Goal: Find specific page/section: Find specific page/section

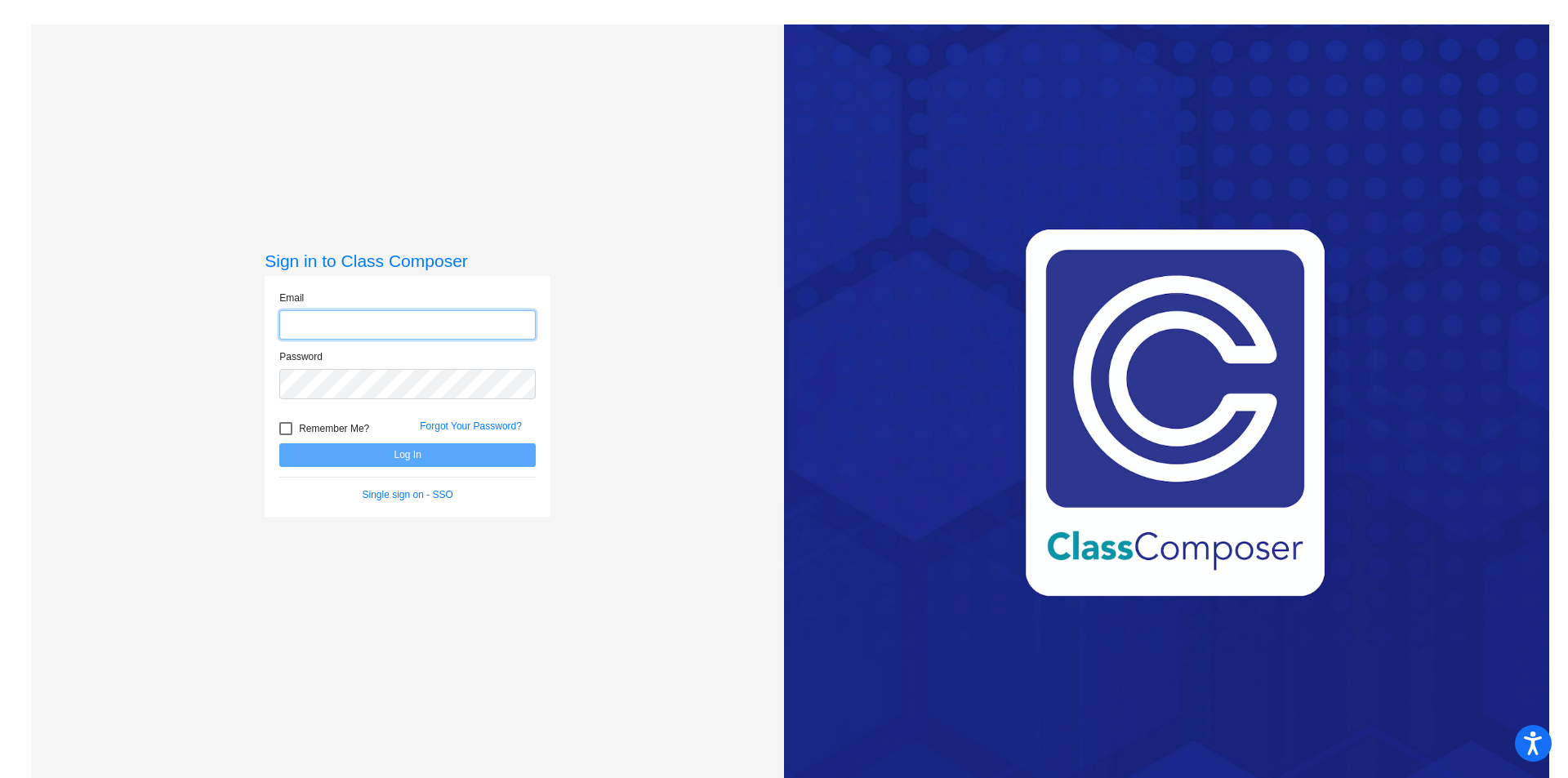
click at [321, 328] on input "email" at bounding box center [408, 325] width 257 height 30
type input "[EMAIL_ADDRESS][DOMAIN_NAME]"
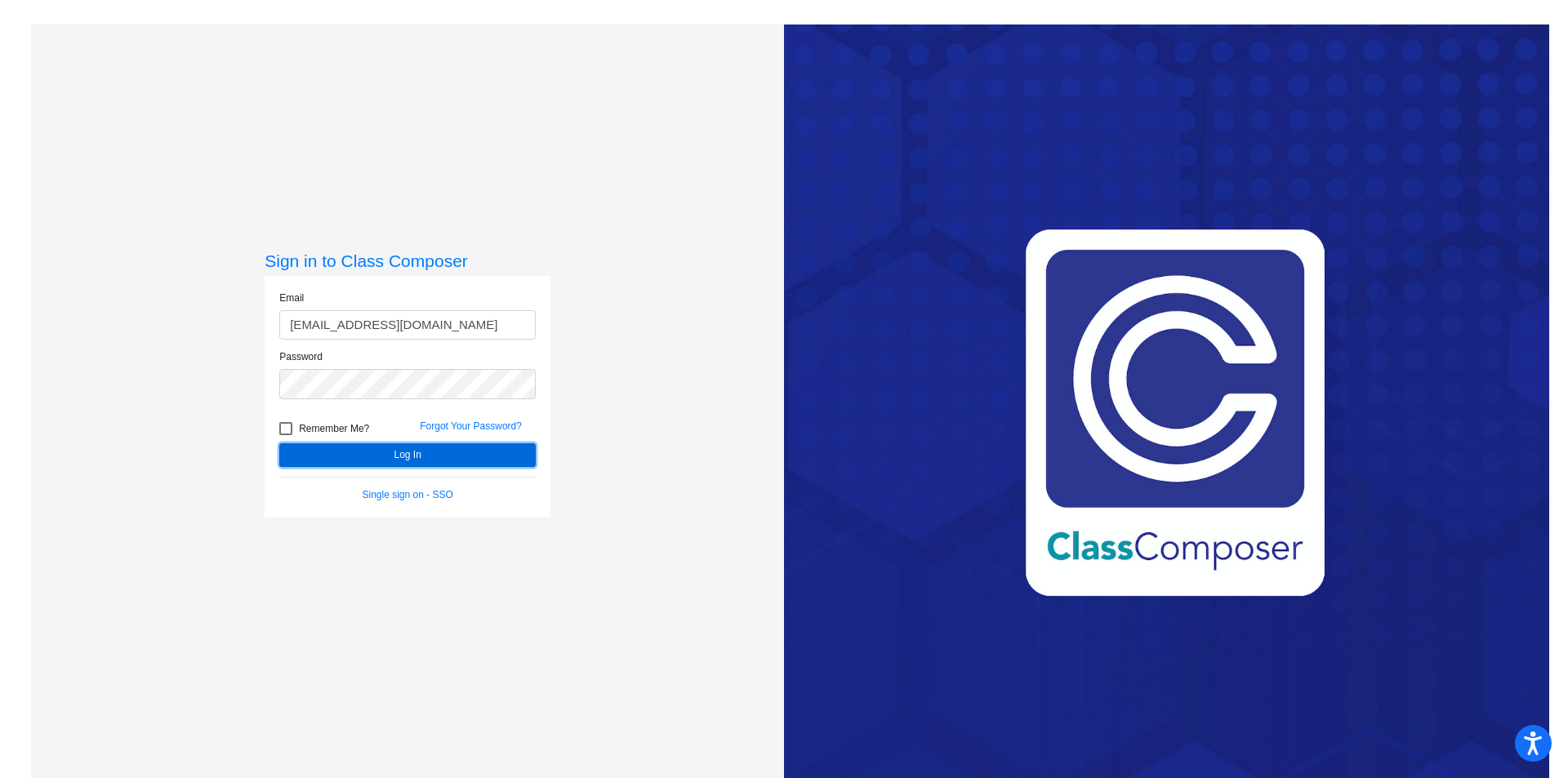
click at [388, 450] on button "Log In" at bounding box center [408, 455] width 257 height 24
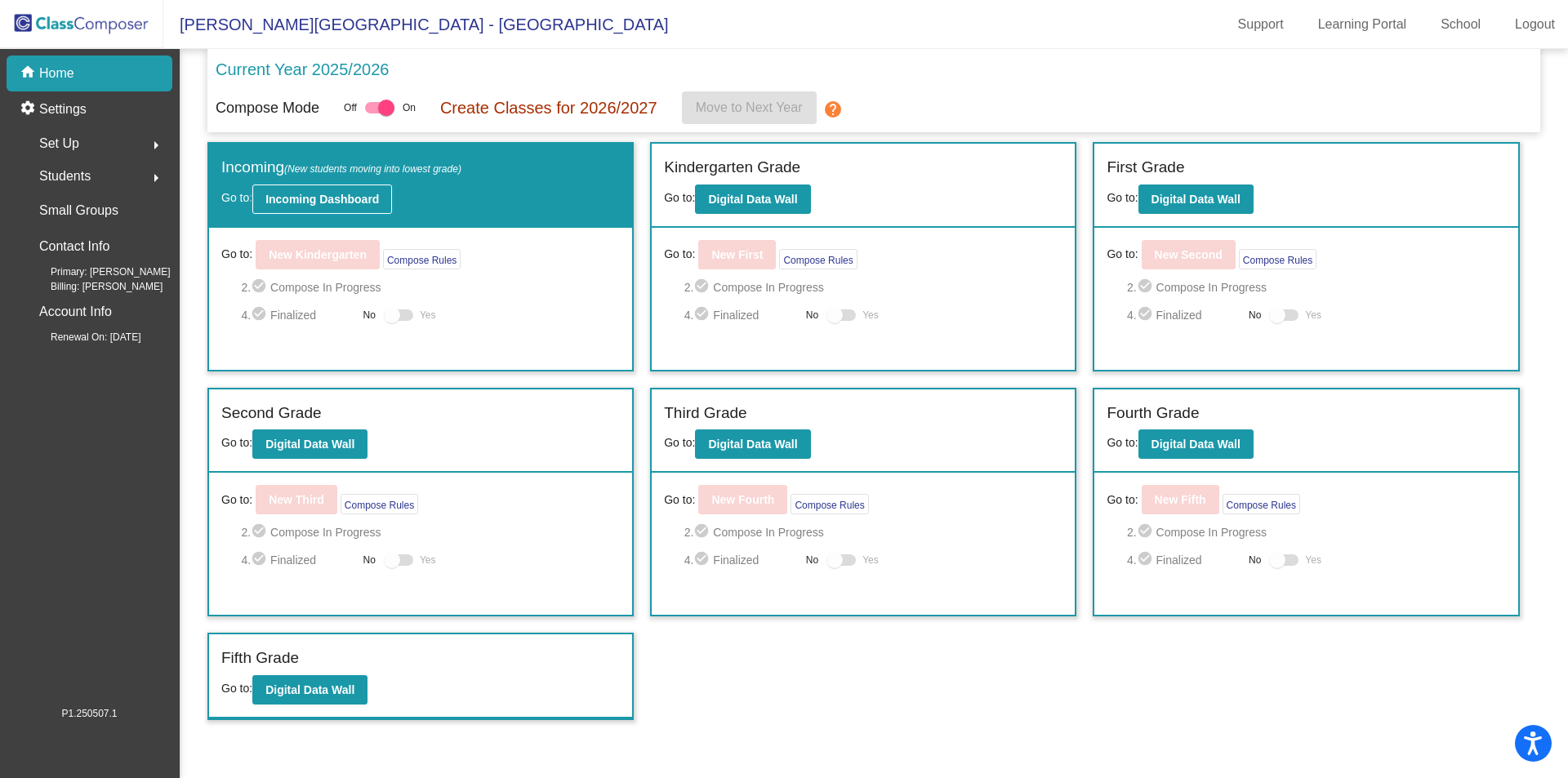
click at [309, 197] on b "Incoming Dashboard" at bounding box center [322, 199] width 113 height 13
click at [59, 171] on span "Students" at bounding box center [65, 176] width 52 height 23
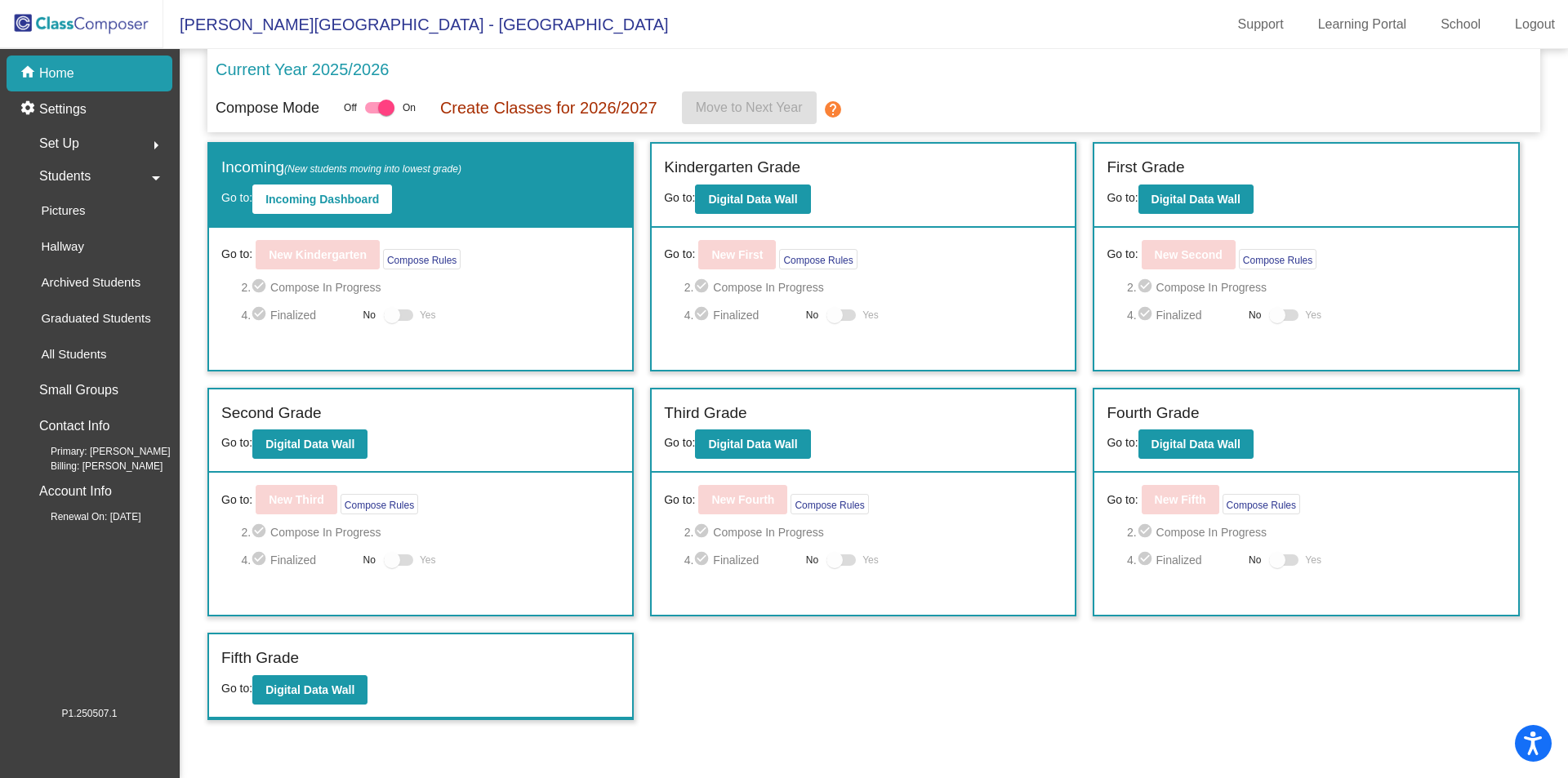
click at [58, 137] on span "Set Up" at bounding box center [59, 143] width 40 height 23
click at [73, 284] on p "Classes" at bounding box center [62, 286] width 43 height 20
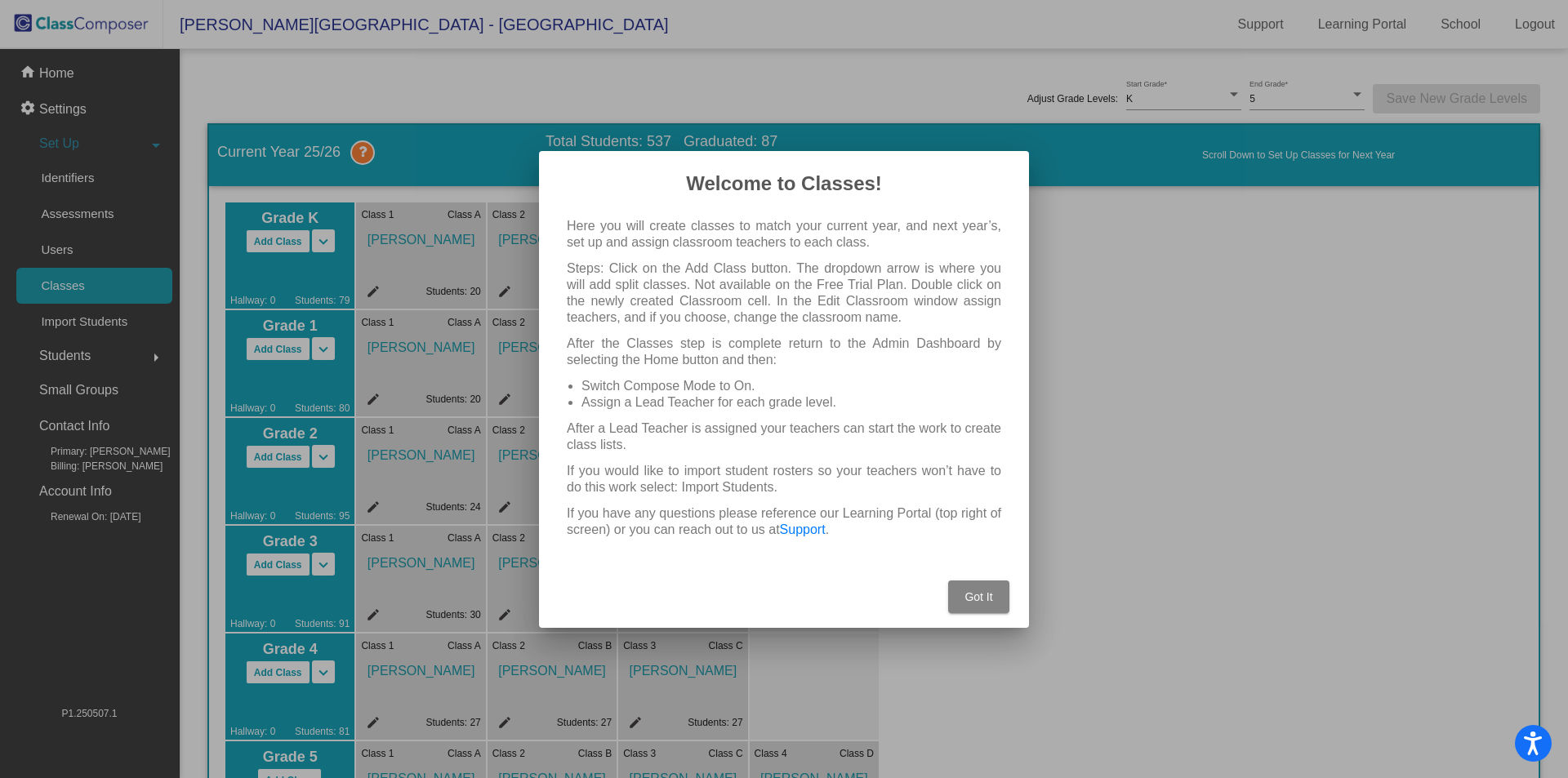
click at [984, 596] on span "Got It" at bounding box center [977, 597] width 27 height 13
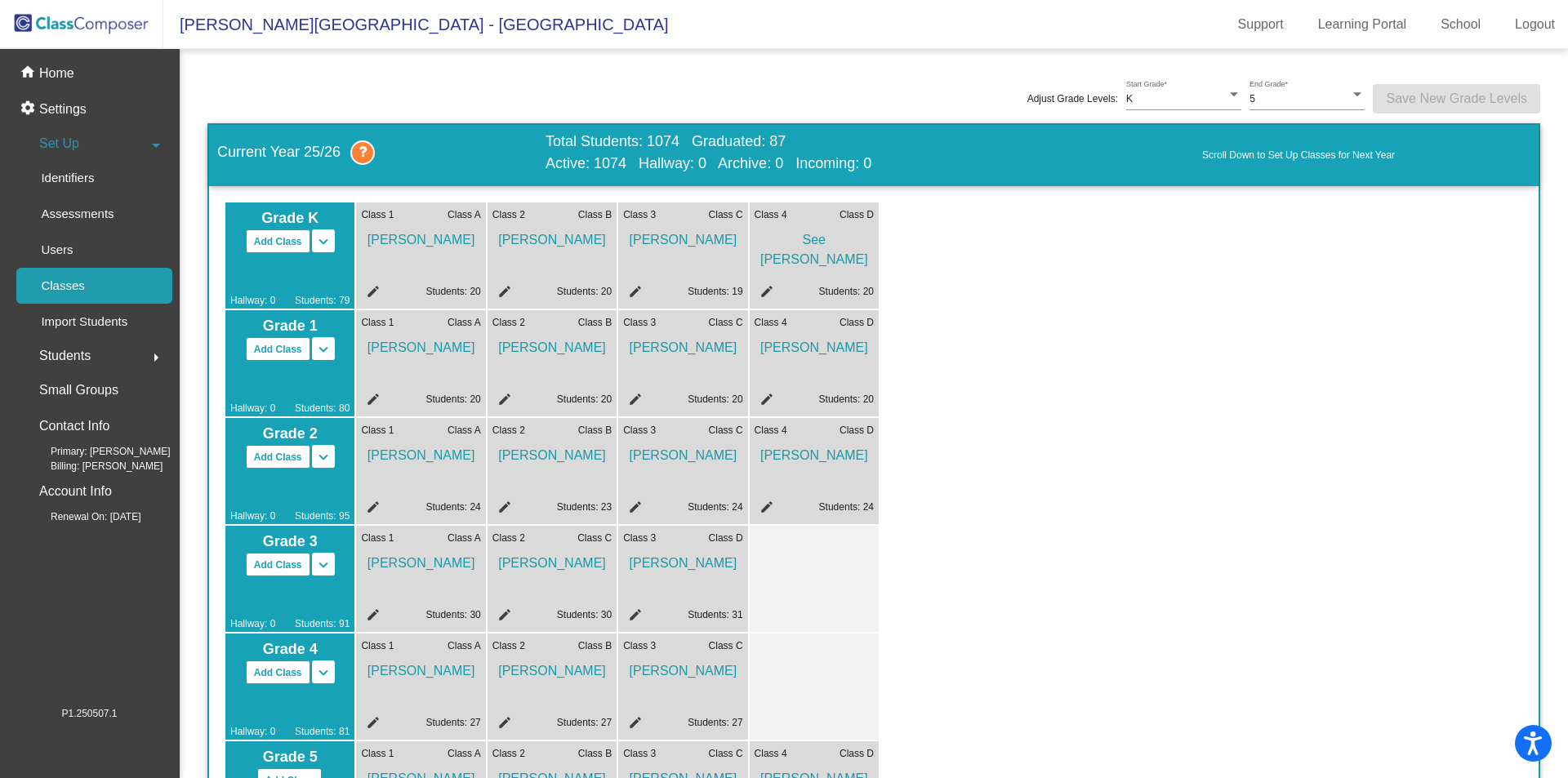
click at [405, 240] on span "[PERSON_NAME]" at bounding box center [421, 235] width 119 height 27
click at [375, 289] on mat-icon "edit" at bounding box center [371, 293] width 20 height 20
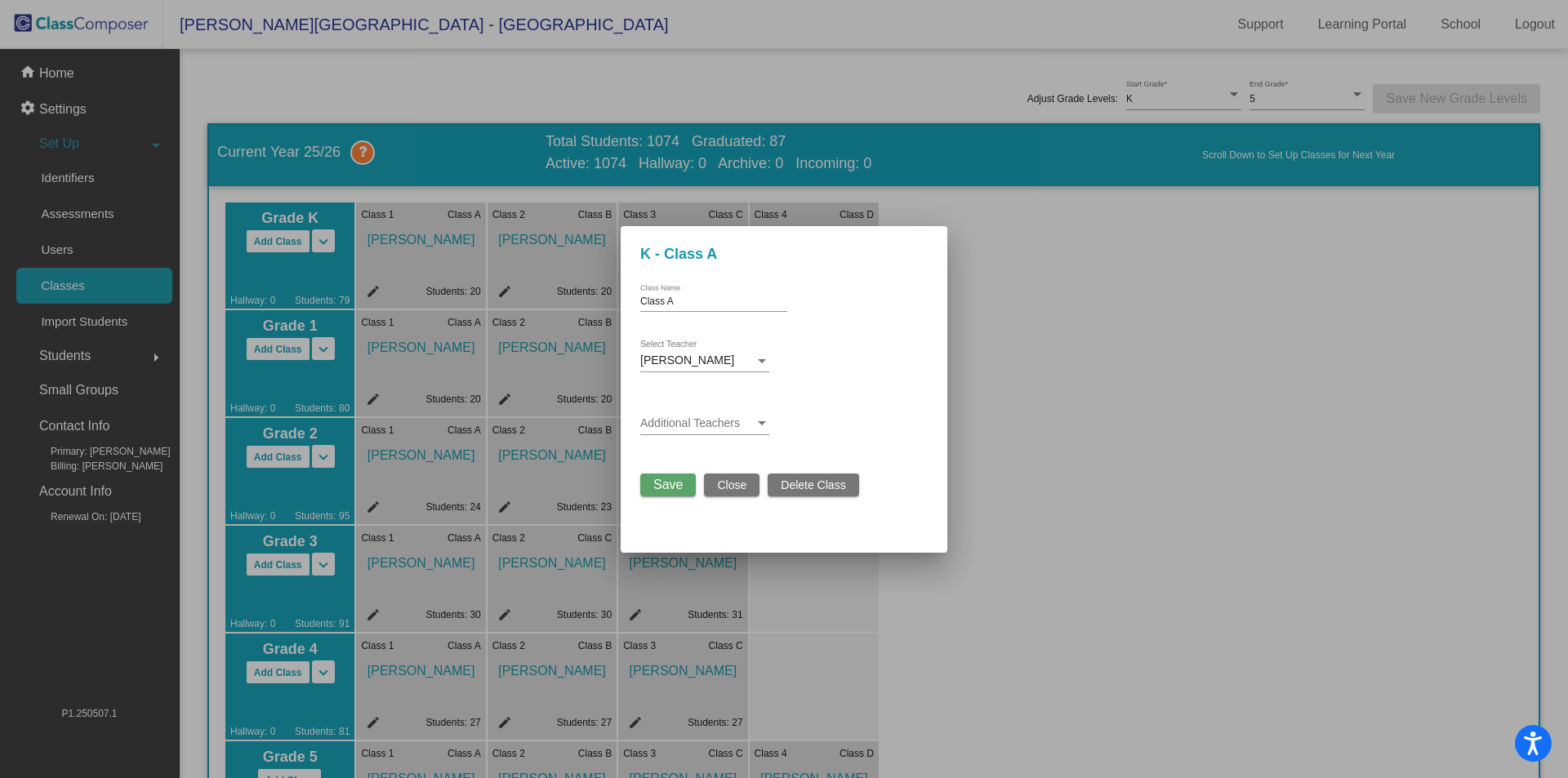
click at [1113, 420] on div at bounding box center [784, 389] width 1568 height 778
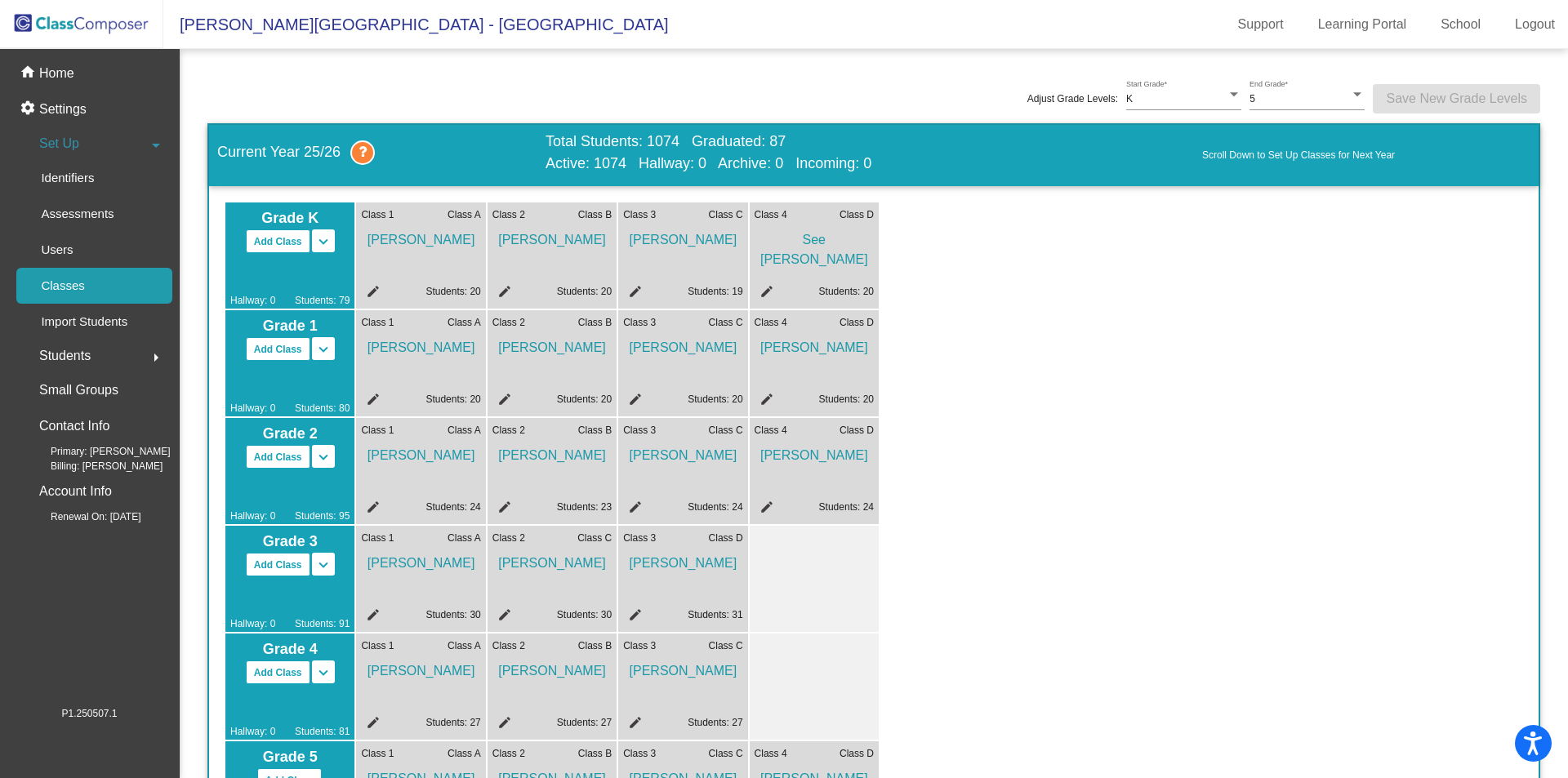
click at [442, 237] on span "[PERSON_NAME]" at bounding box center [421, 235] width 119 height 27
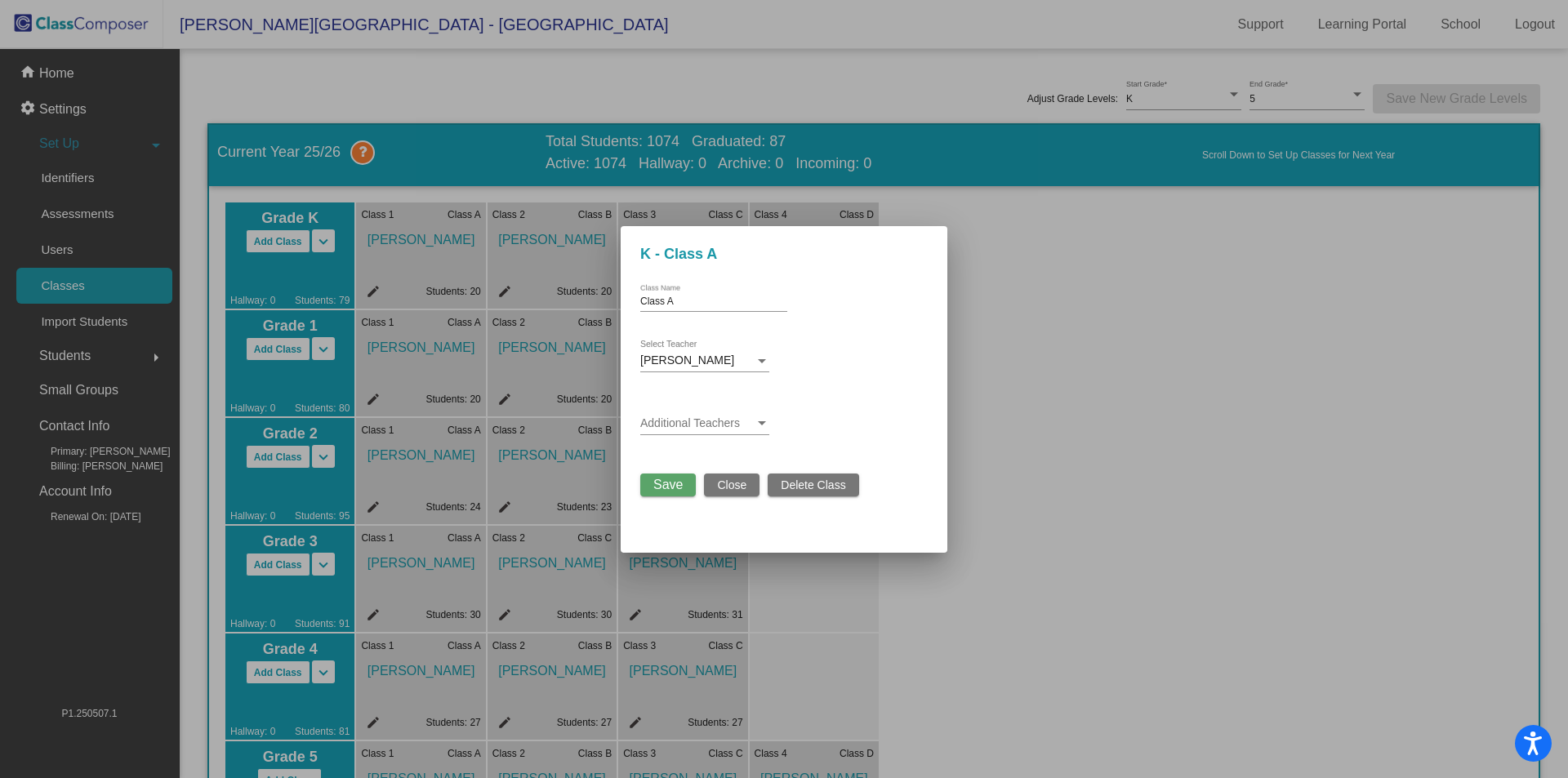
click at [418, 242] on div at bounding box center [784, 389] width 1568 height 778
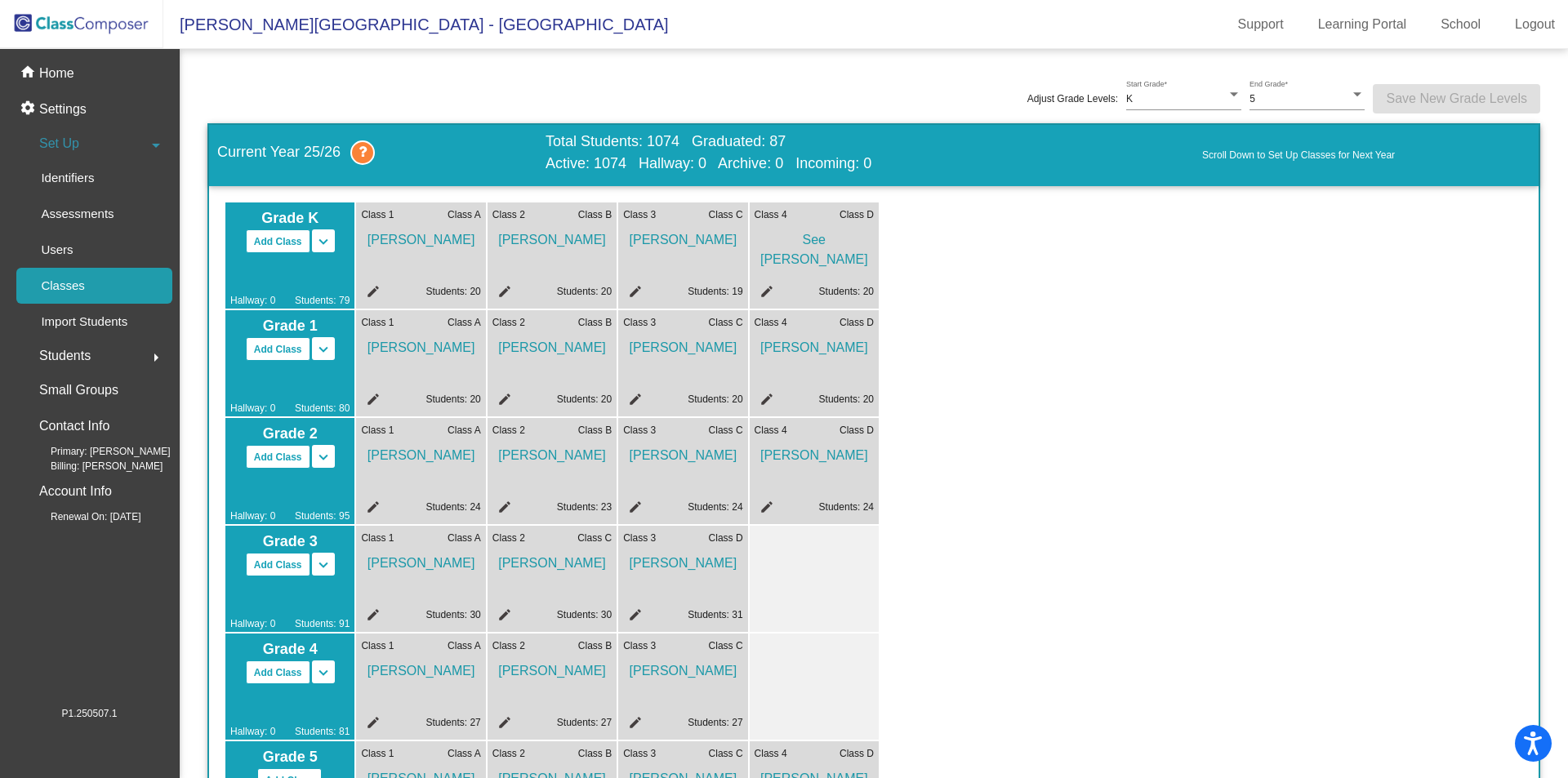
click at [418, 452] on span "[PERSON_NAME]" at bounding box center [421, 451] width 119 height 27
click at [405, 455] on span "[PERSON_NAME]" at bounding box center [421, 451] width 119 height 27
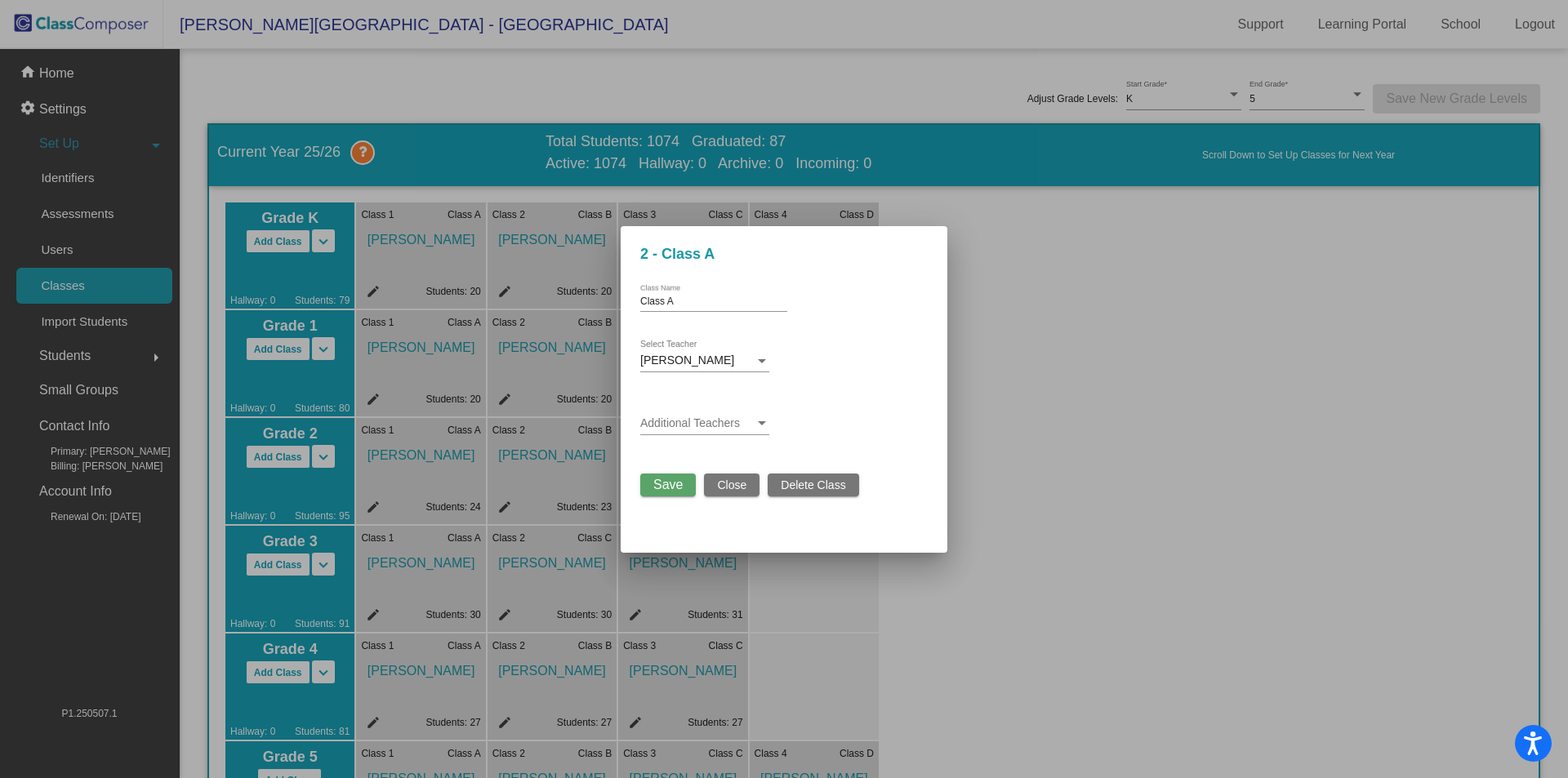
click at [1210, 427] on div at bounding box center [784, 389] width 1568 height 778
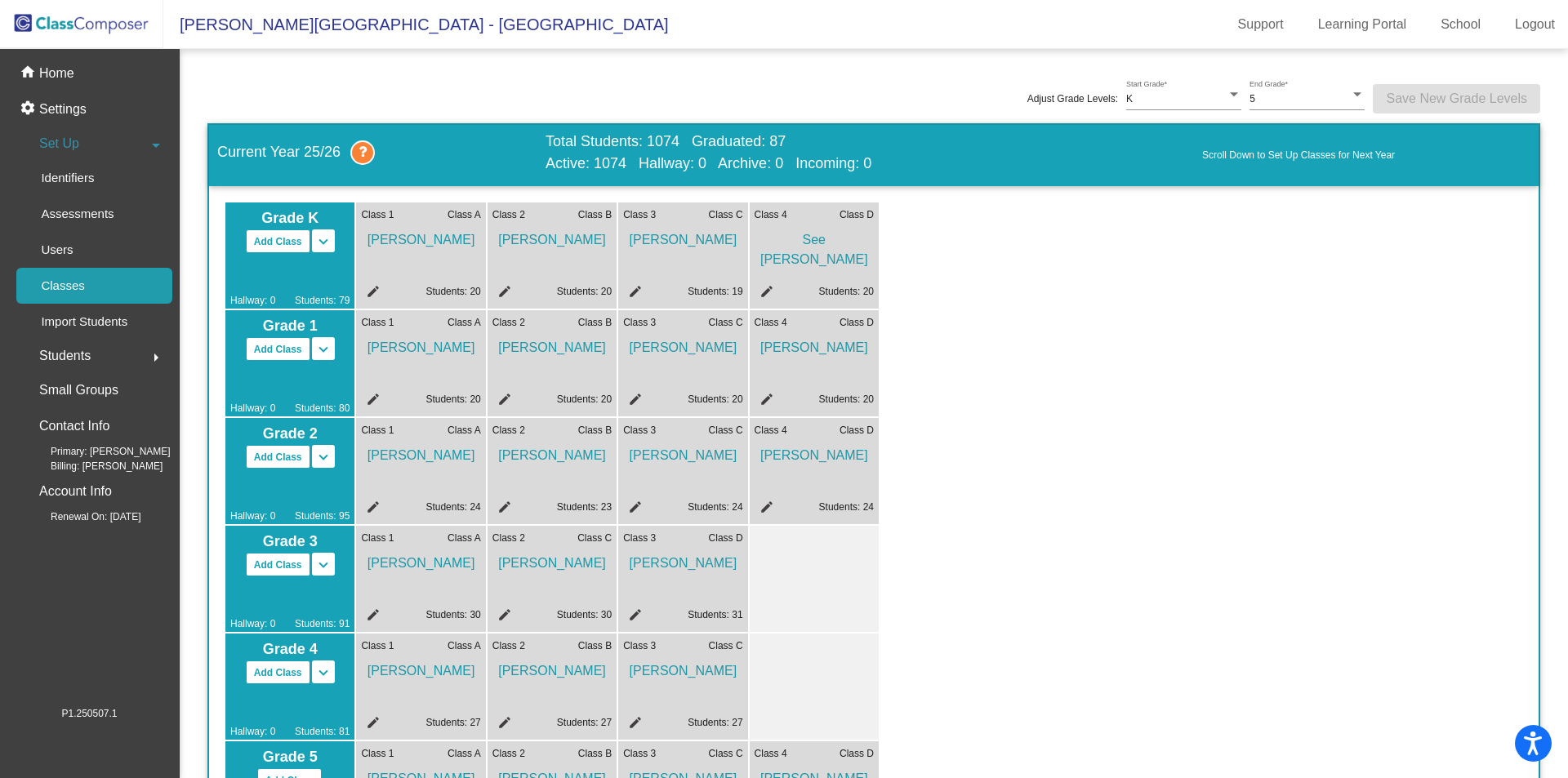
click at [65, 352] on span "Students" at bounding box center [65, 356] width 52 height 23
click at [76, 354] on p "All Students" at bounding box center [73, 354] width 65 height 20
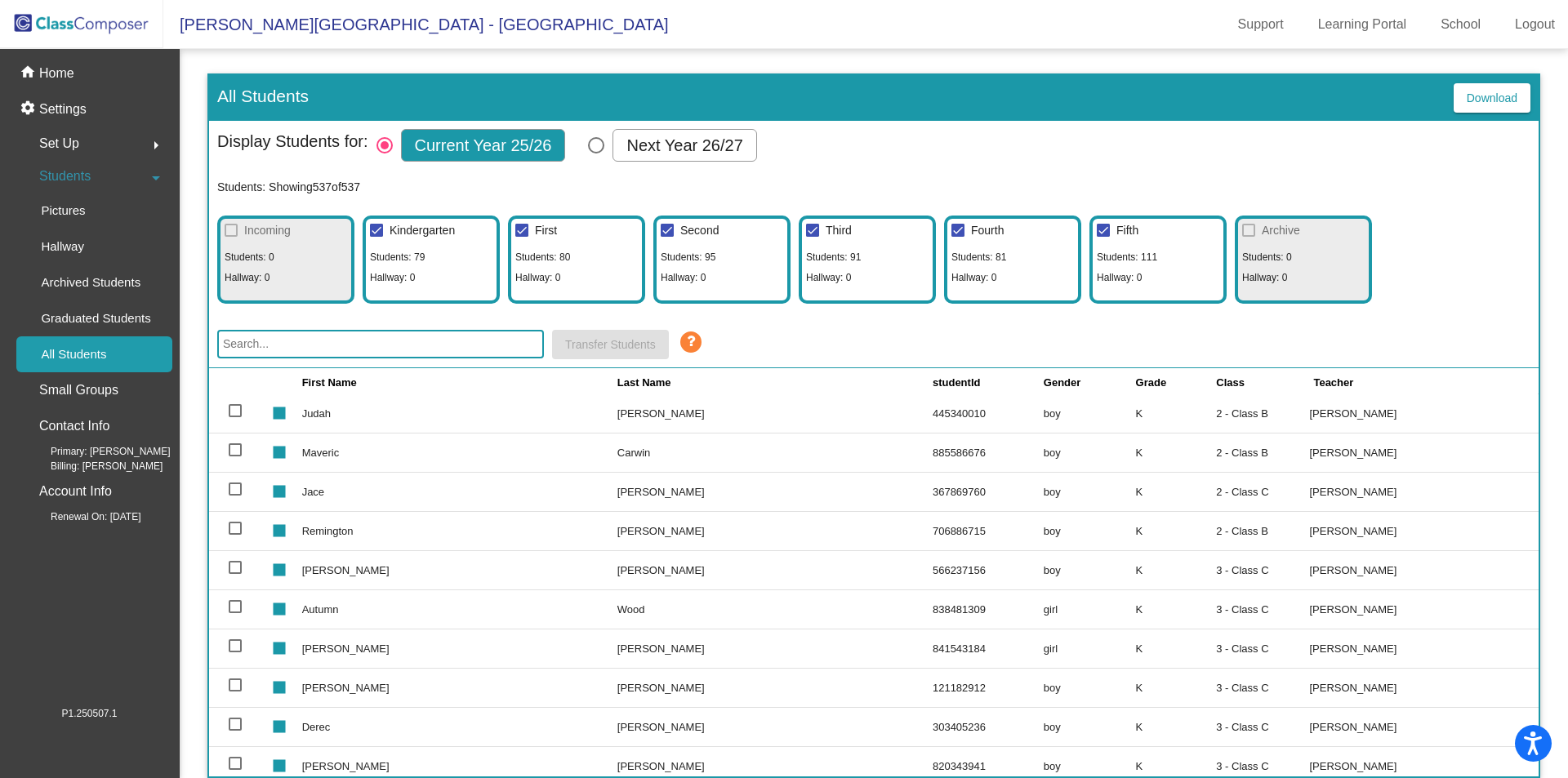
scroll to position [1387, 0]
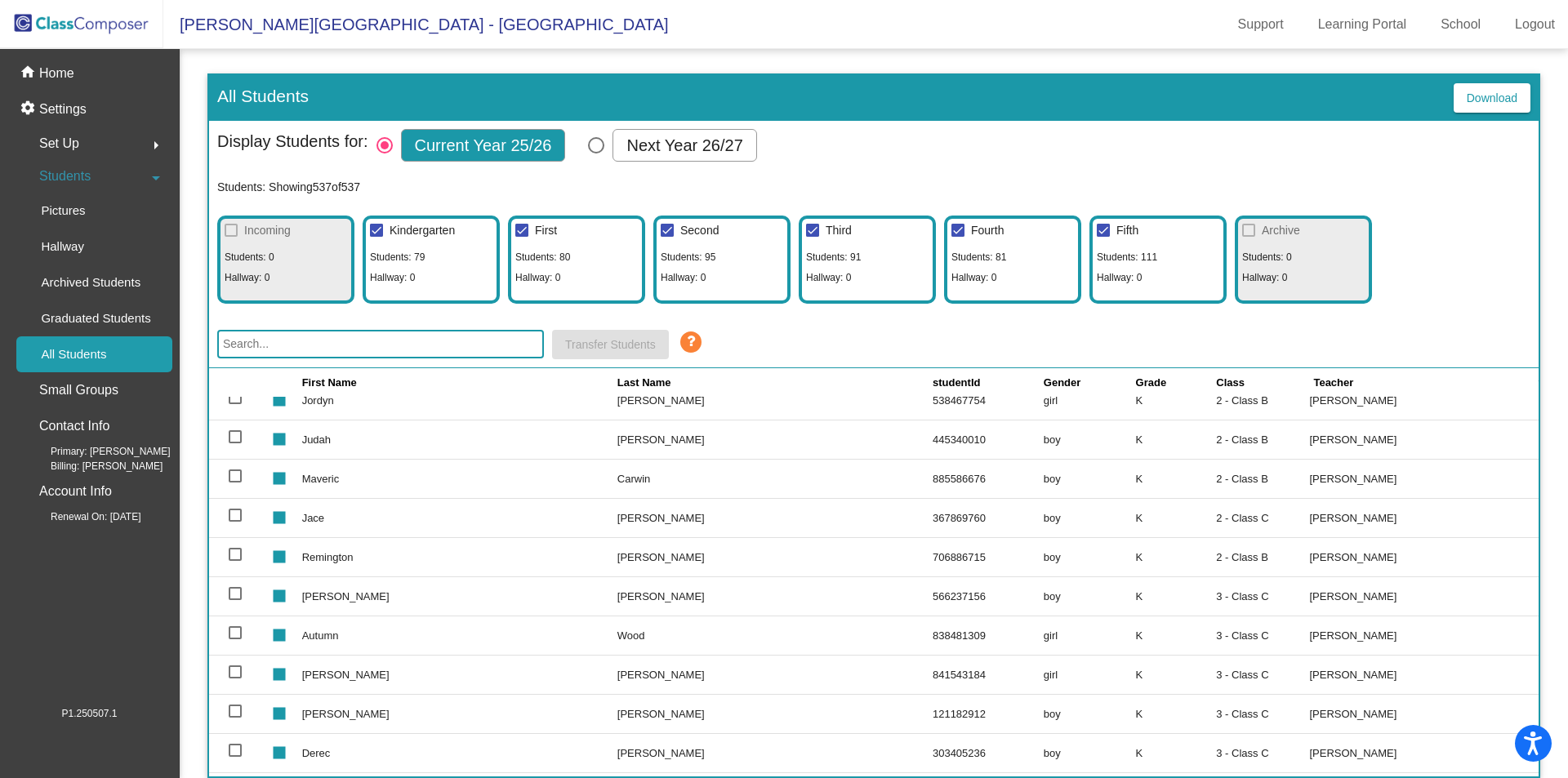
click at [274, 342] on input "text" at bounding box center [380, 344] width 326 height 28
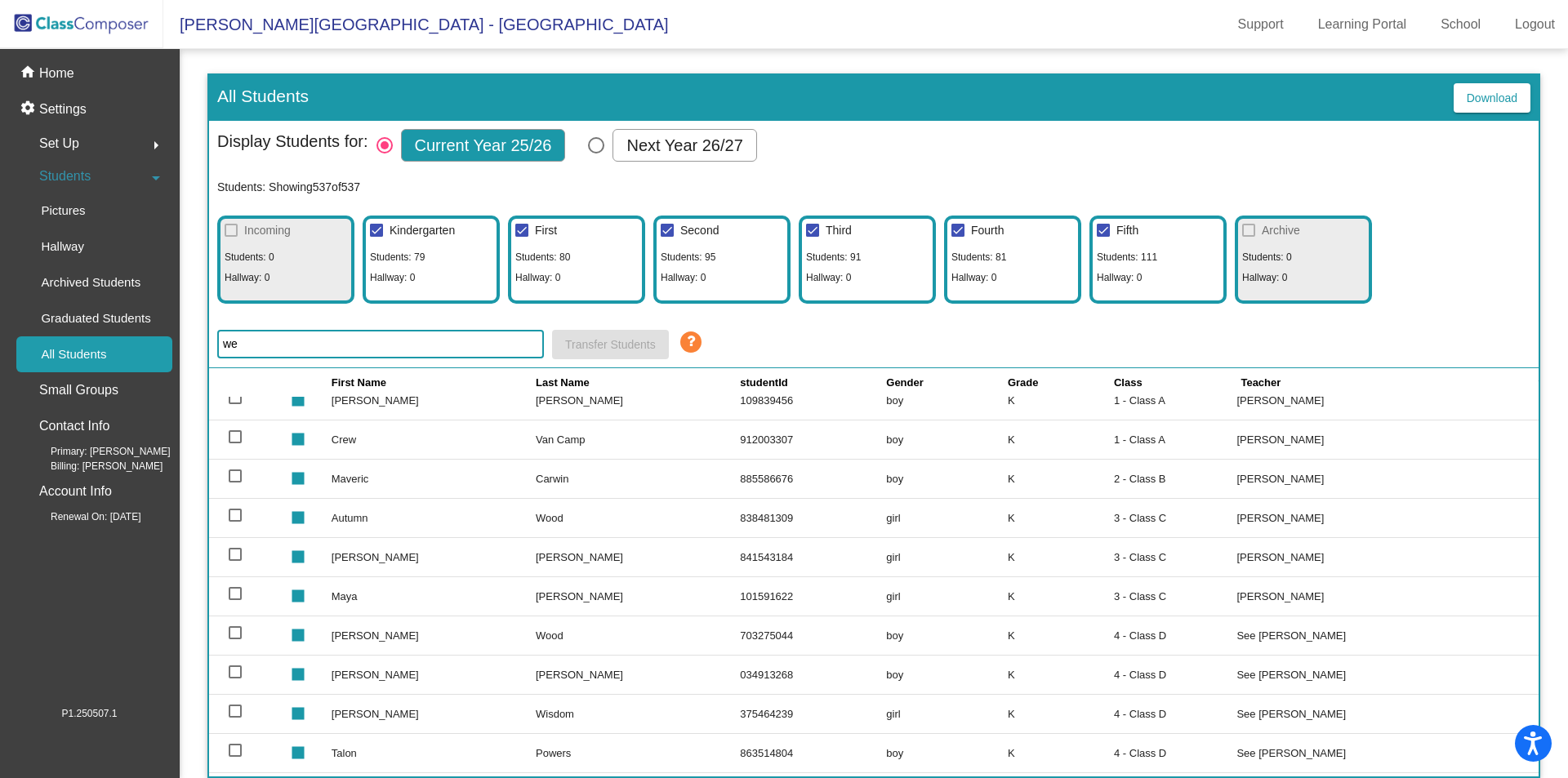
scroll to position [0, 0]
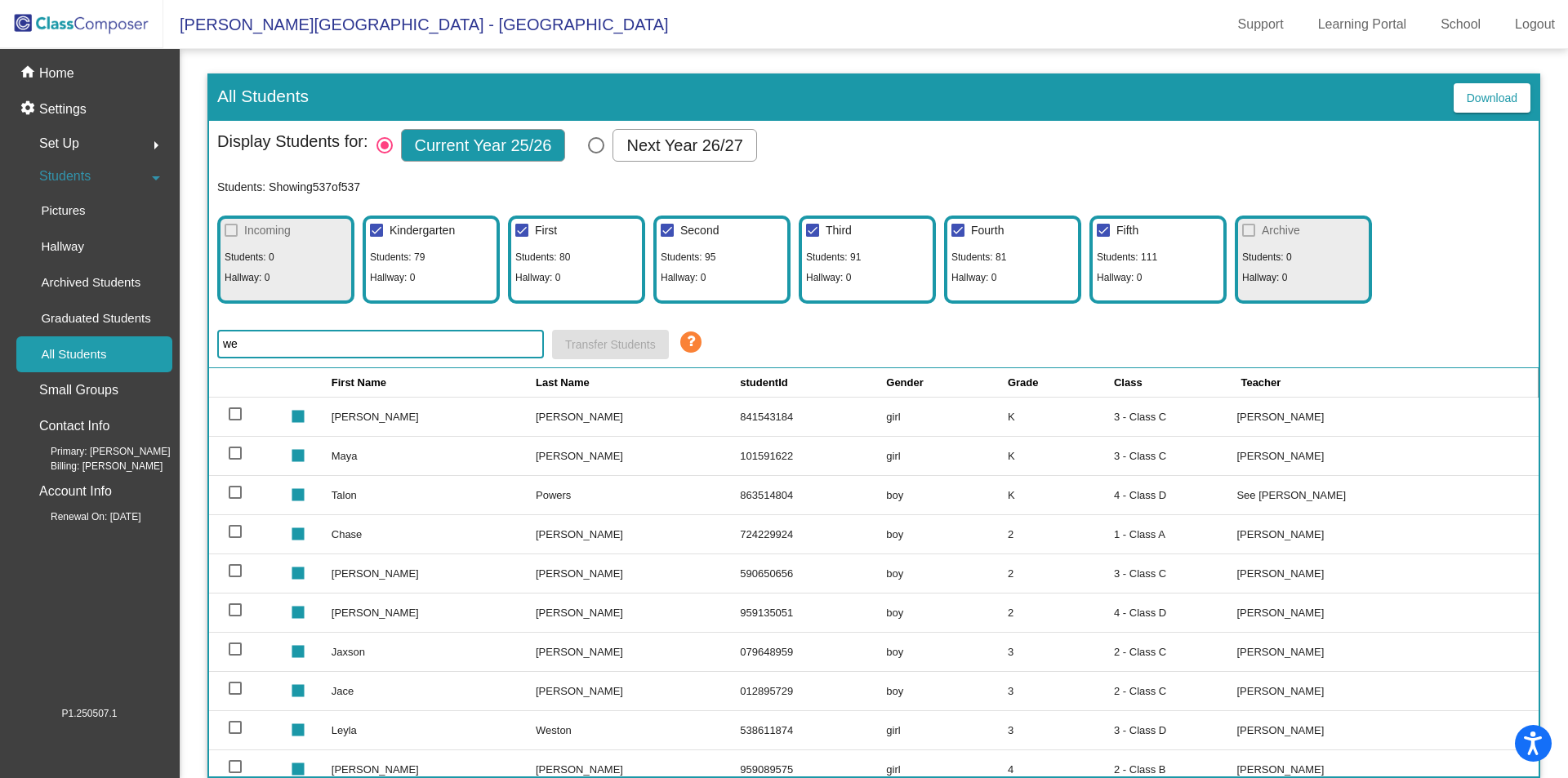
type input "w"
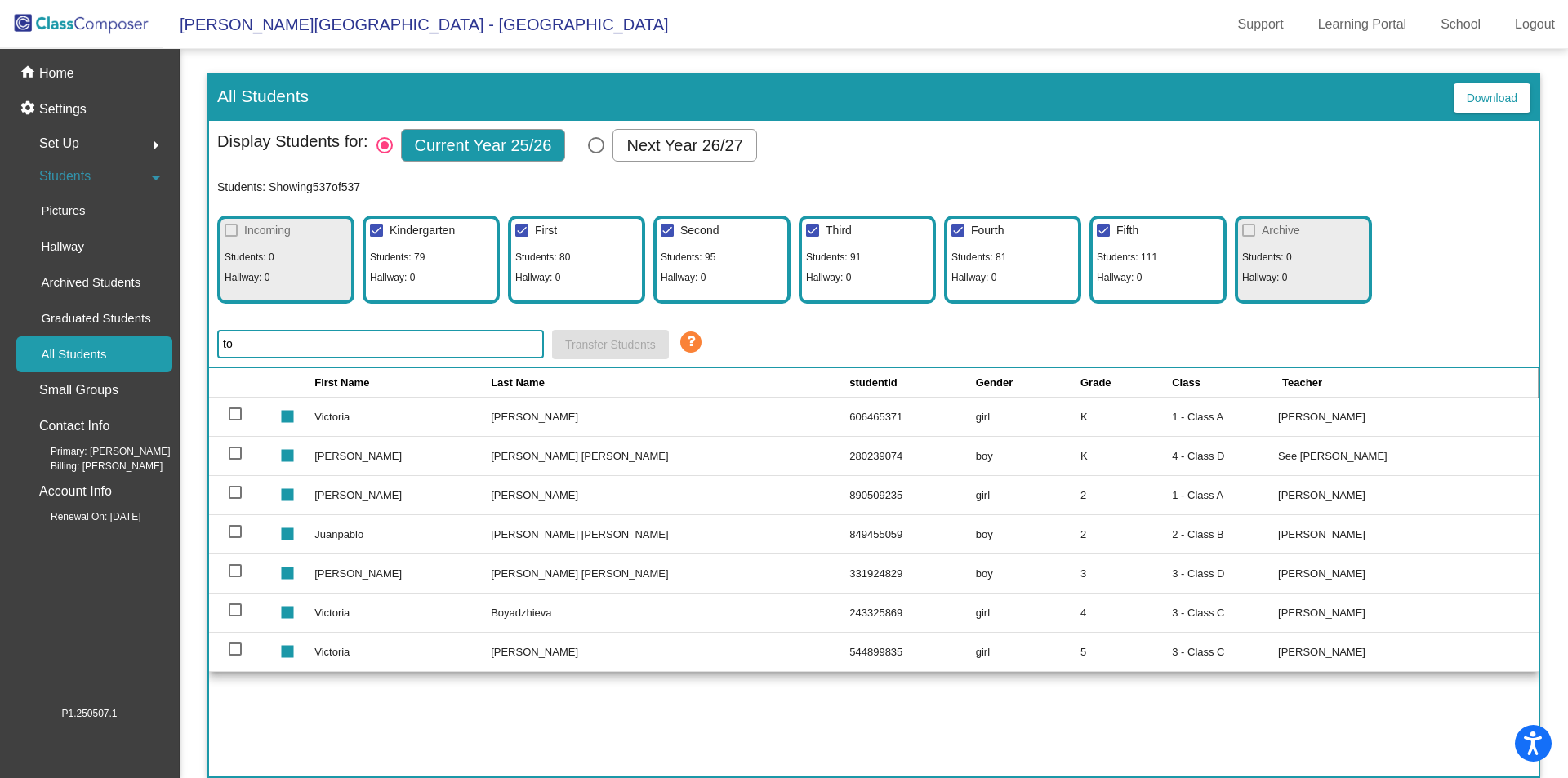
type input "t"
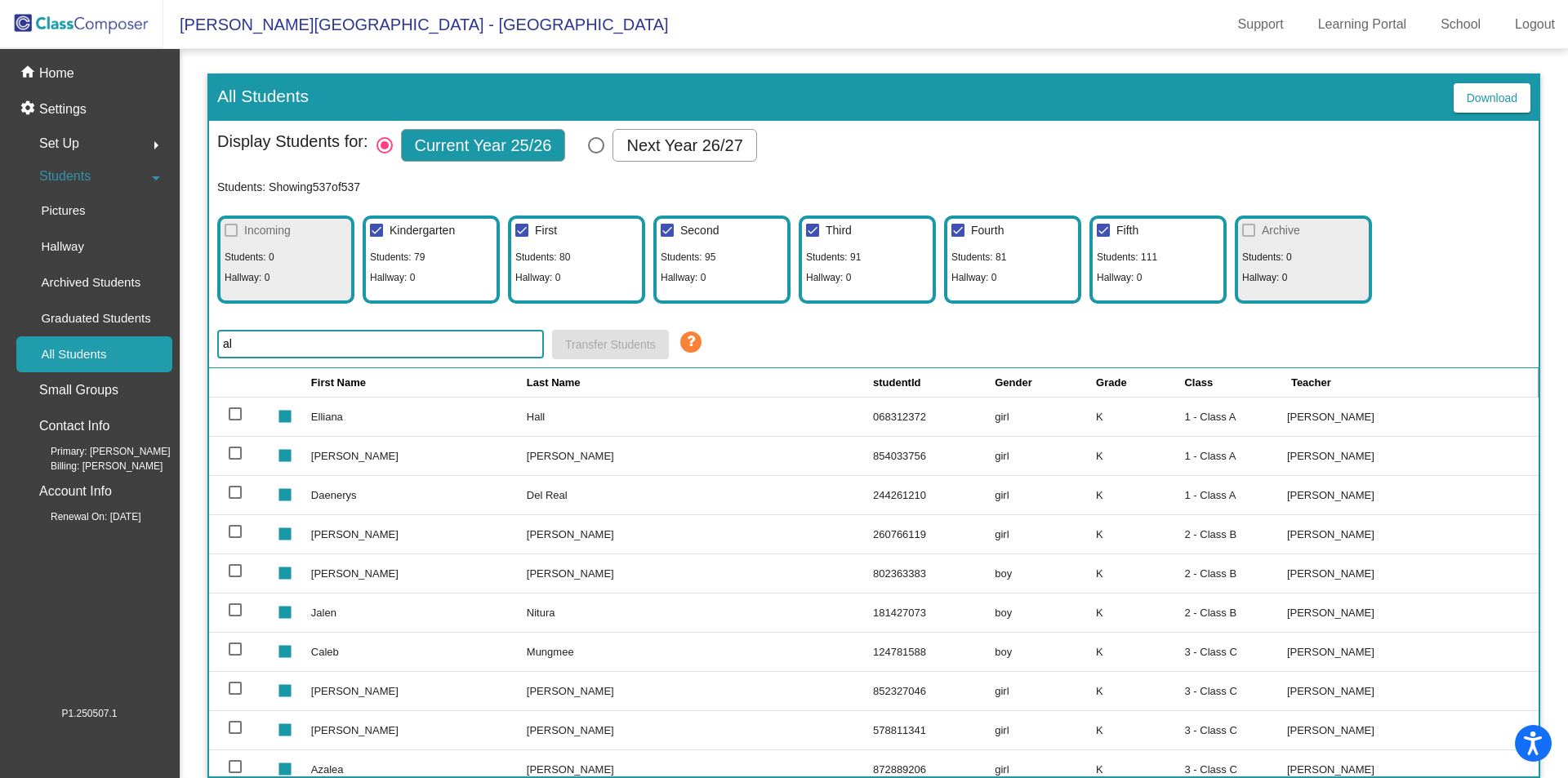
type input "a"
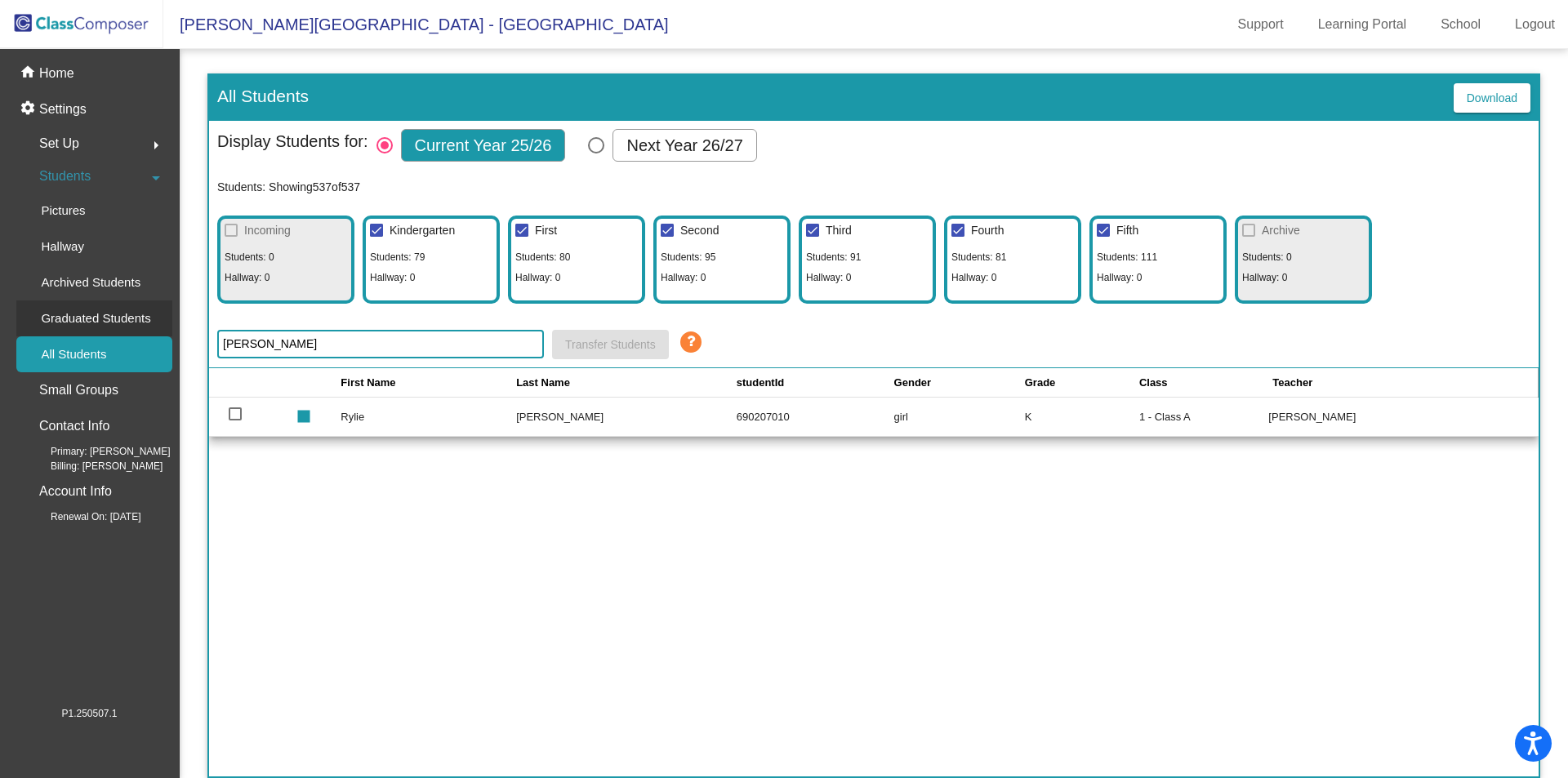
drag, startPoint x: 248, startPoint y: 343, endPoint x: 142, endPoint y: 334, distance: 106.4
click at [147, 348] on mat-sidenav-container "home Home settings Settings Set Up arrow_right Students arrow_drop_down Picture…" at bounding box center [784, 413] width 1568 height 729
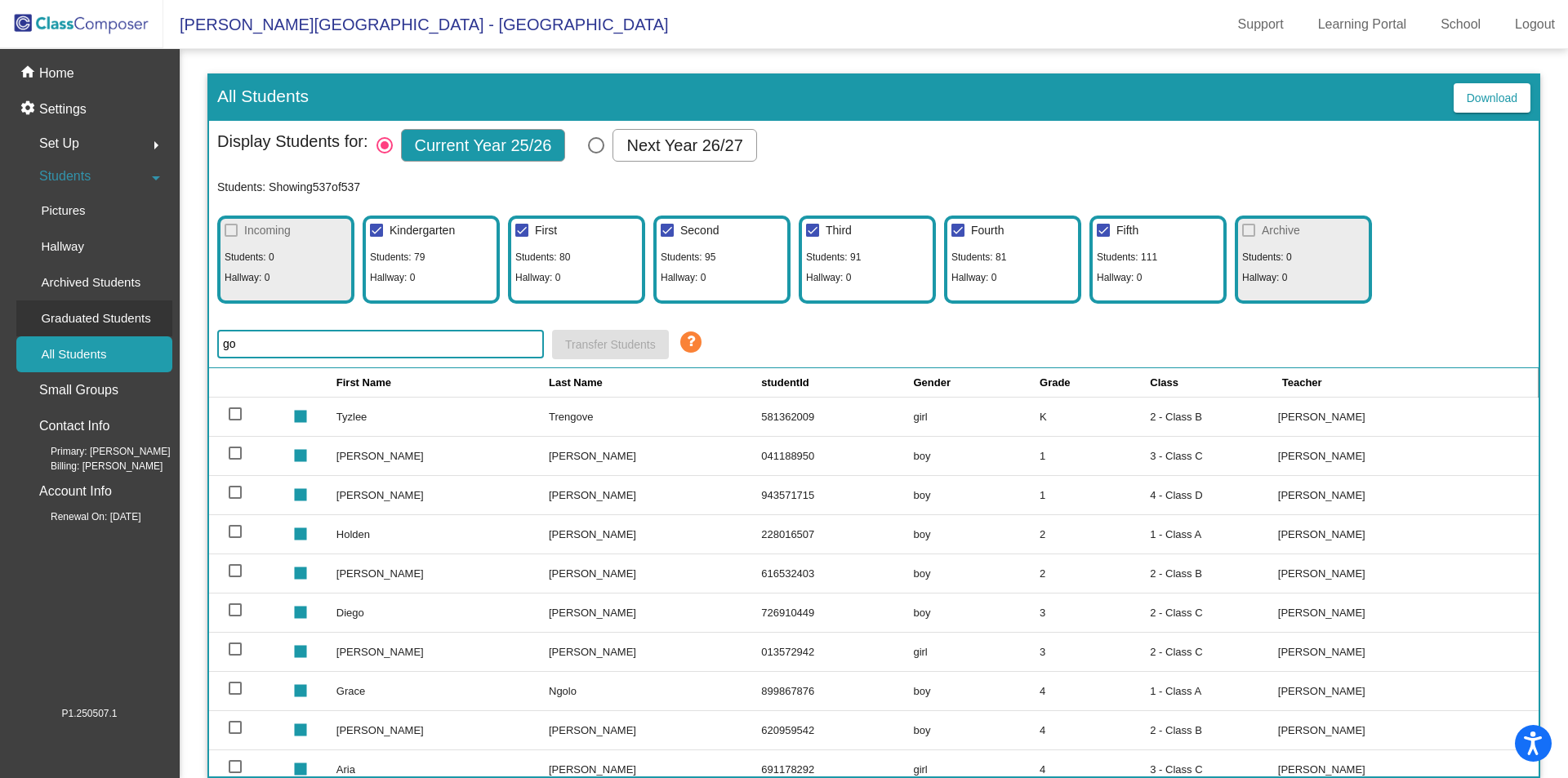
type input "g"
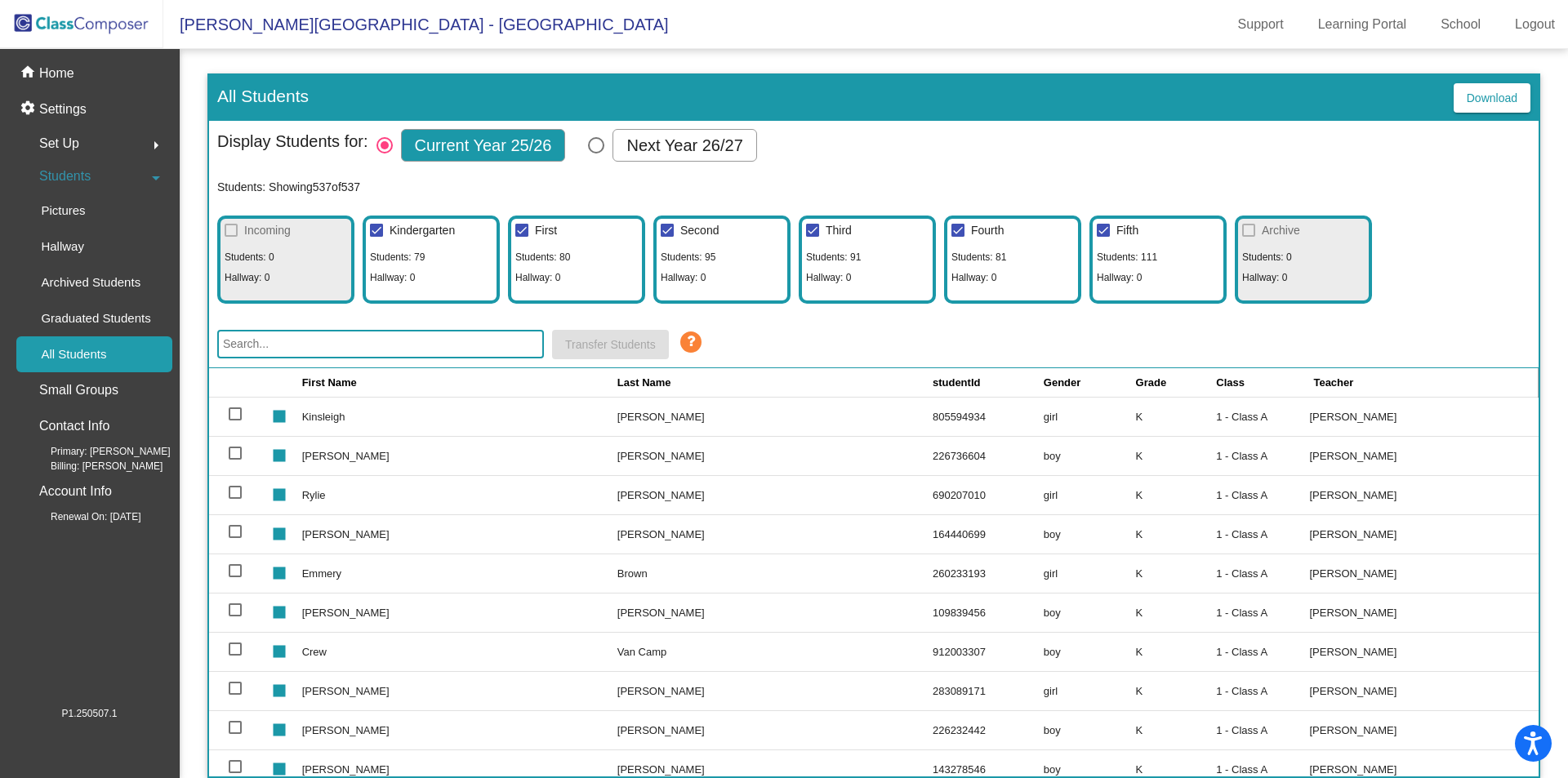
click at [254, 340] on input "text" at bounding box center [380, 344] width 326 height 28
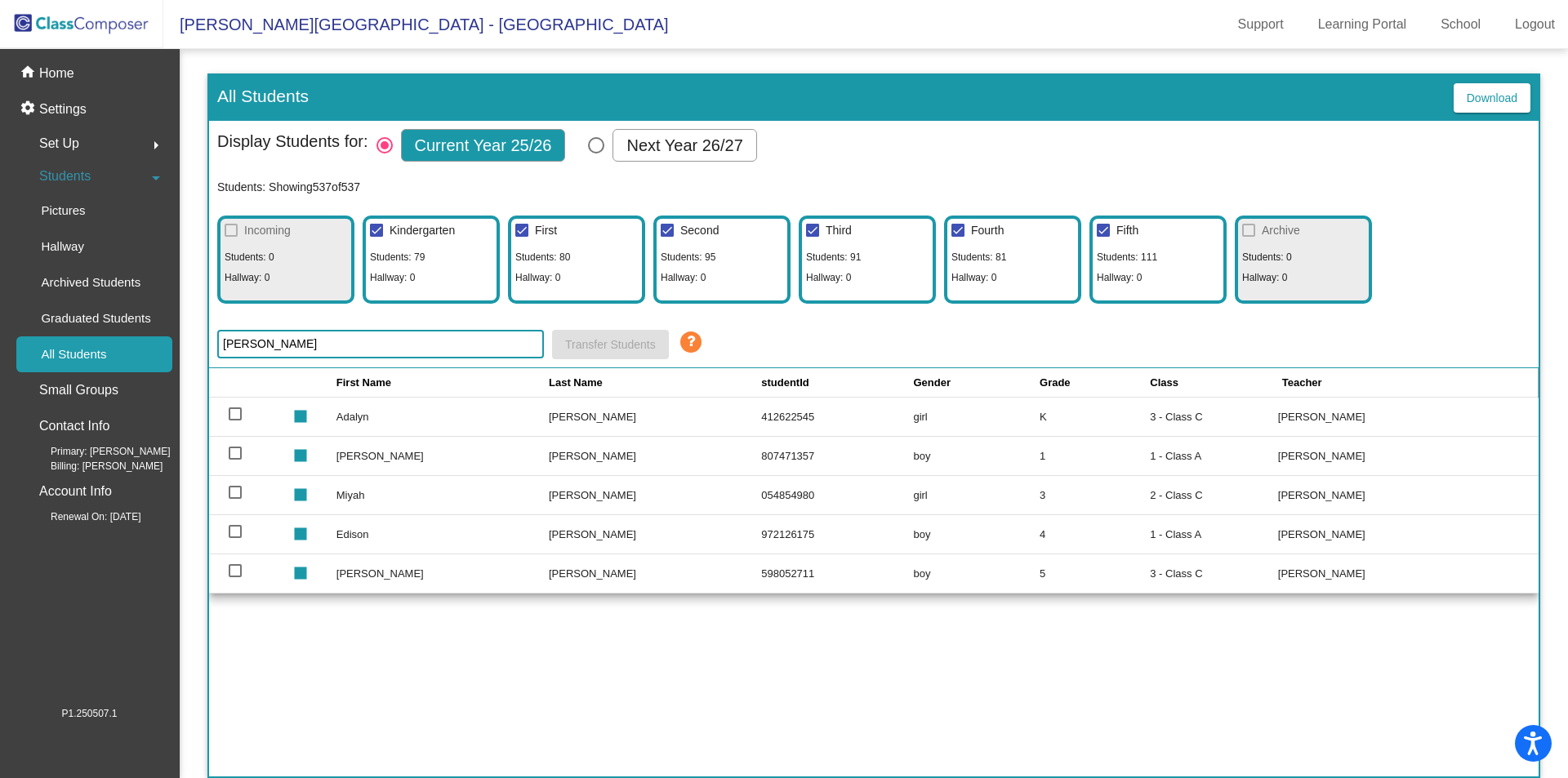
drag, startPoint x: 262, startPoint y: 349, endPoint x: 219, endPoint y: 355, distance: 43.4
click at [219, 355] on input "[PERSON_NAME]" at bounding box center [380, 344] width 326 height 28
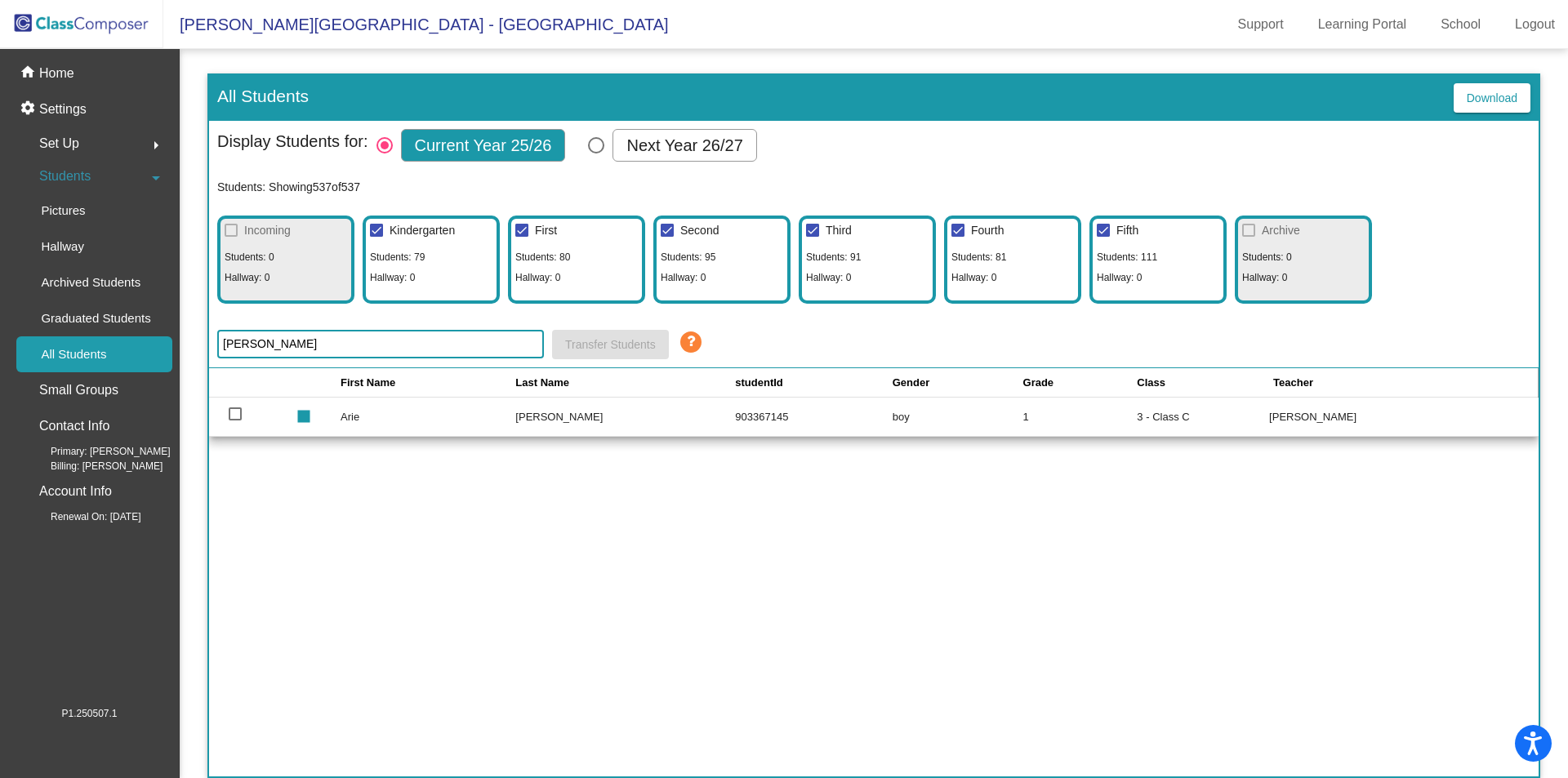
drag, startPoint x: 247, startPoint y: 339, endPoint x: 205, endPoint y: 339, distance: 42.0
click at [205, 339] on mat-sidenav-content "All Students Download Display Students for: Current Year 25/26 Next Year 26/27 …" at bounding box center [873, 413] width 1388 height 729
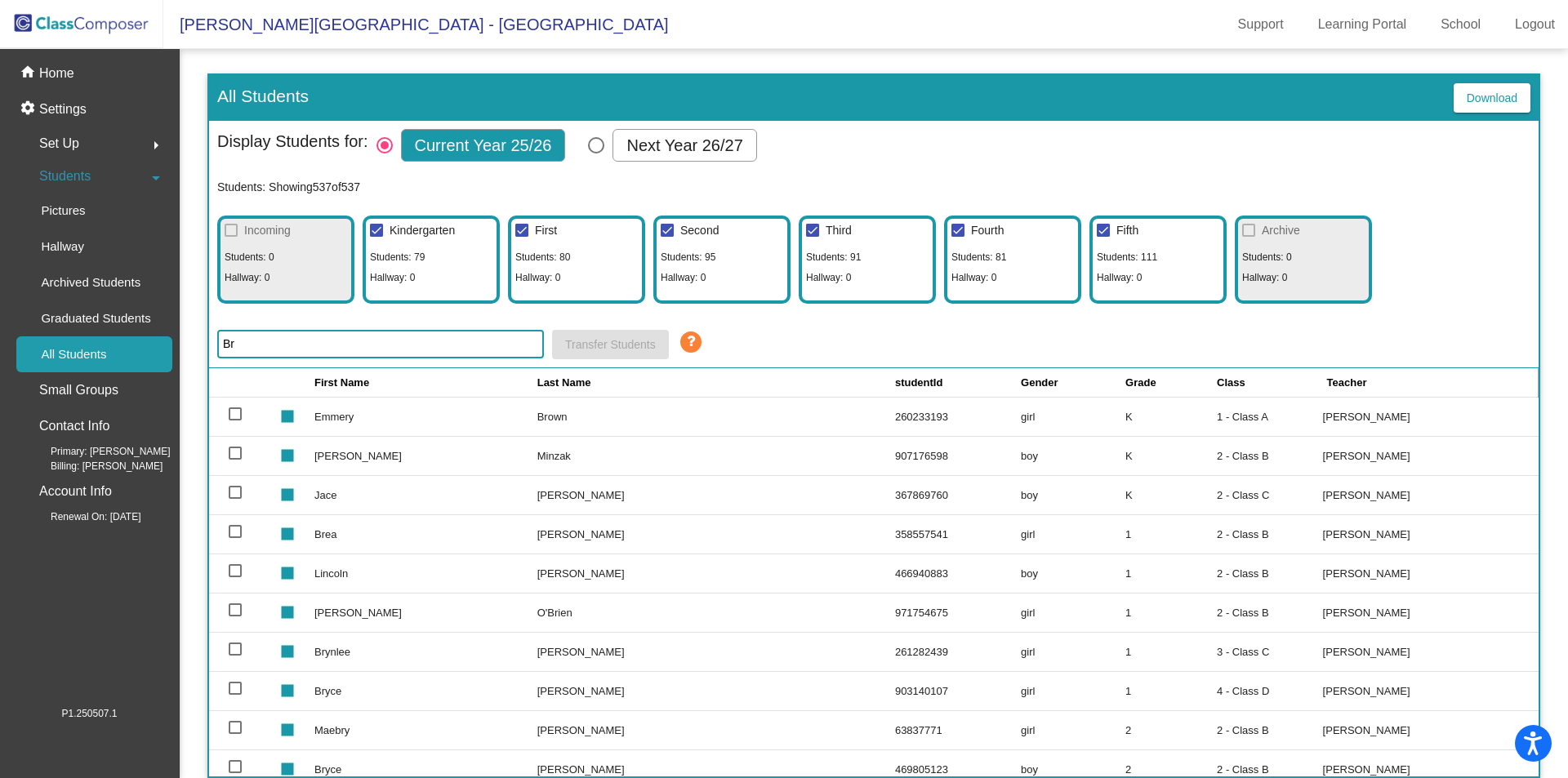
type input "B"
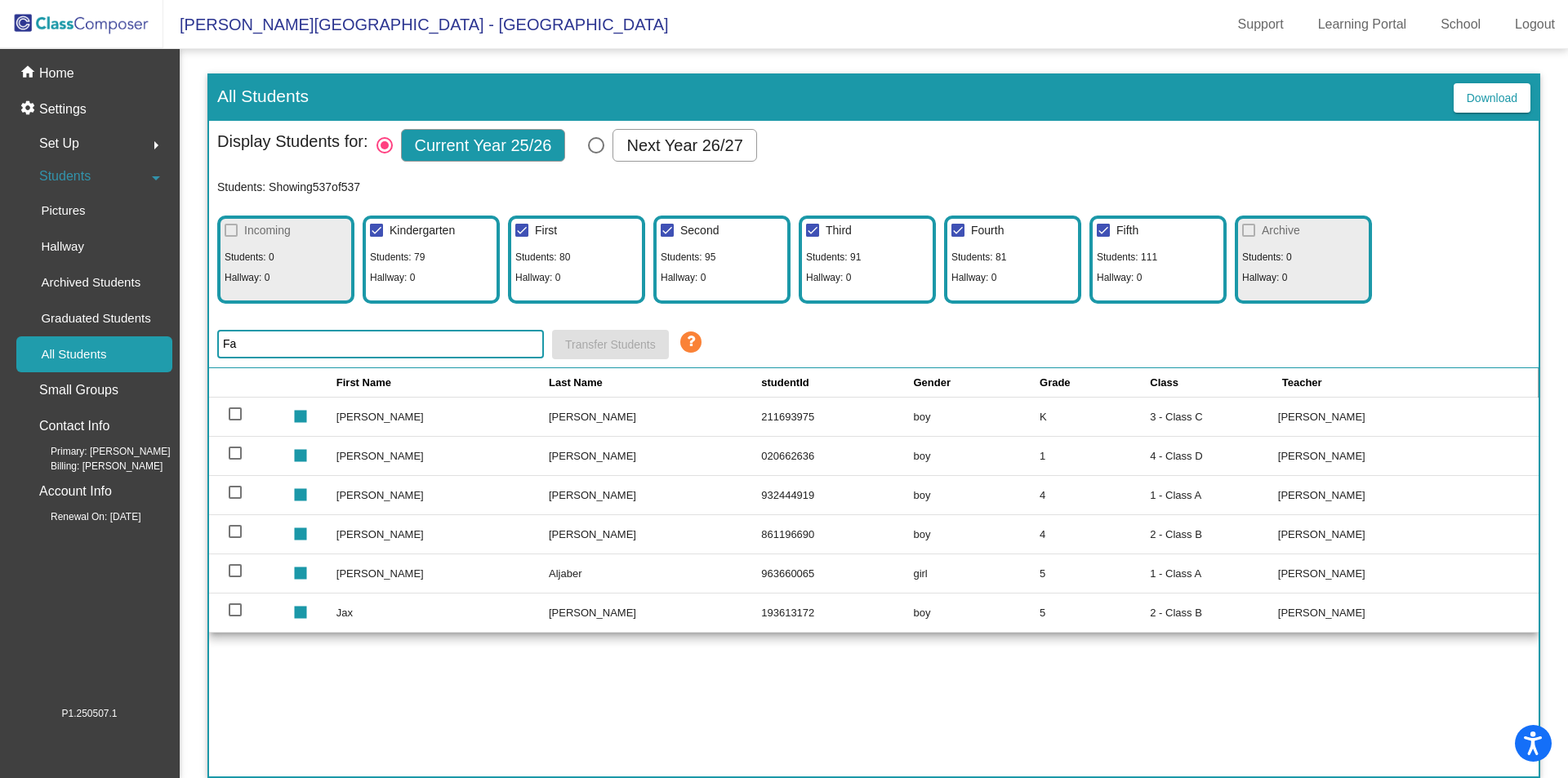
type input "F"
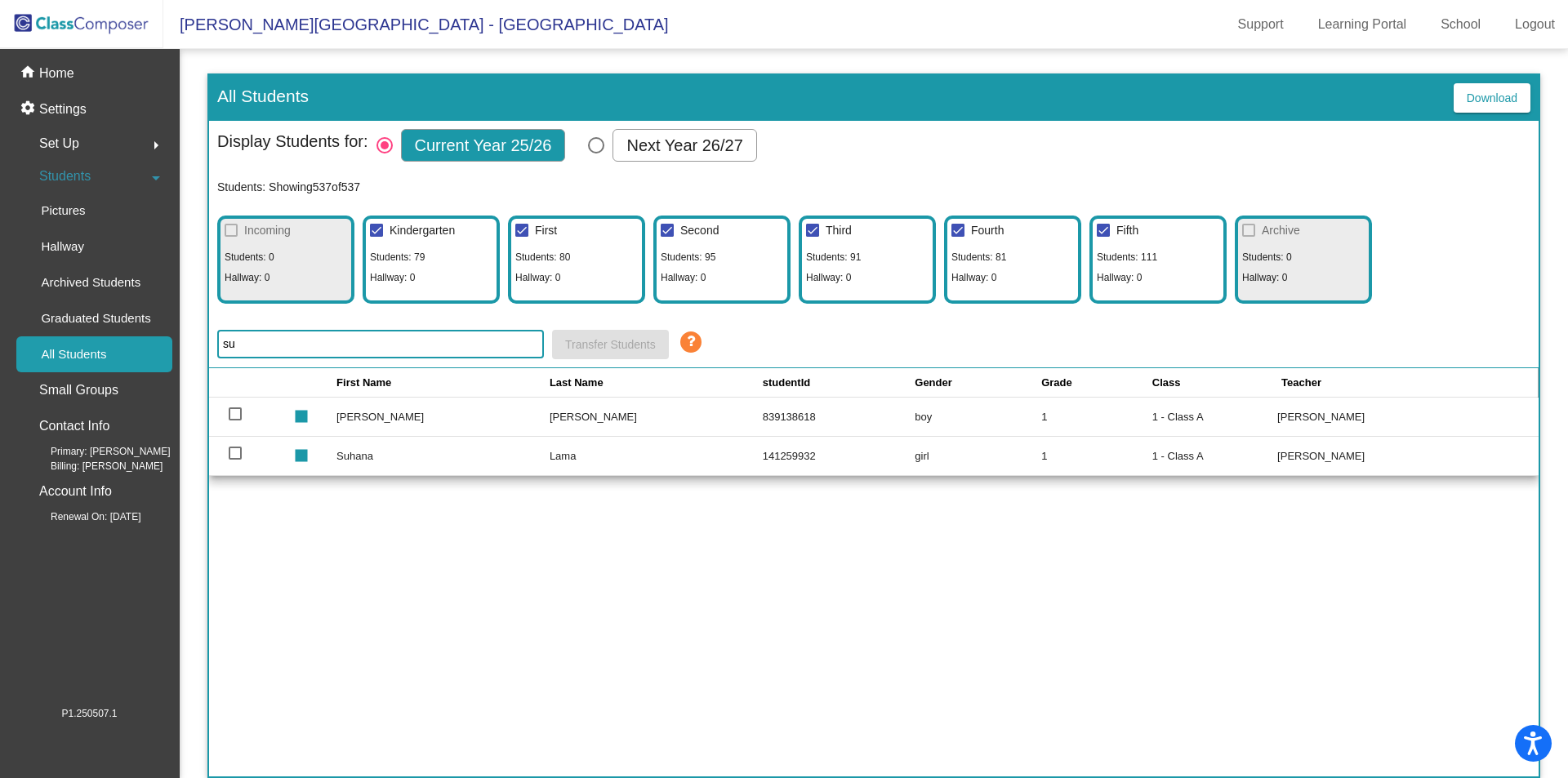
type input "s"
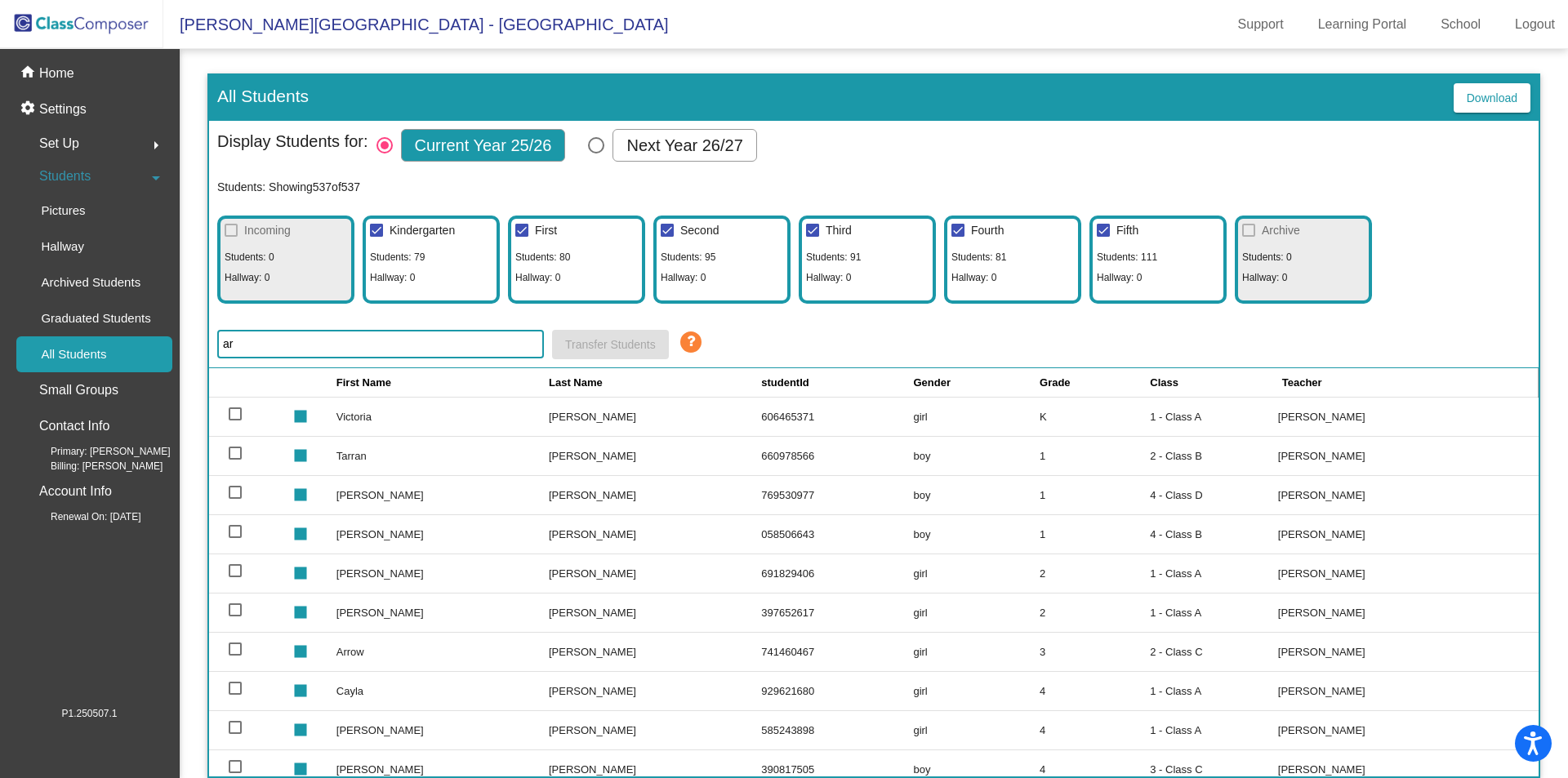
type input "a"
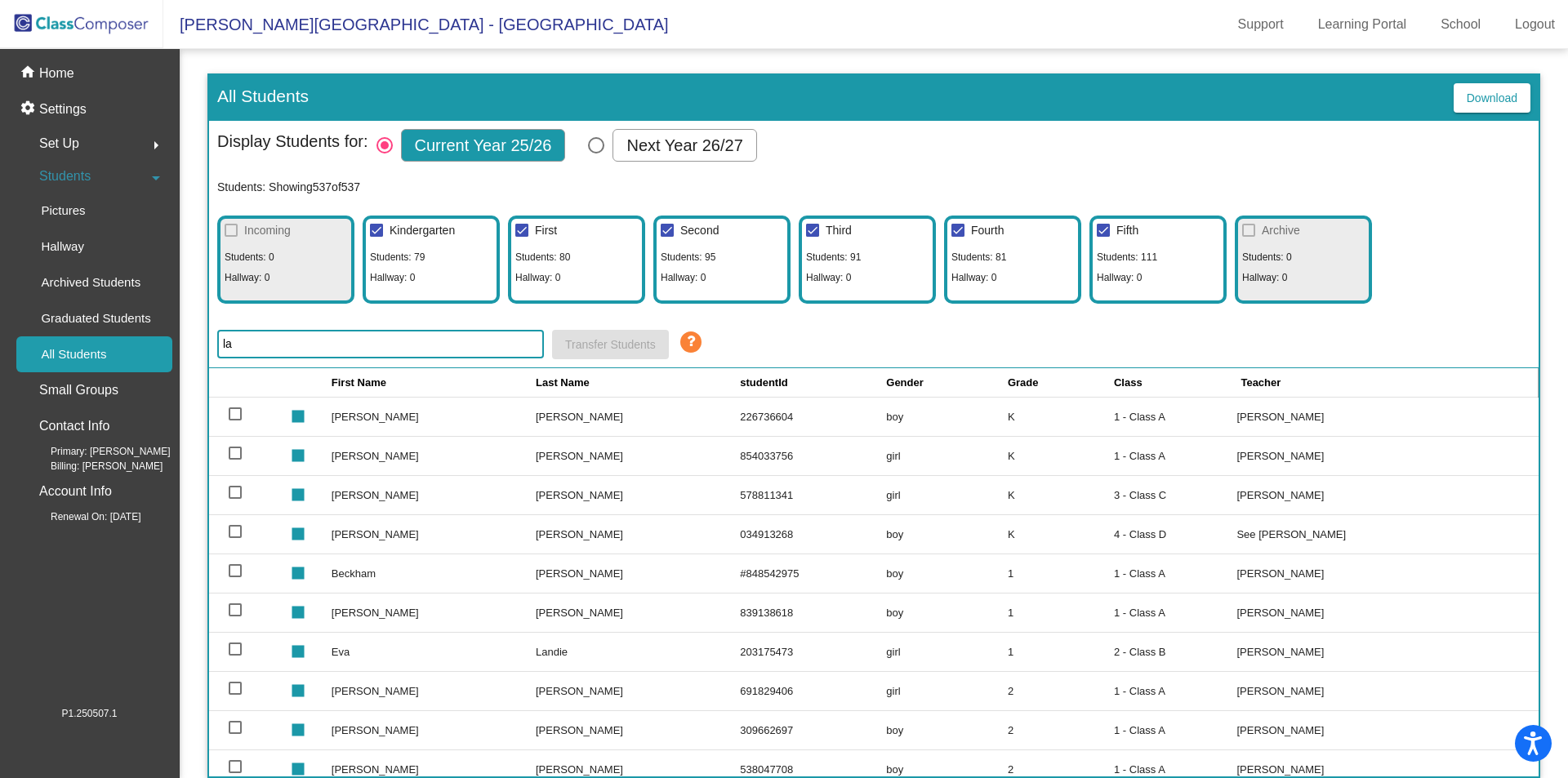
type input "l"
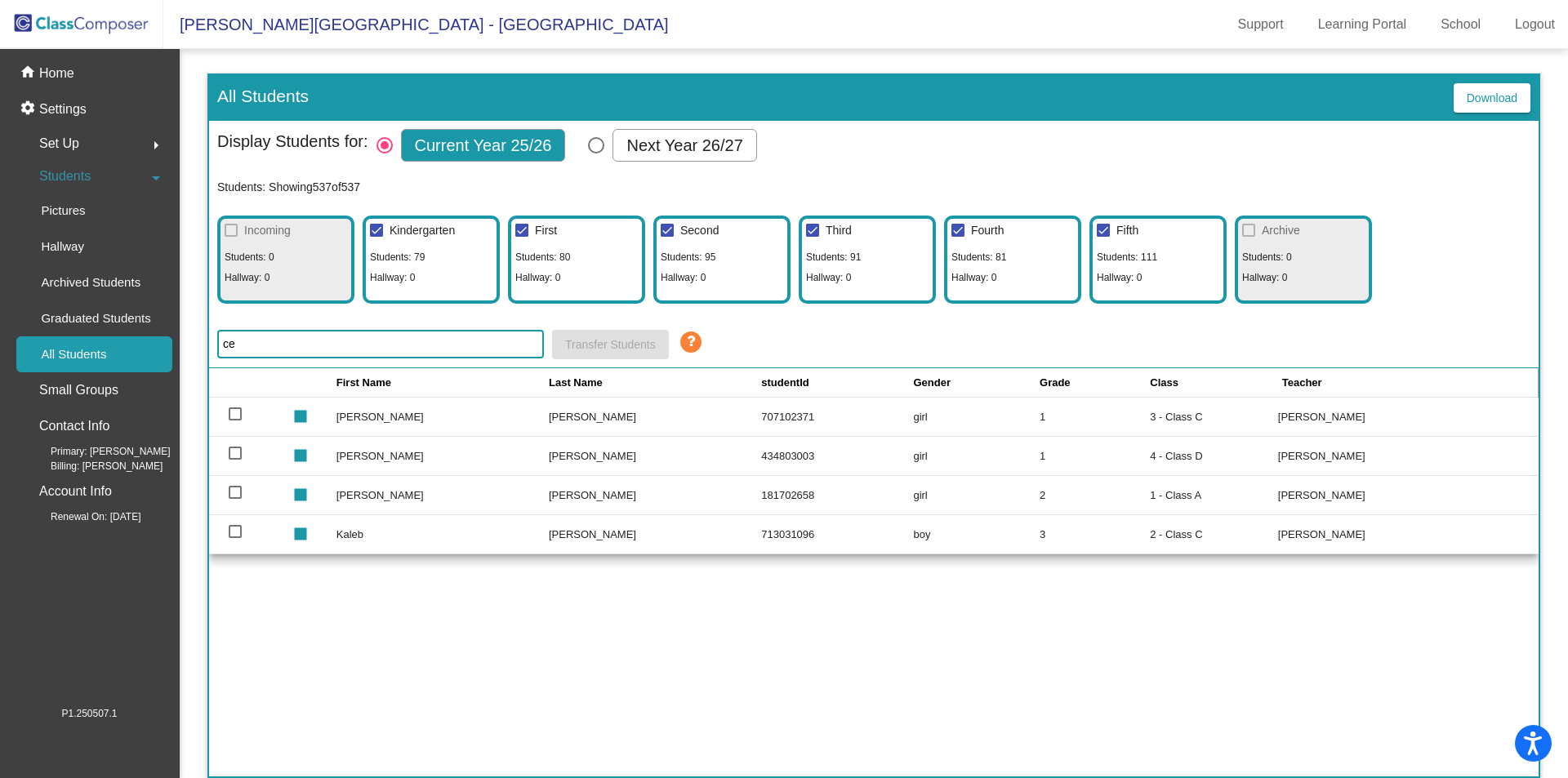
type input "c"
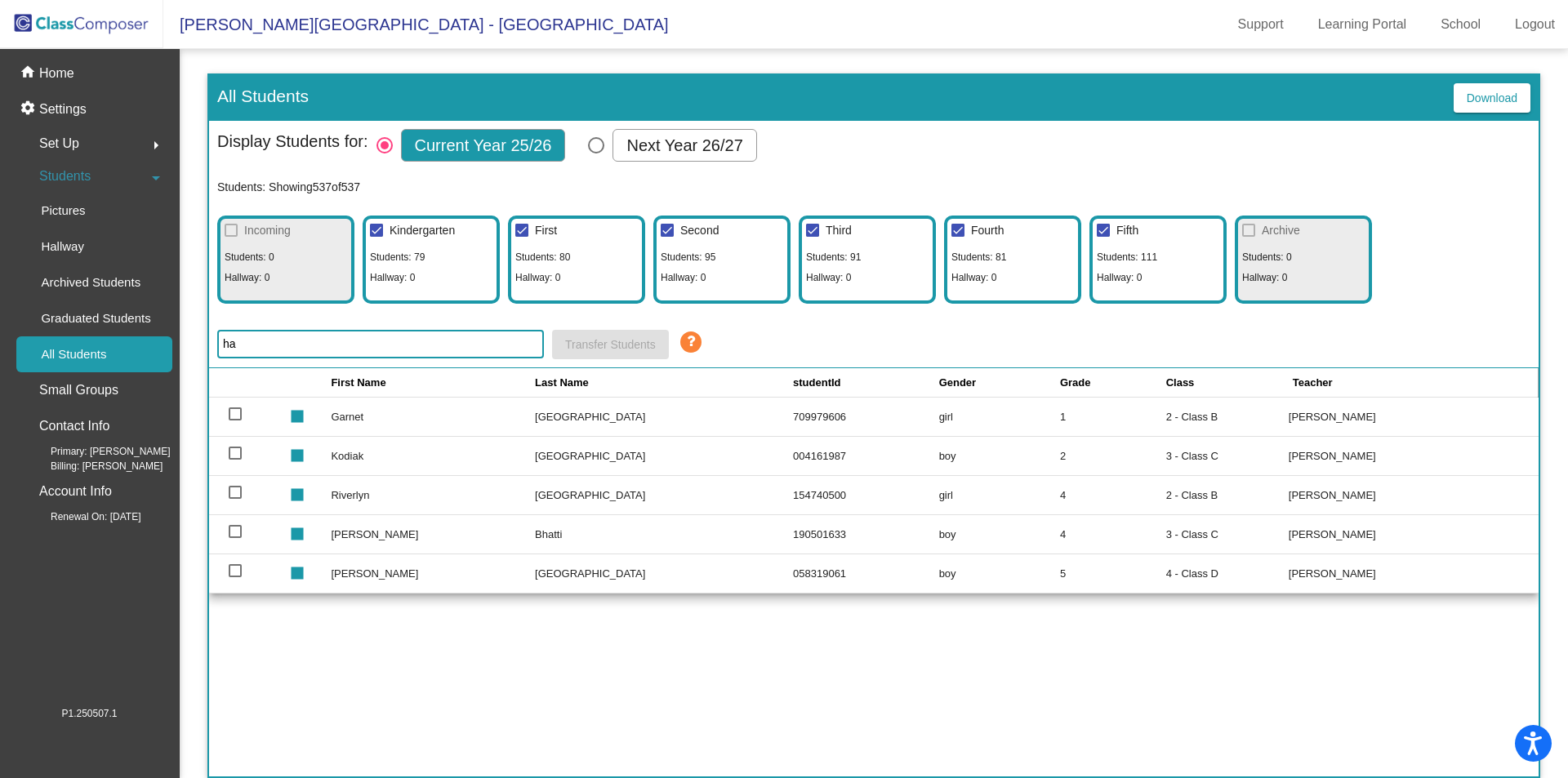
type input "h"
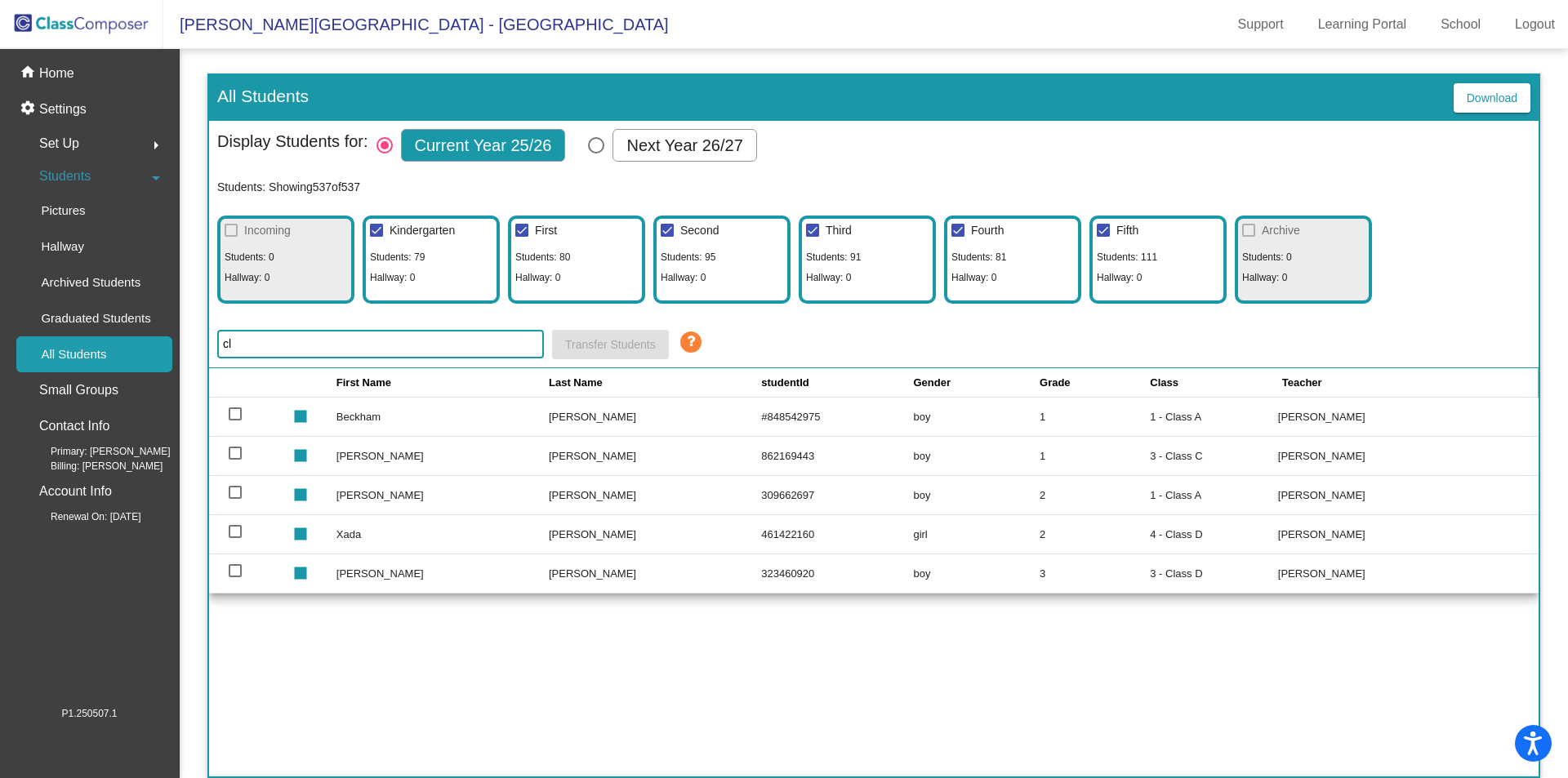
type input "c"
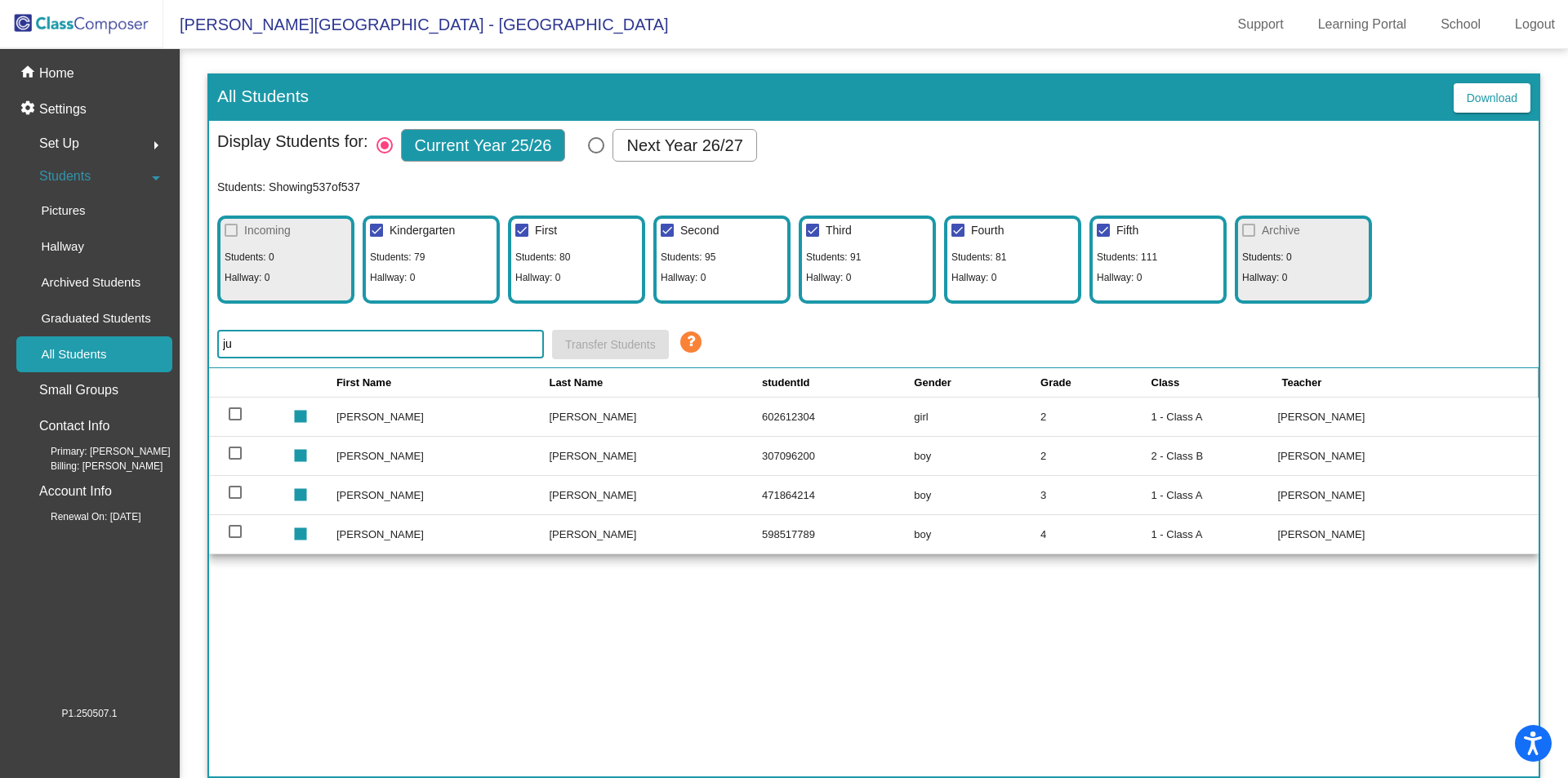
type input "j"
type input "b"
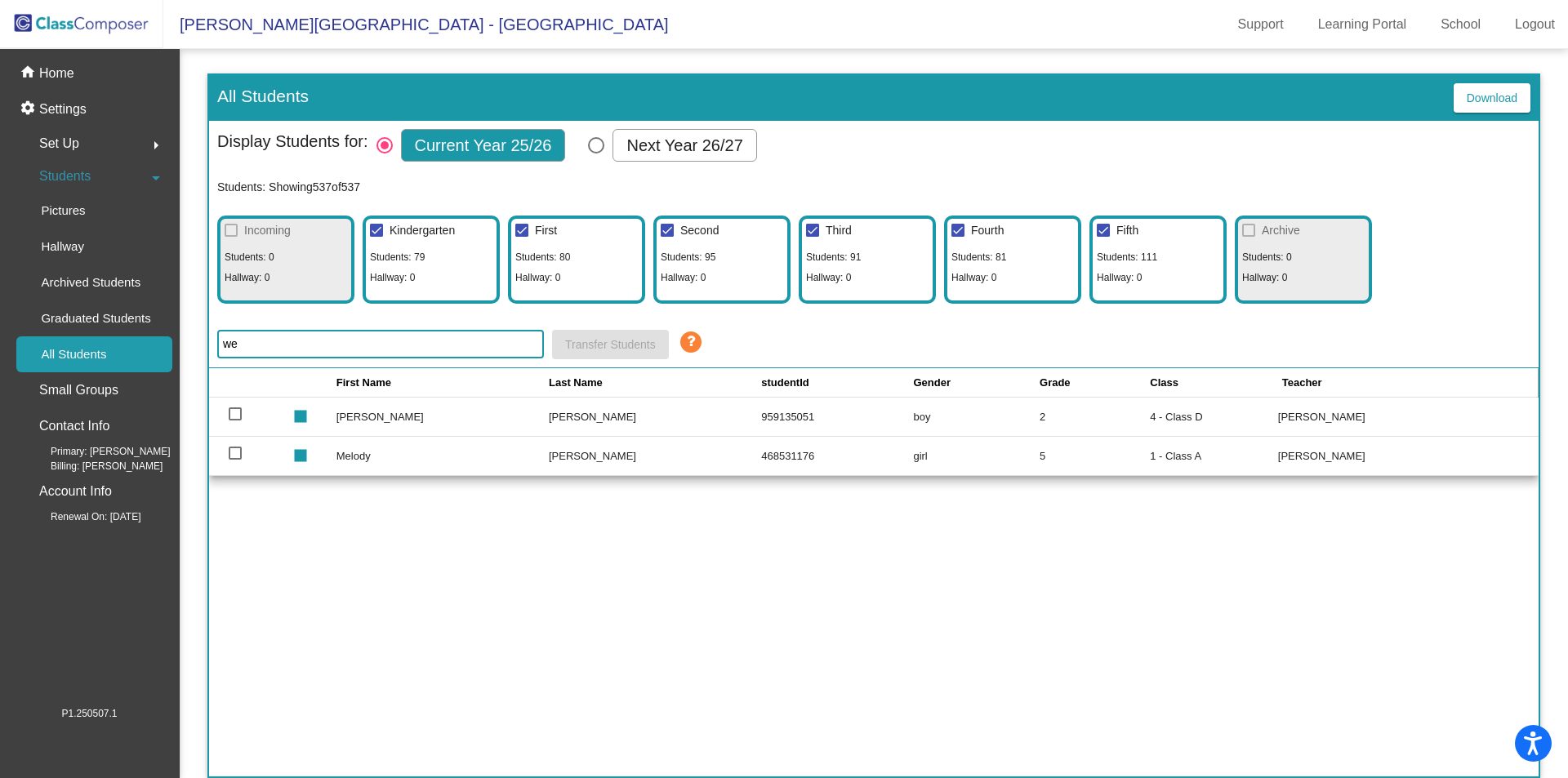
type input "w"
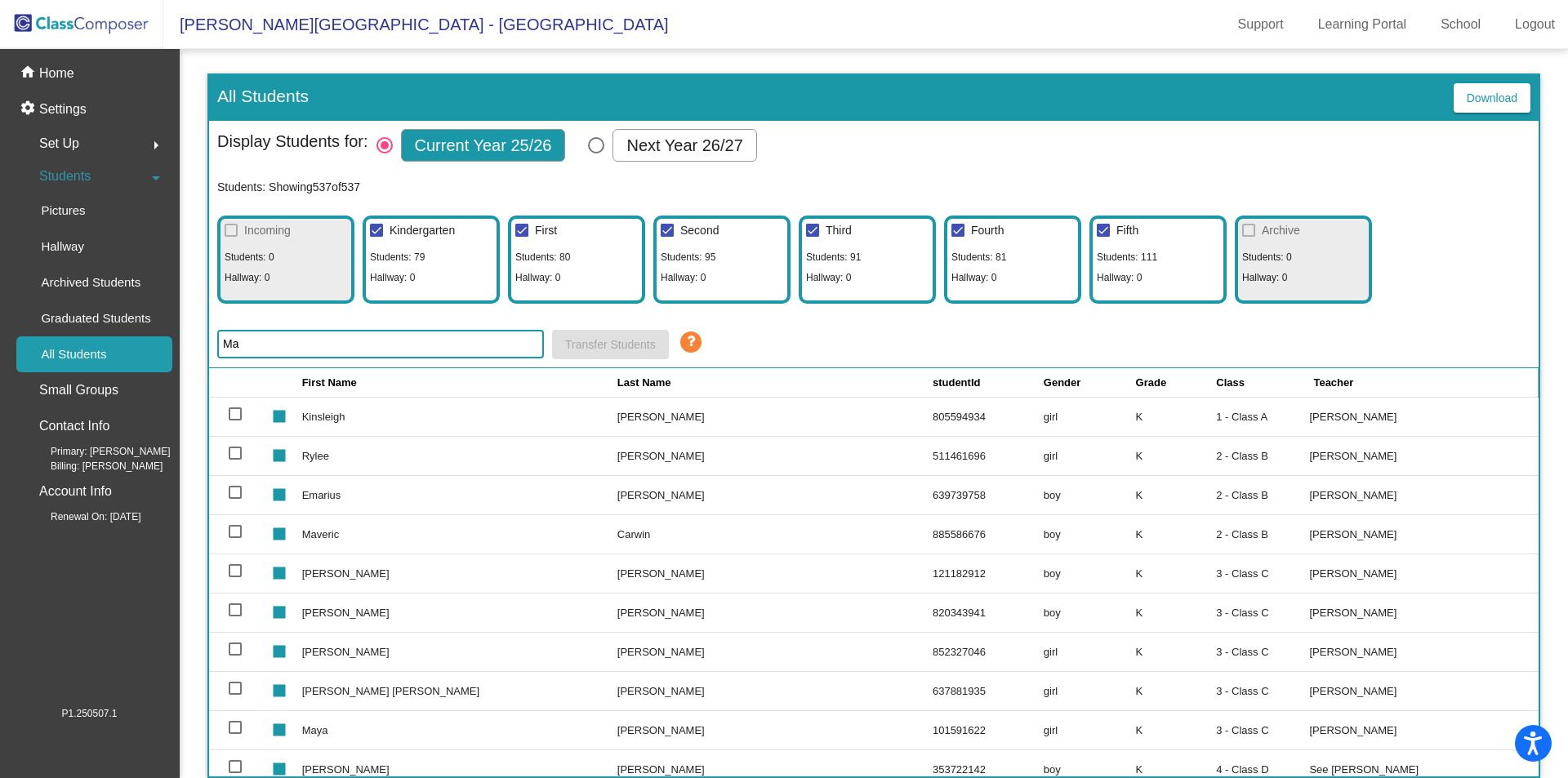
type input "M"
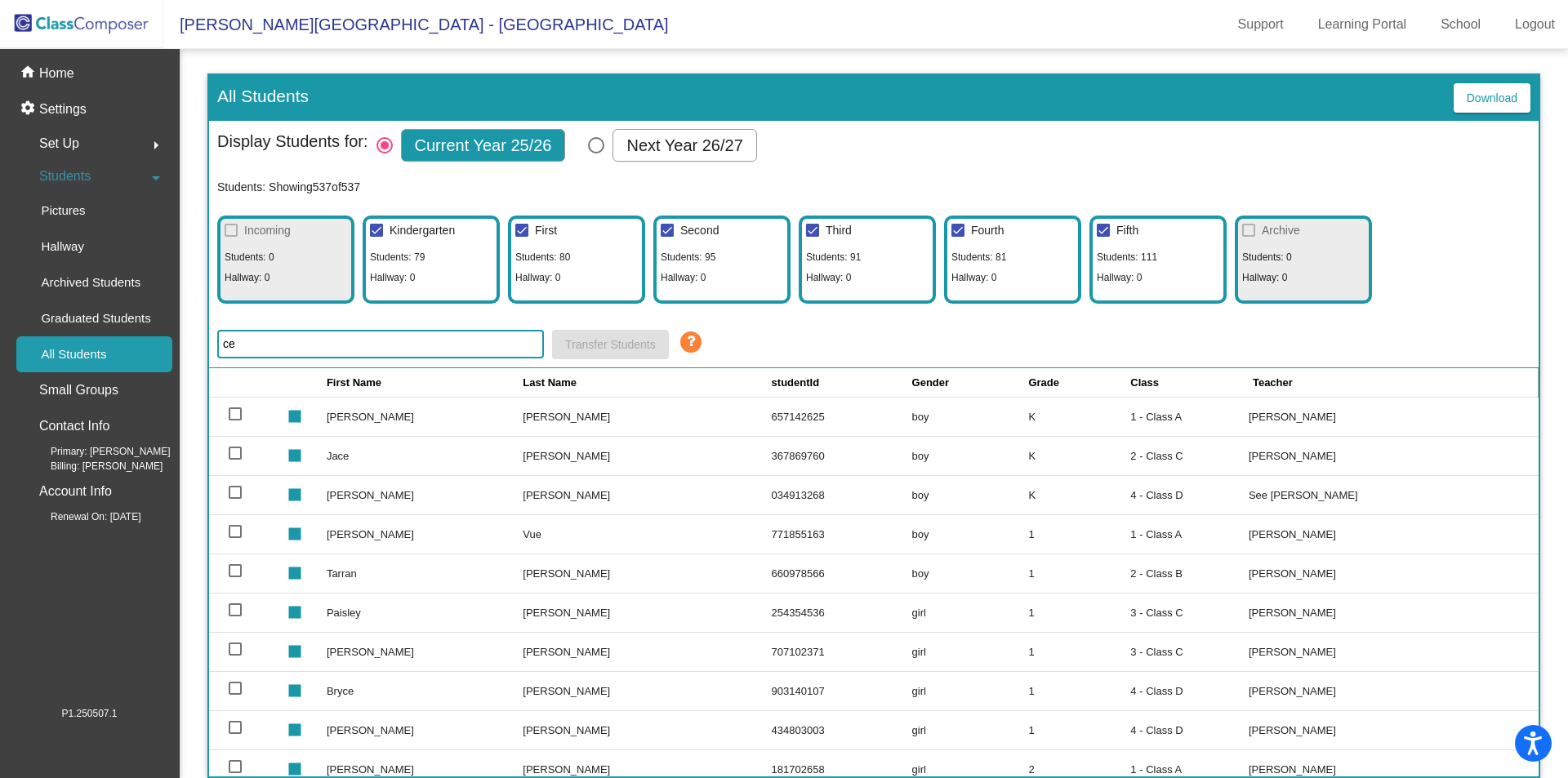
type input "c"
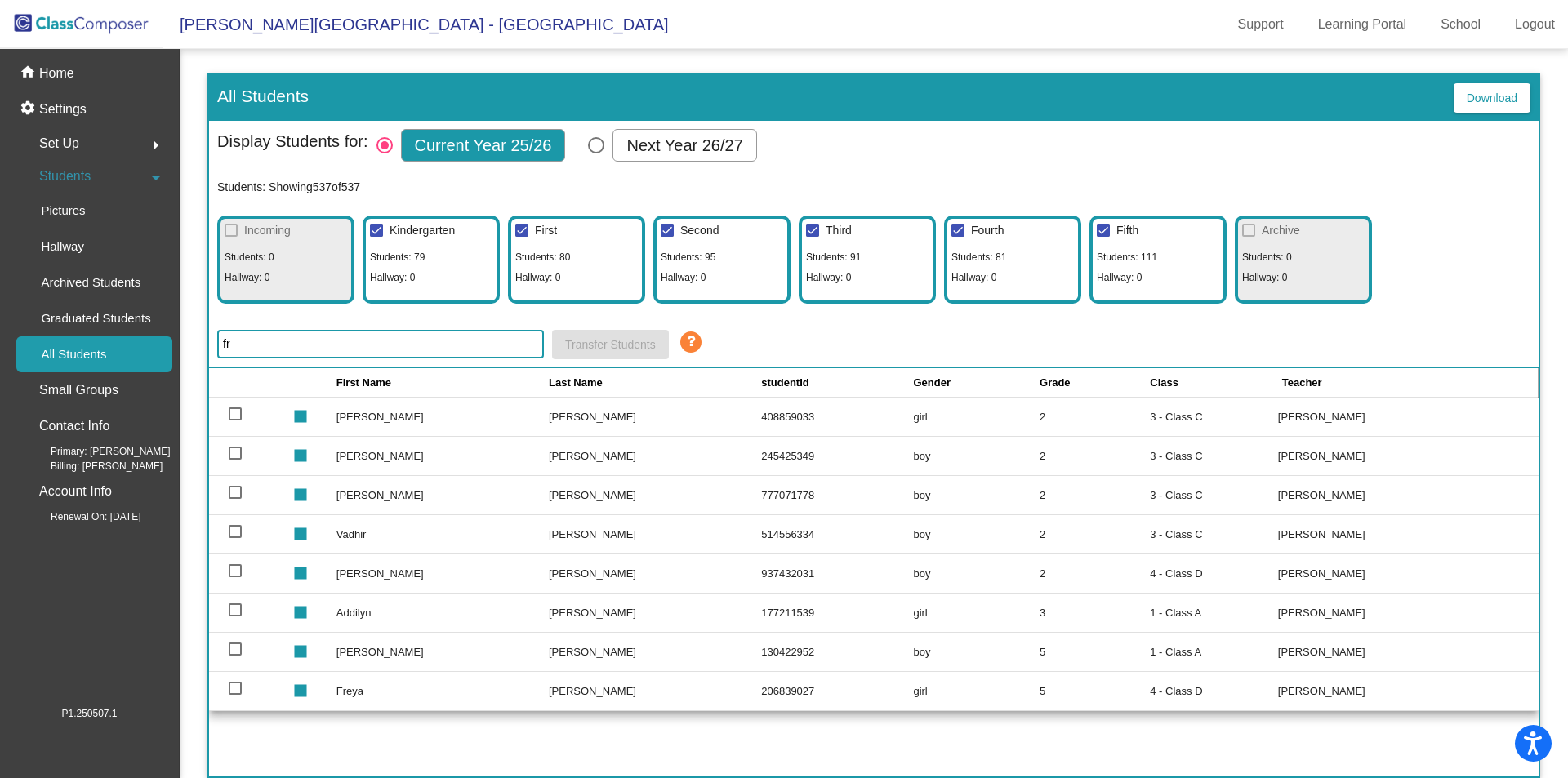
type input "f"
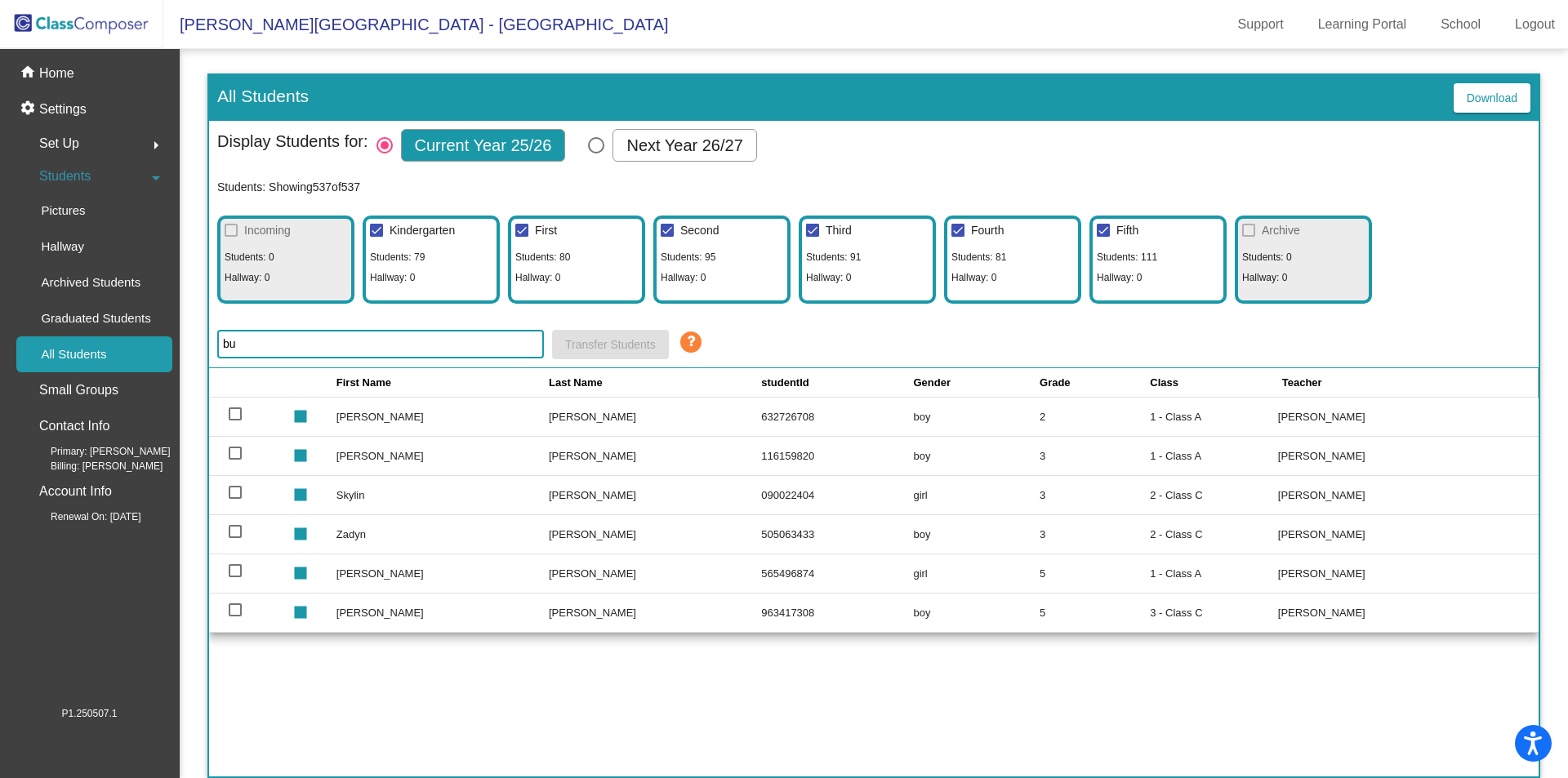
type input "b"
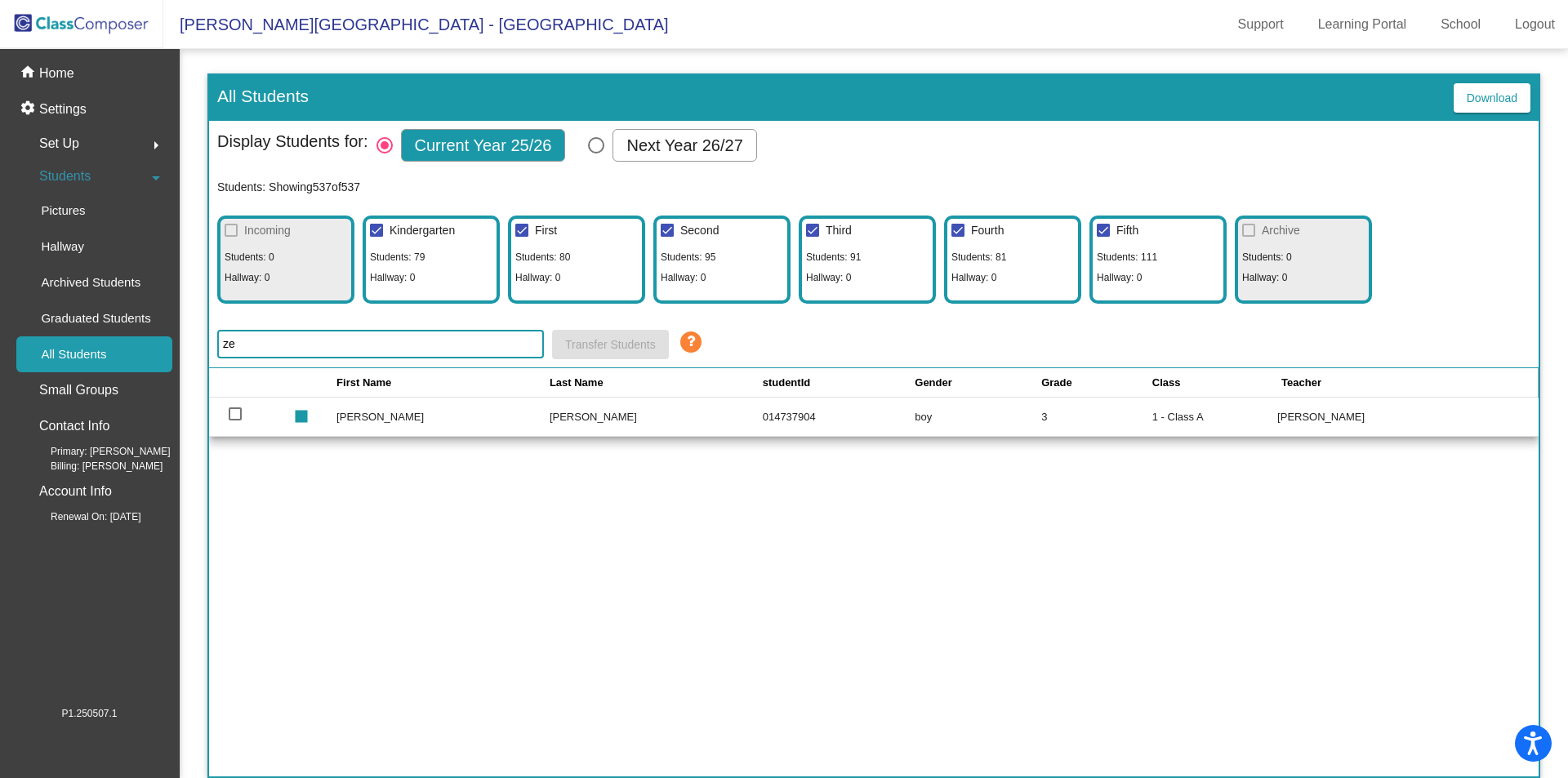
type input "z"
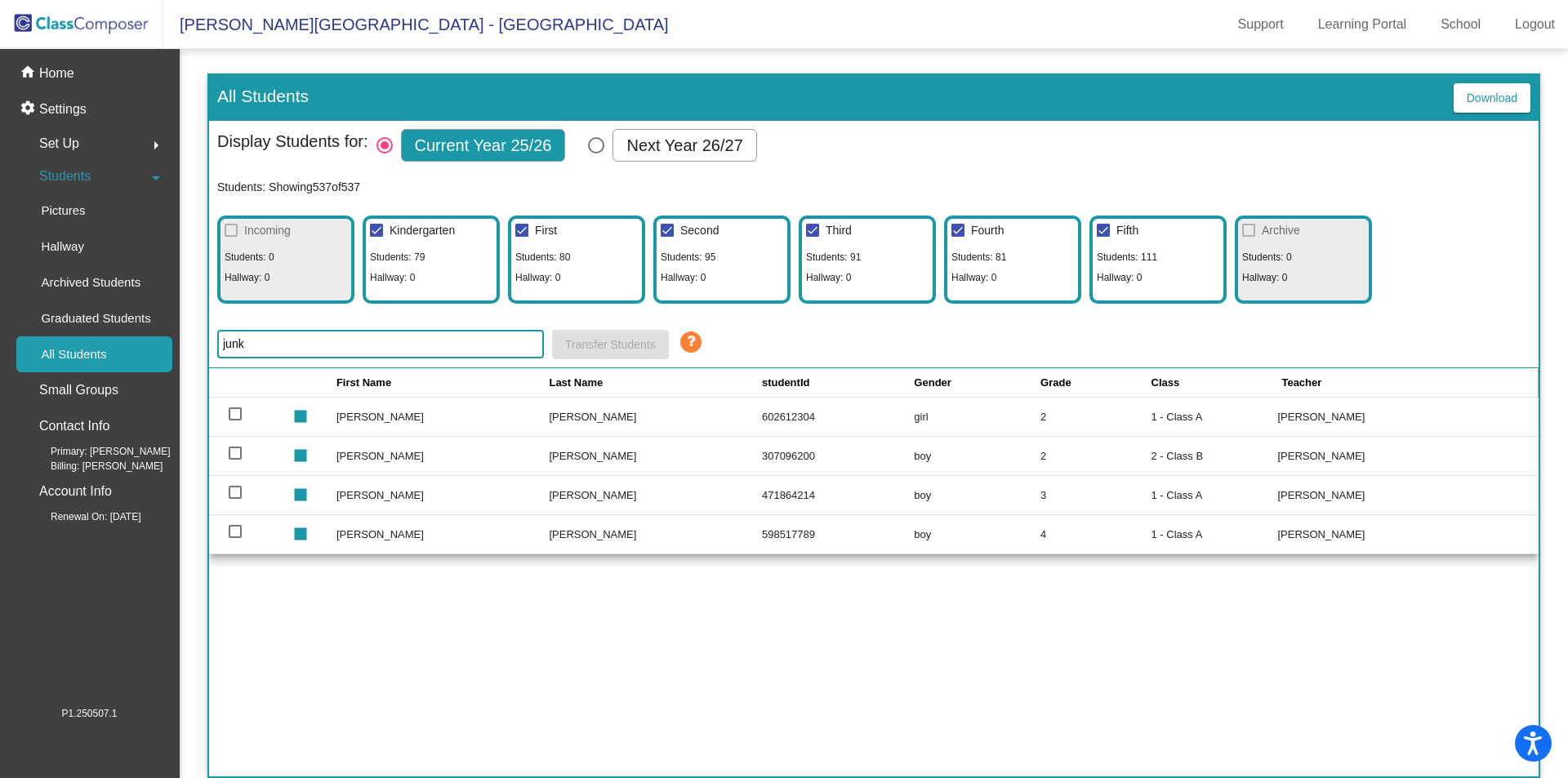
click at [259, 342] on input "junk" at bounding box center [380, 344] width 326 height 28
type input "j"
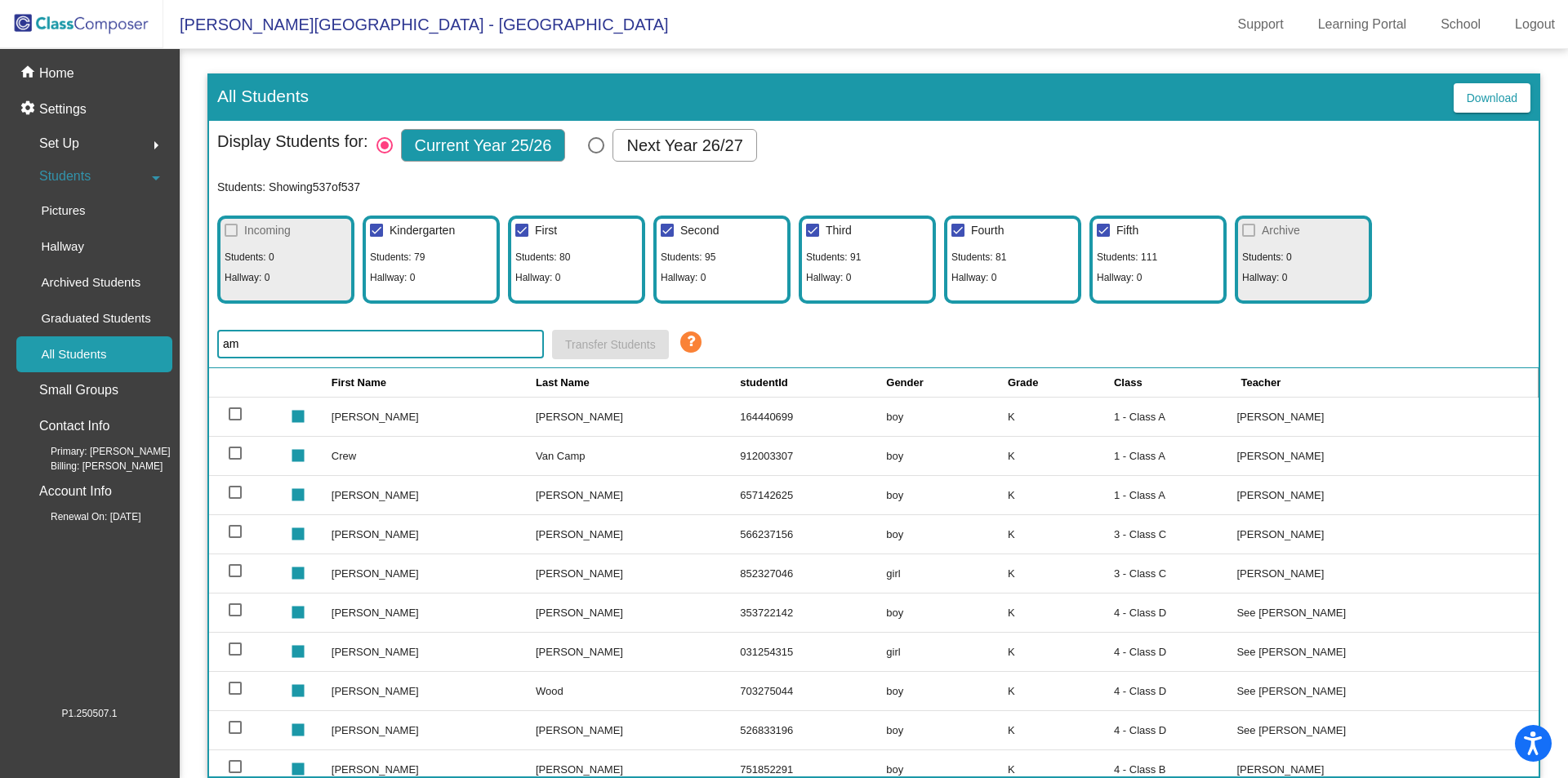
type input "a"
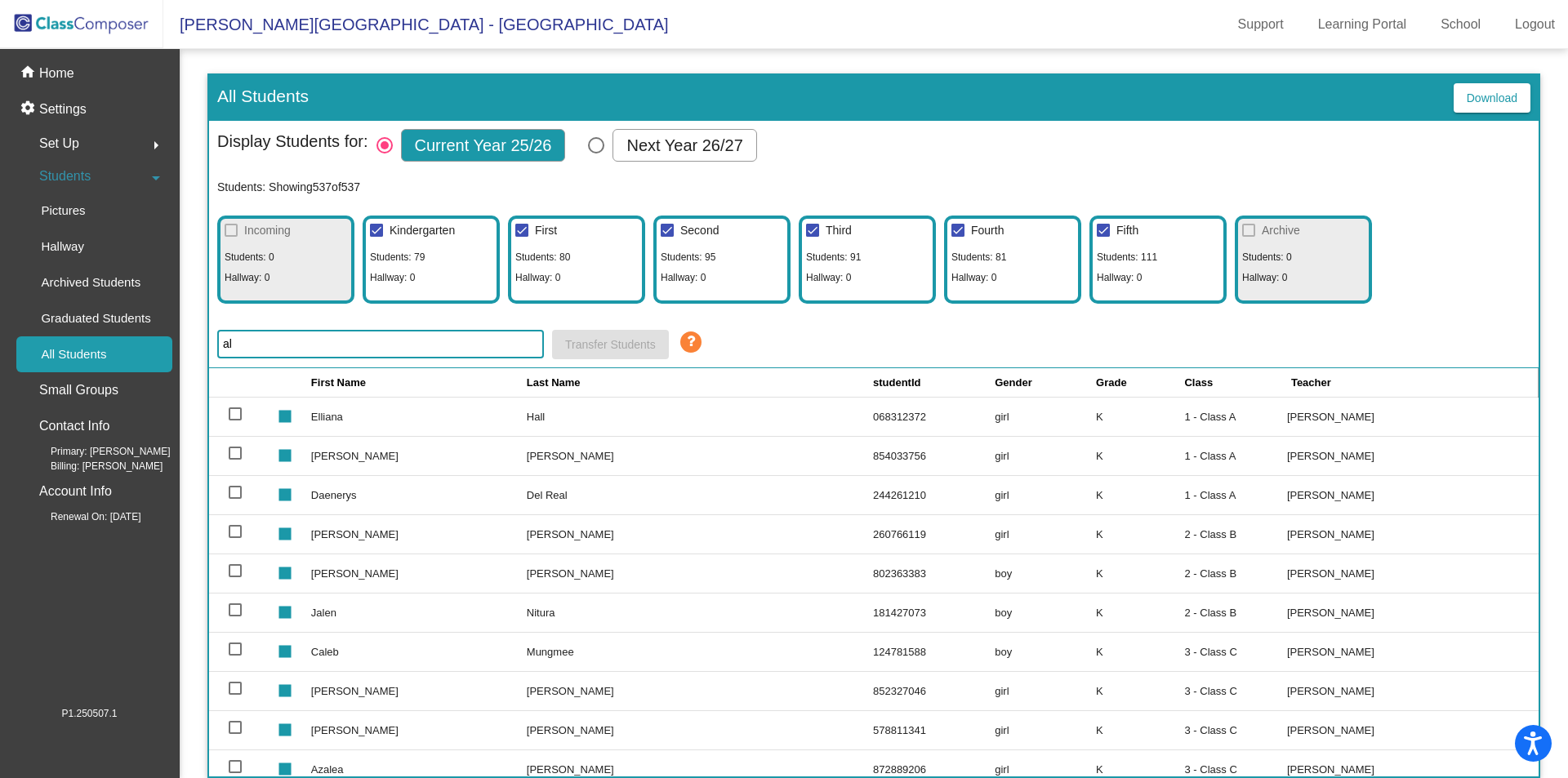
type input "a"
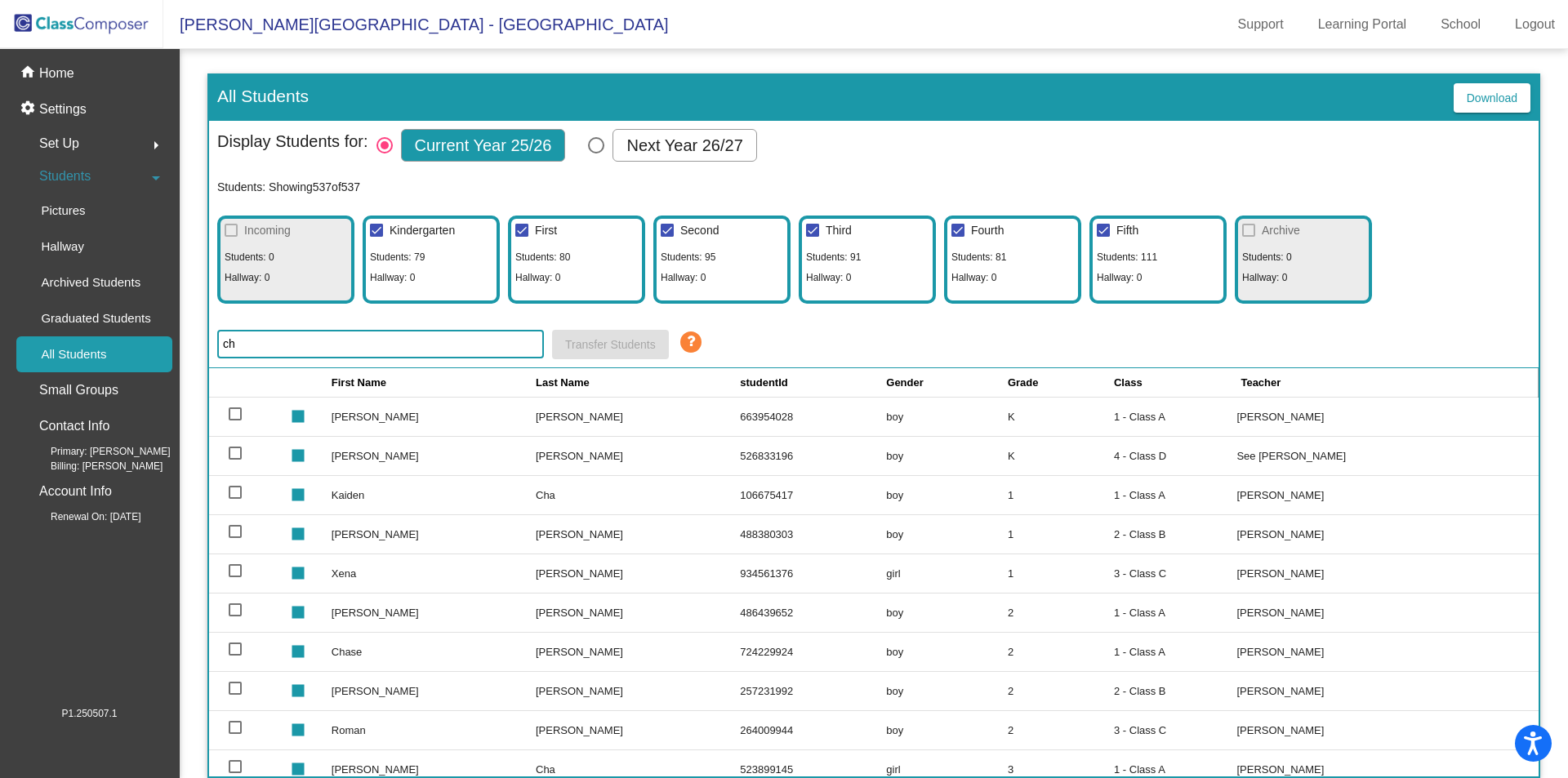
type input "c"
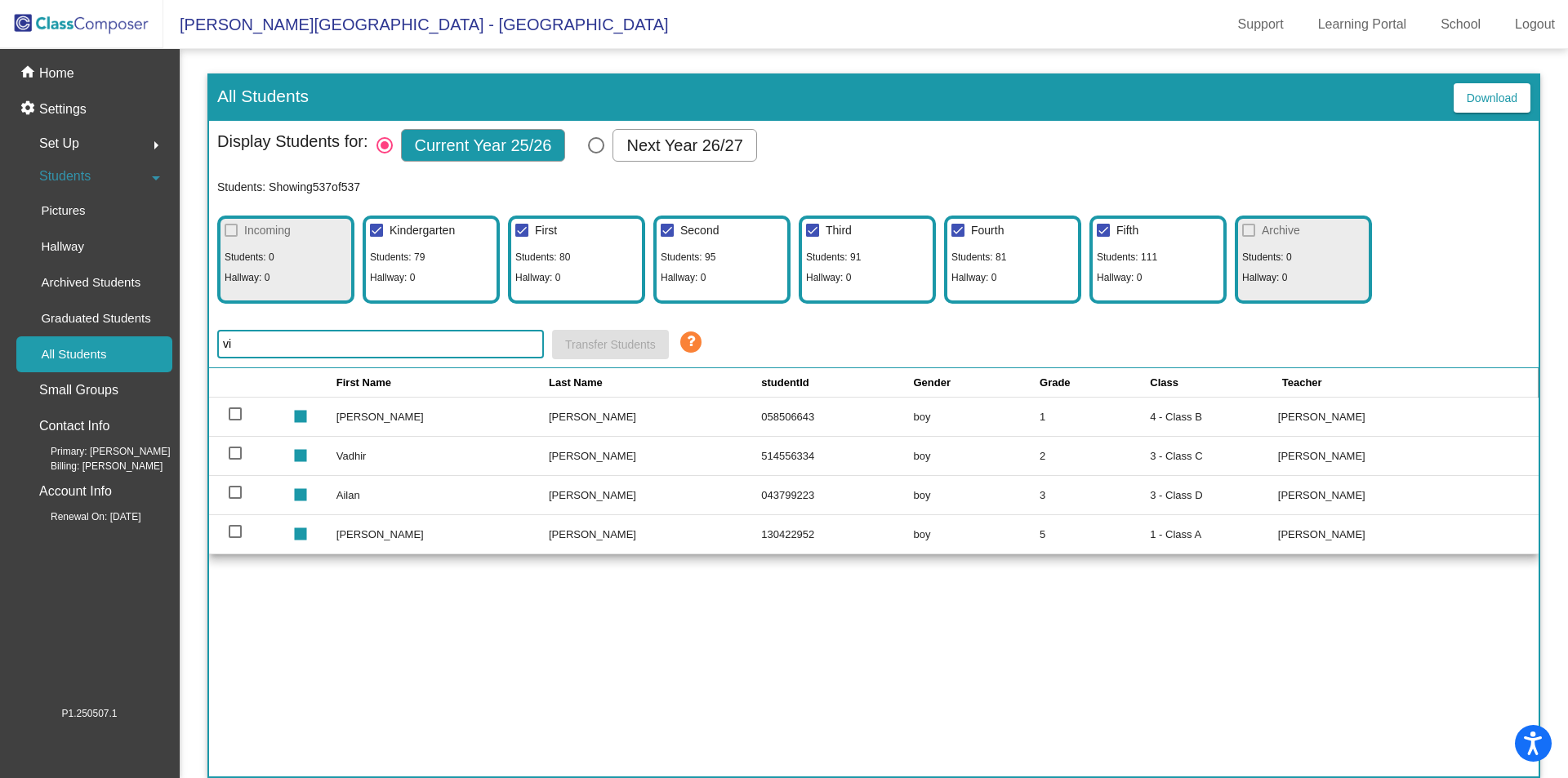
type input "v"
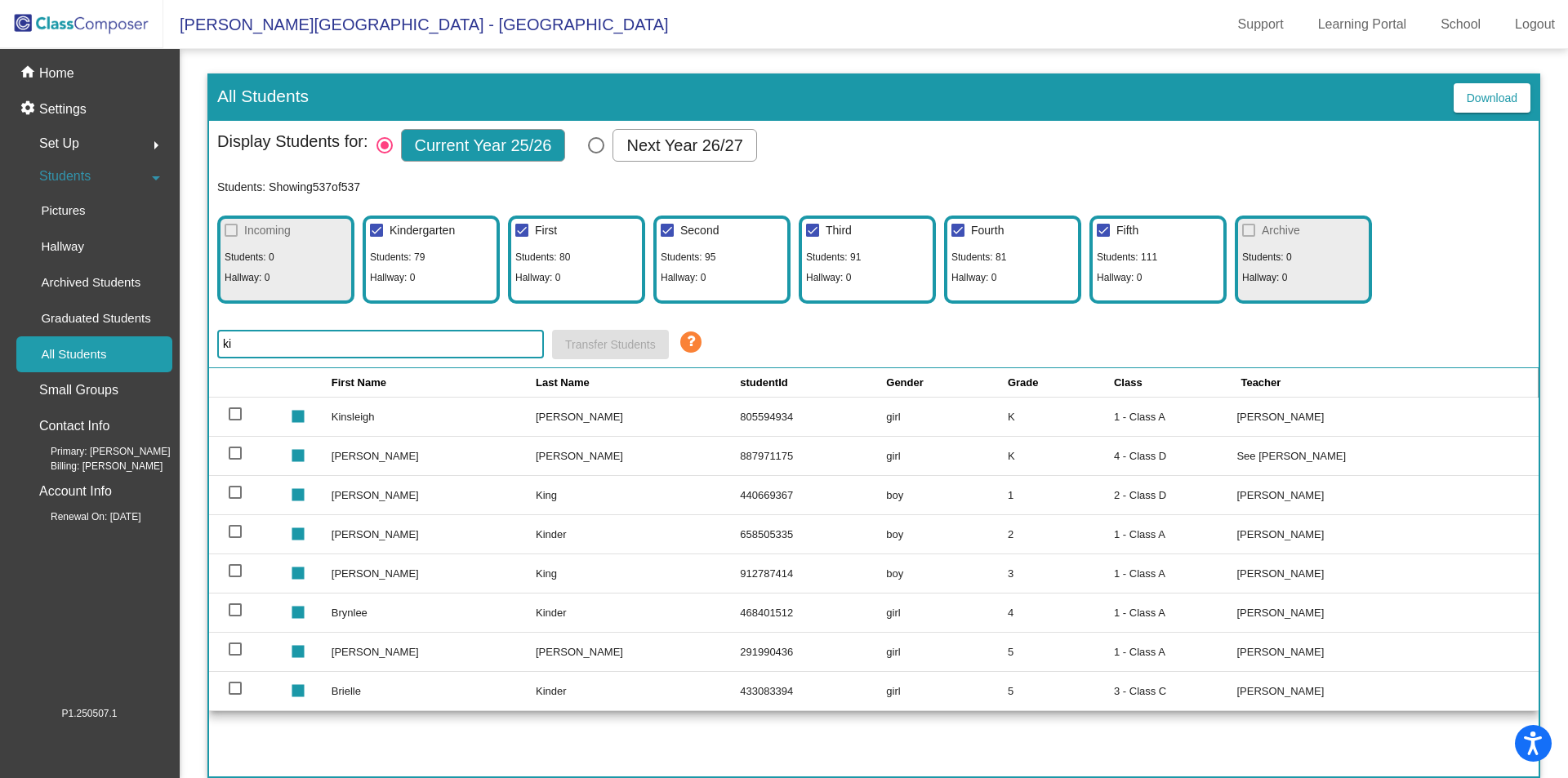
type input "k"
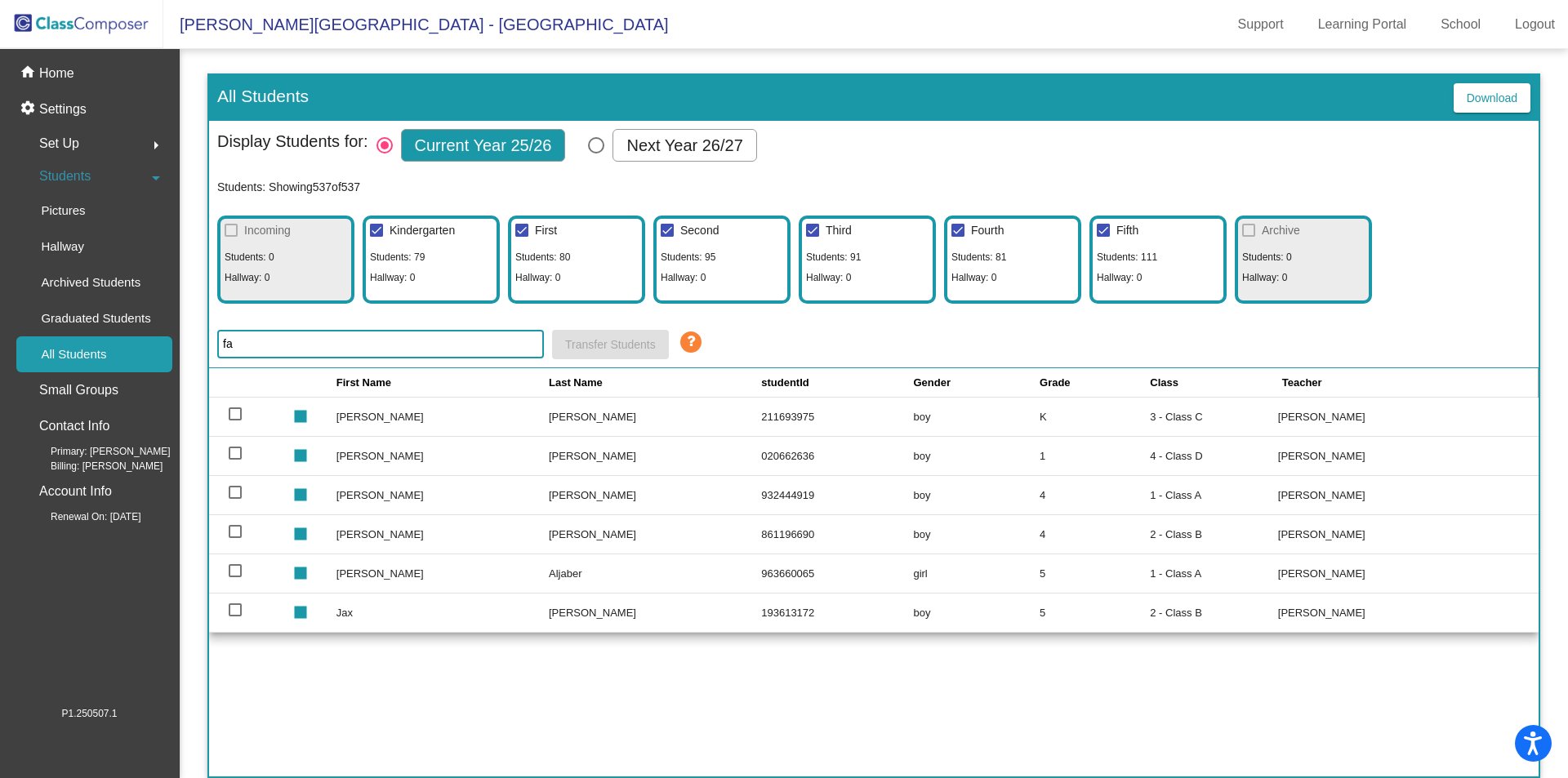
type input "f"
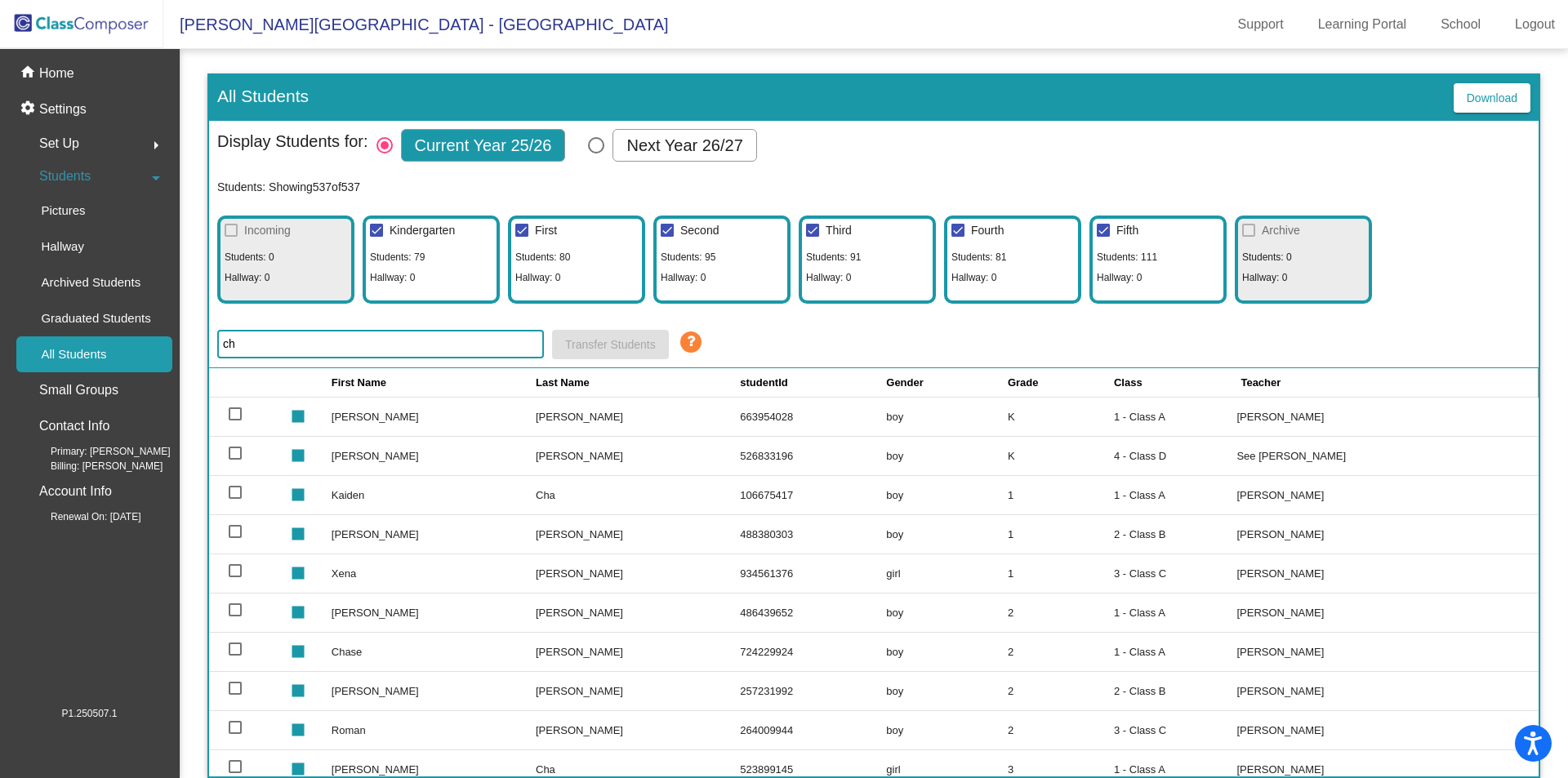
type input "c"
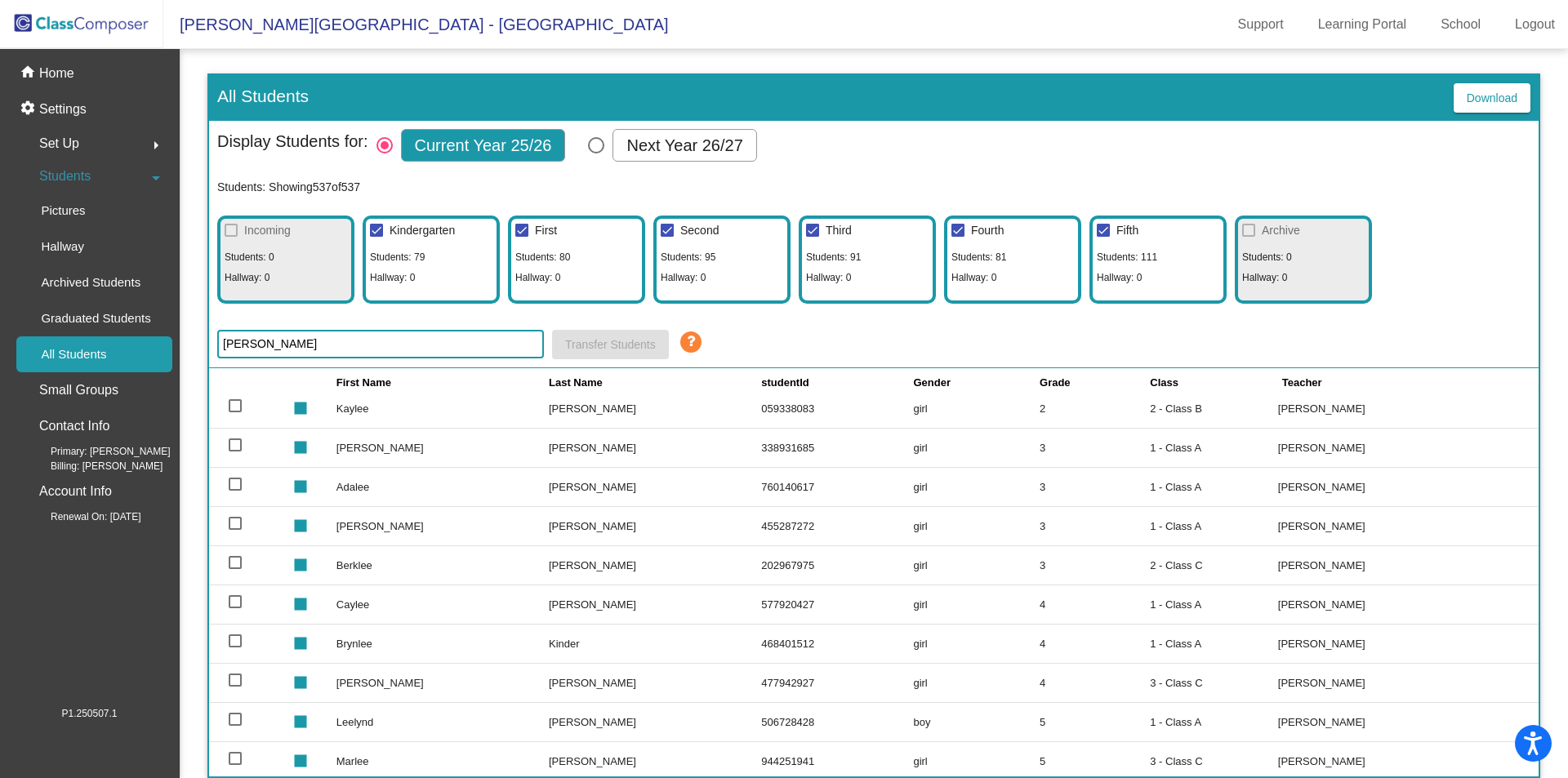
scroll to position [170, 0]
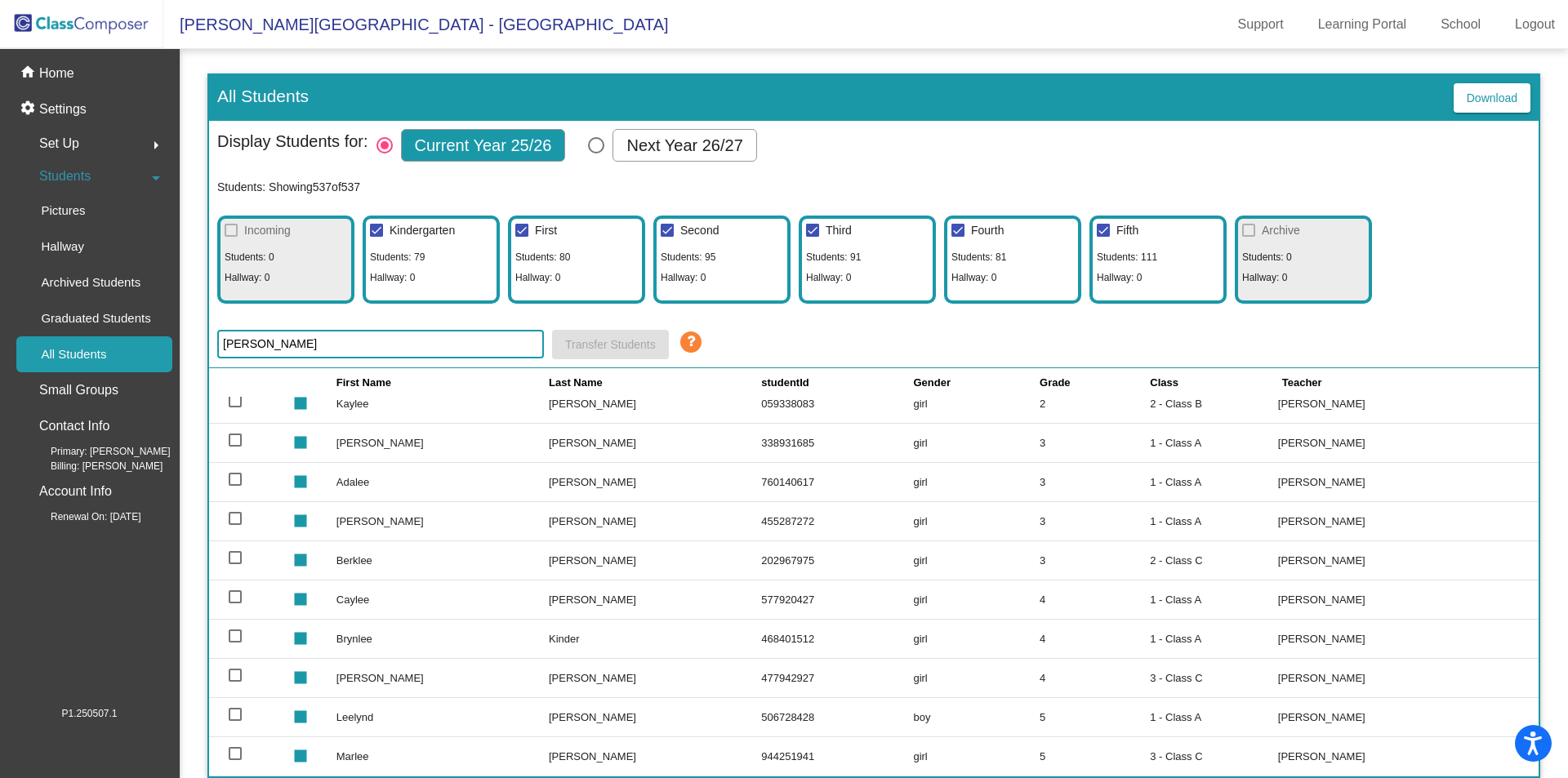
drag, startPoint x: 244, startPoint y: 340, endPoint x: 217, endPoint y: 339, distance: 27.0
click at [218, 340] on input "[PERSON_NAME]" at bounding box center [380, 344] width 326 height 28
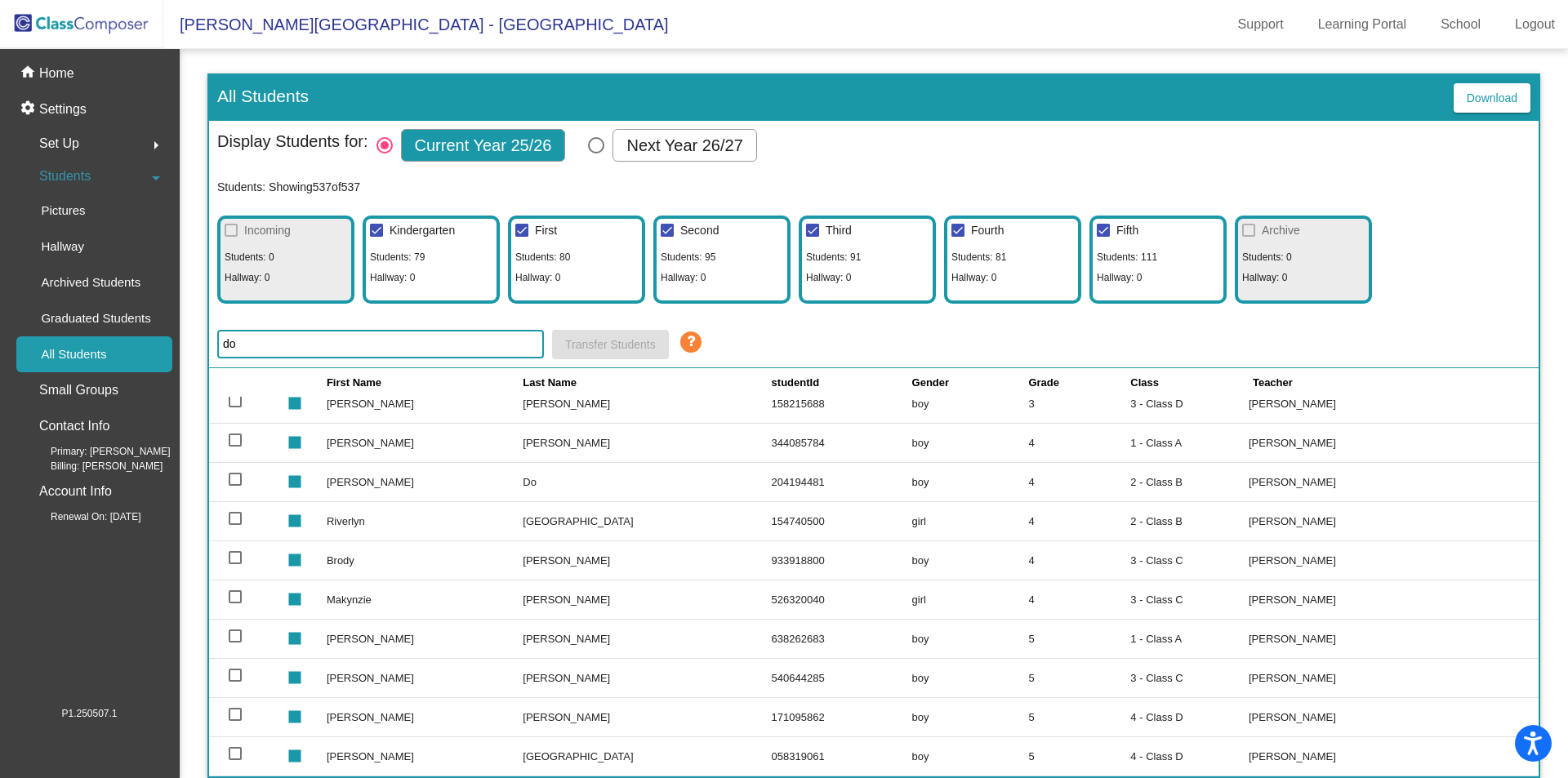
scroll to position [483, 0]
type input "d"
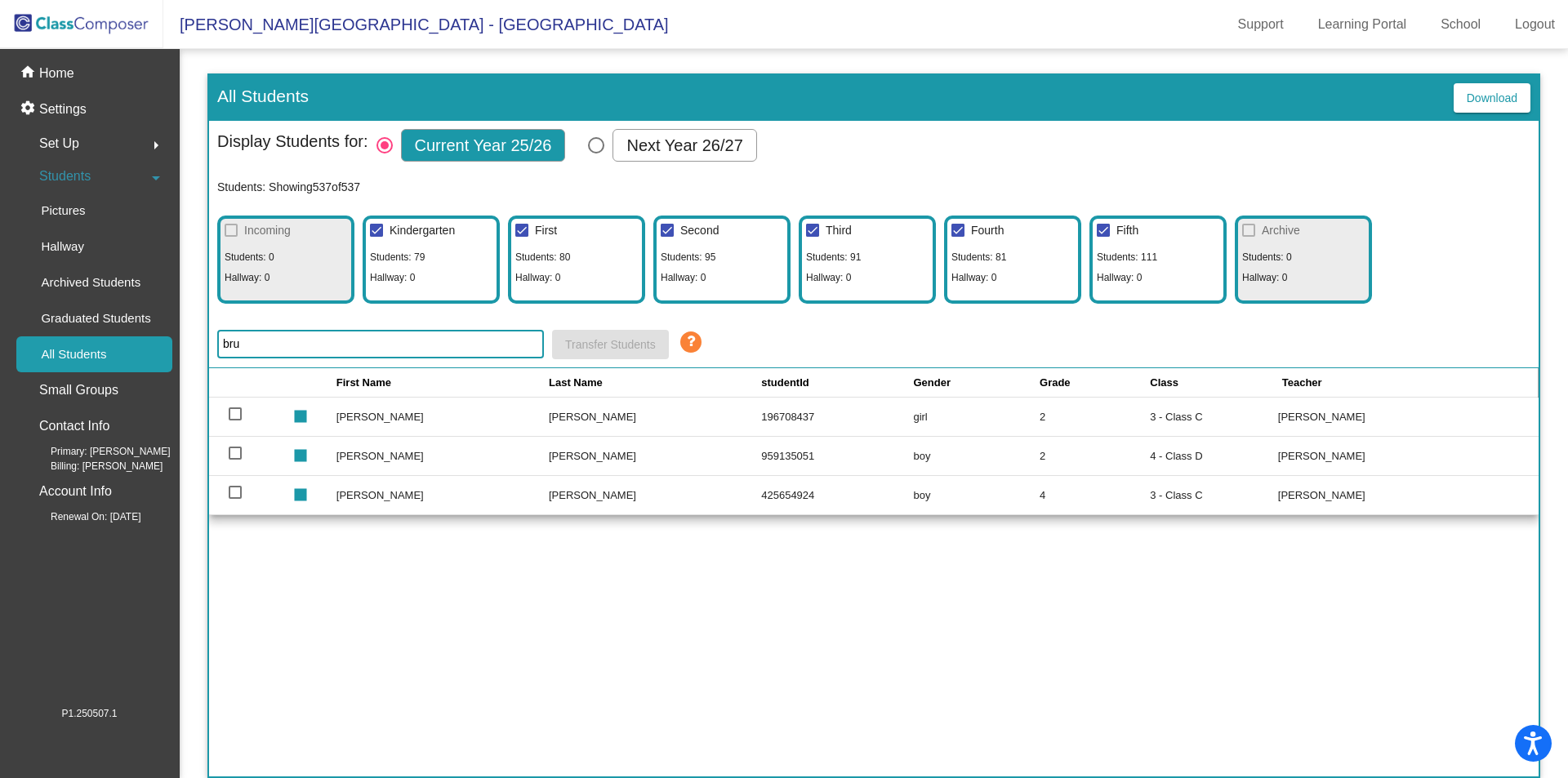
scroll to position [0, 0]
type input "b"
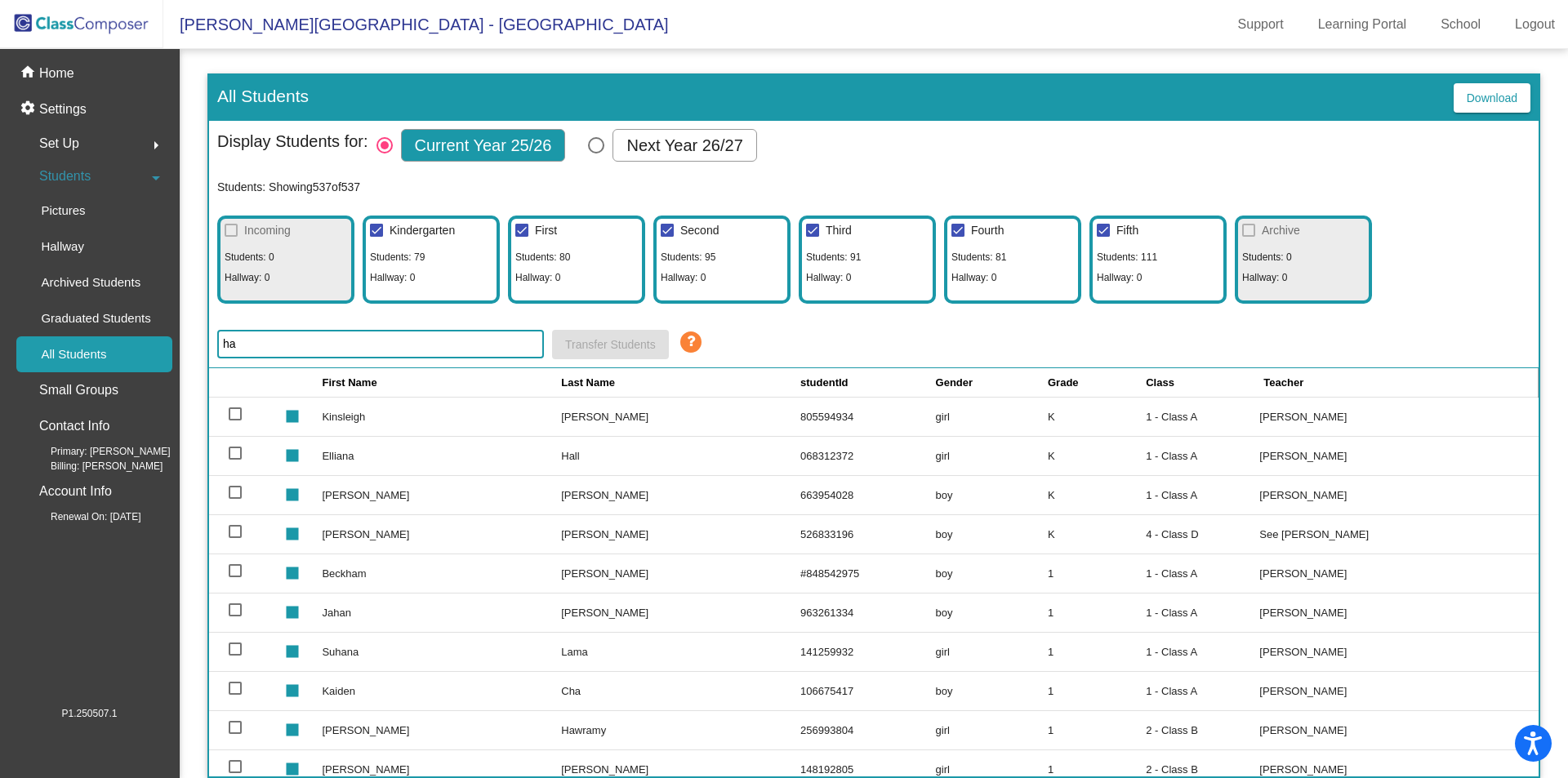
type input "h"
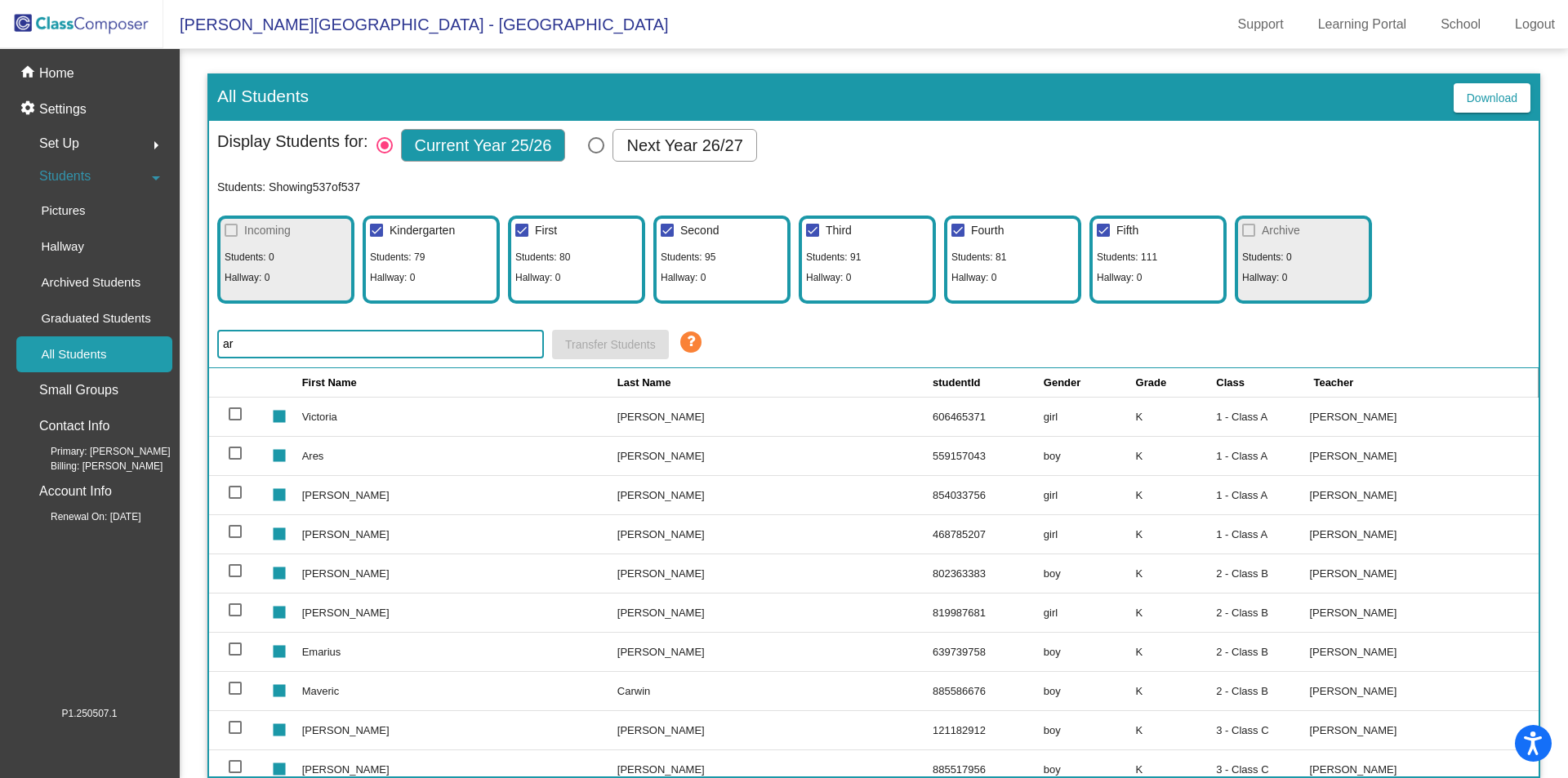
type input "a"
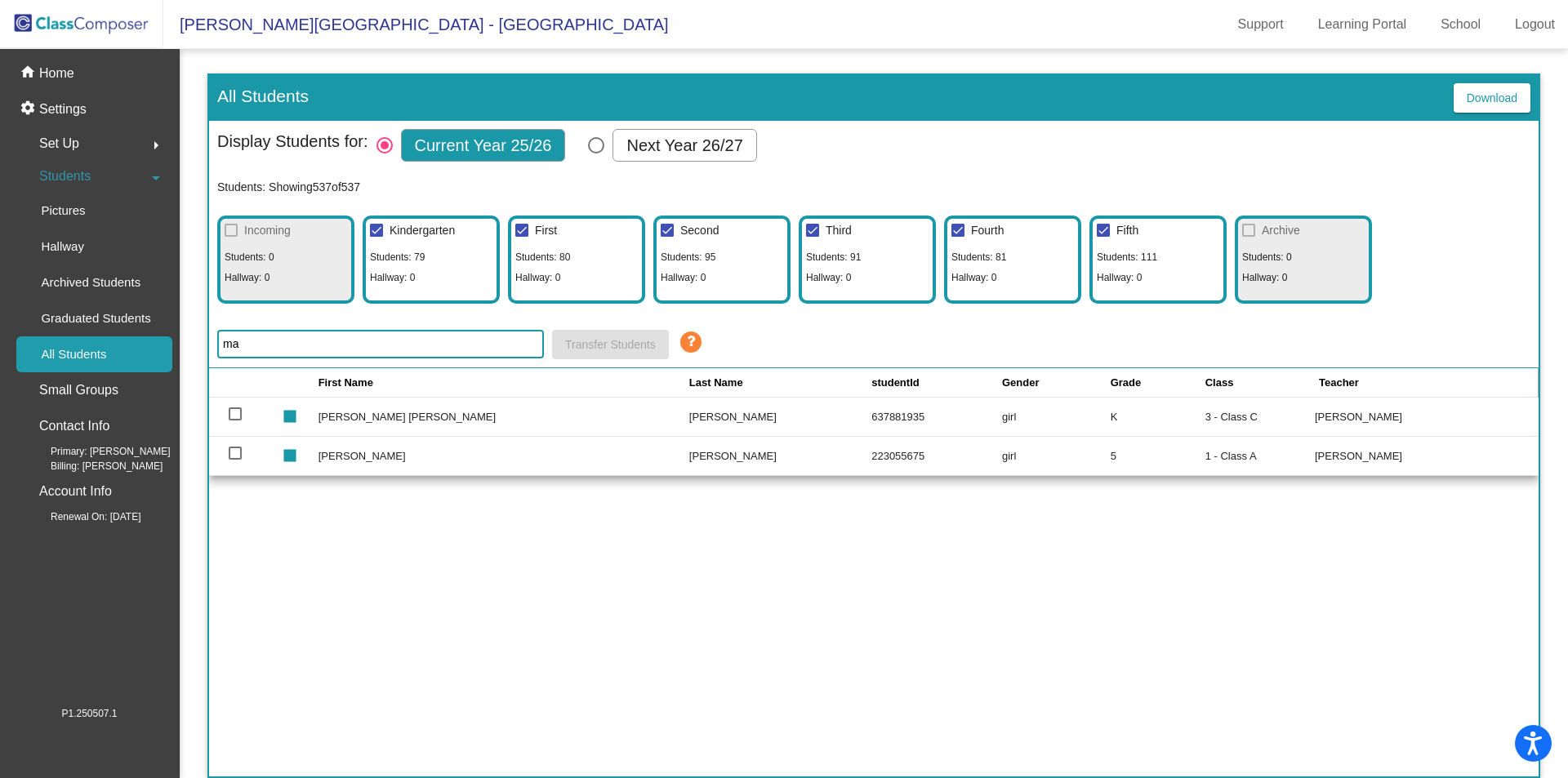
type input "m"
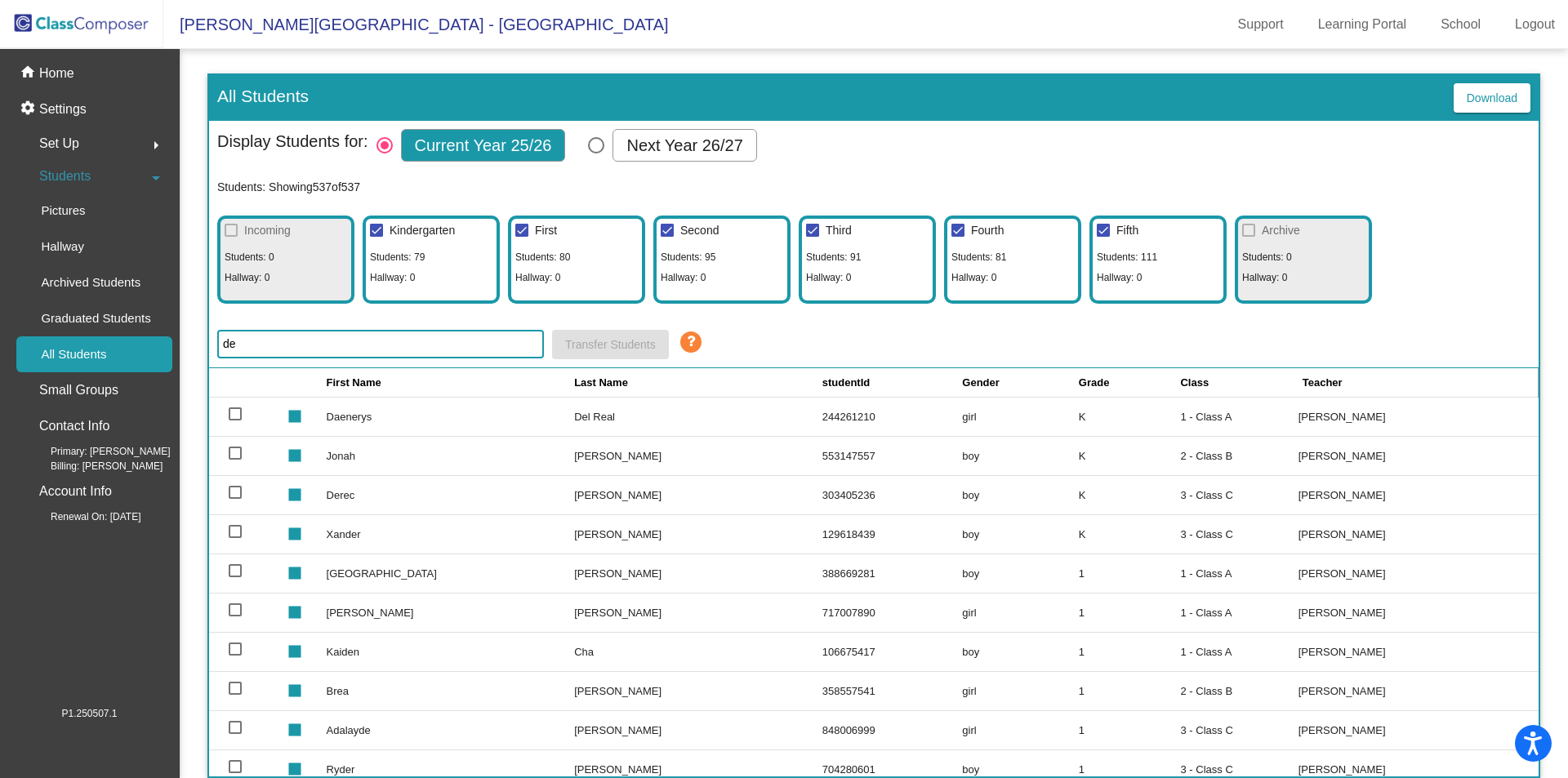
type input "d"
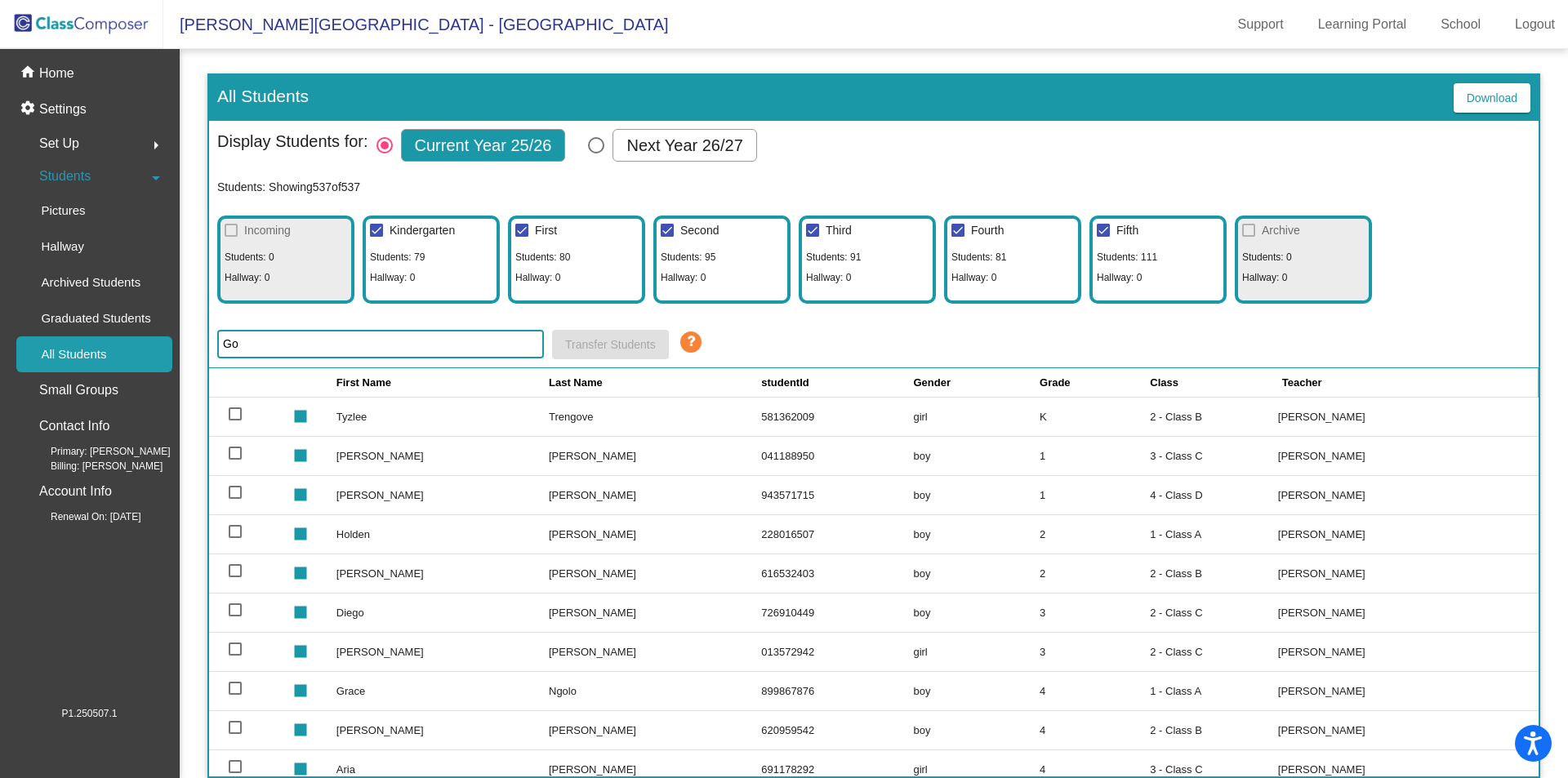
type input "G"
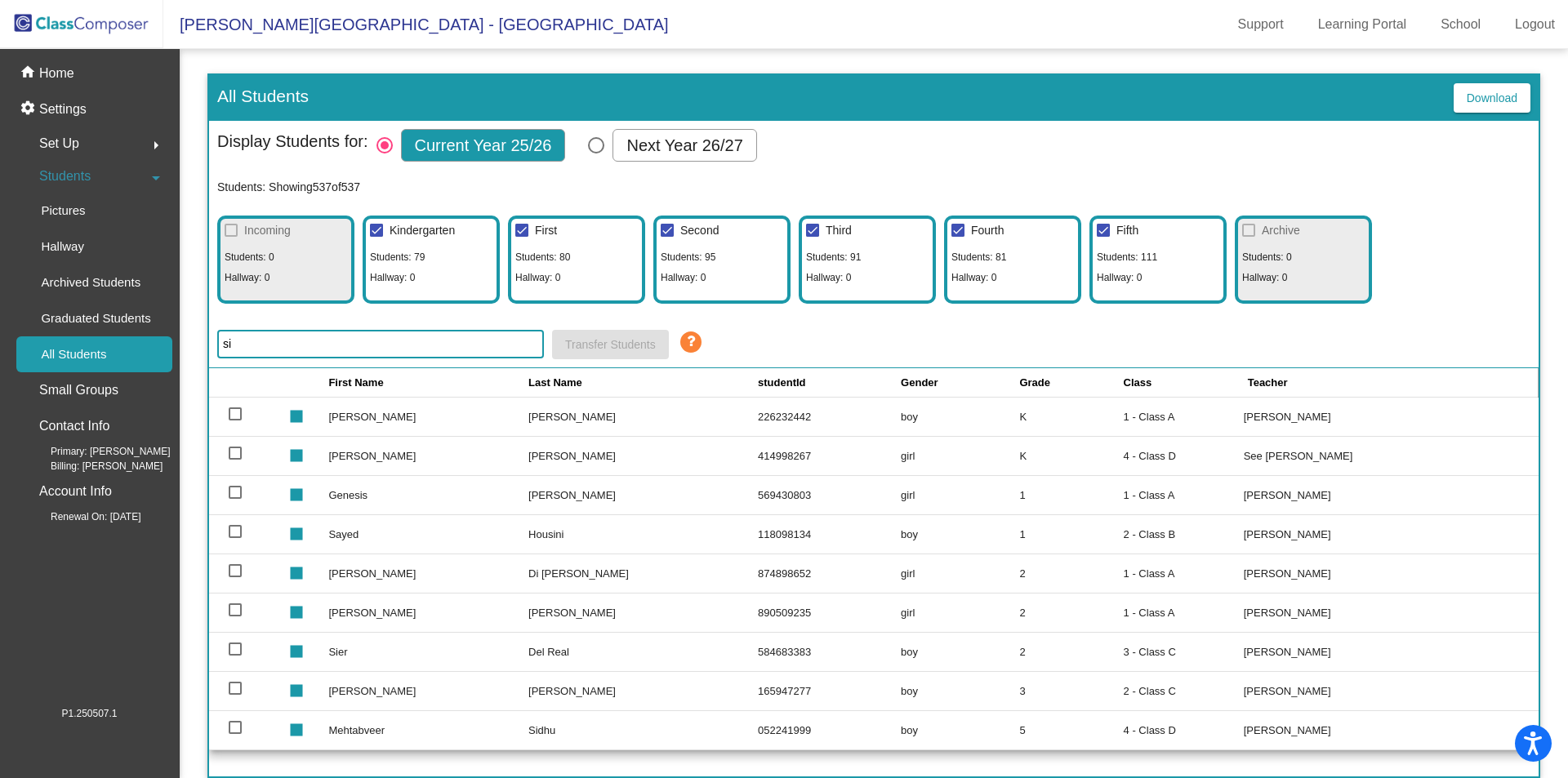
type input "s"
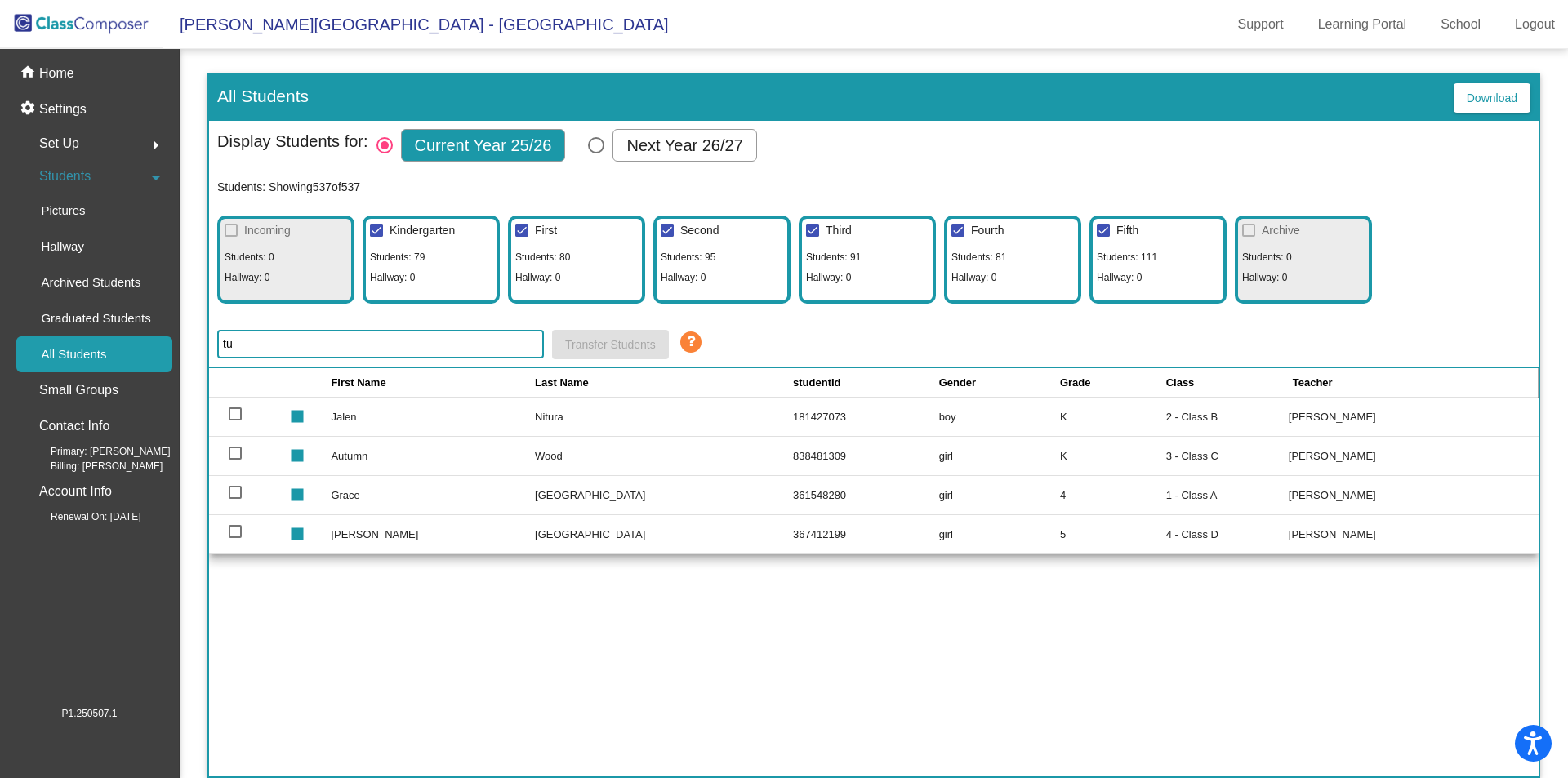
type input "t"
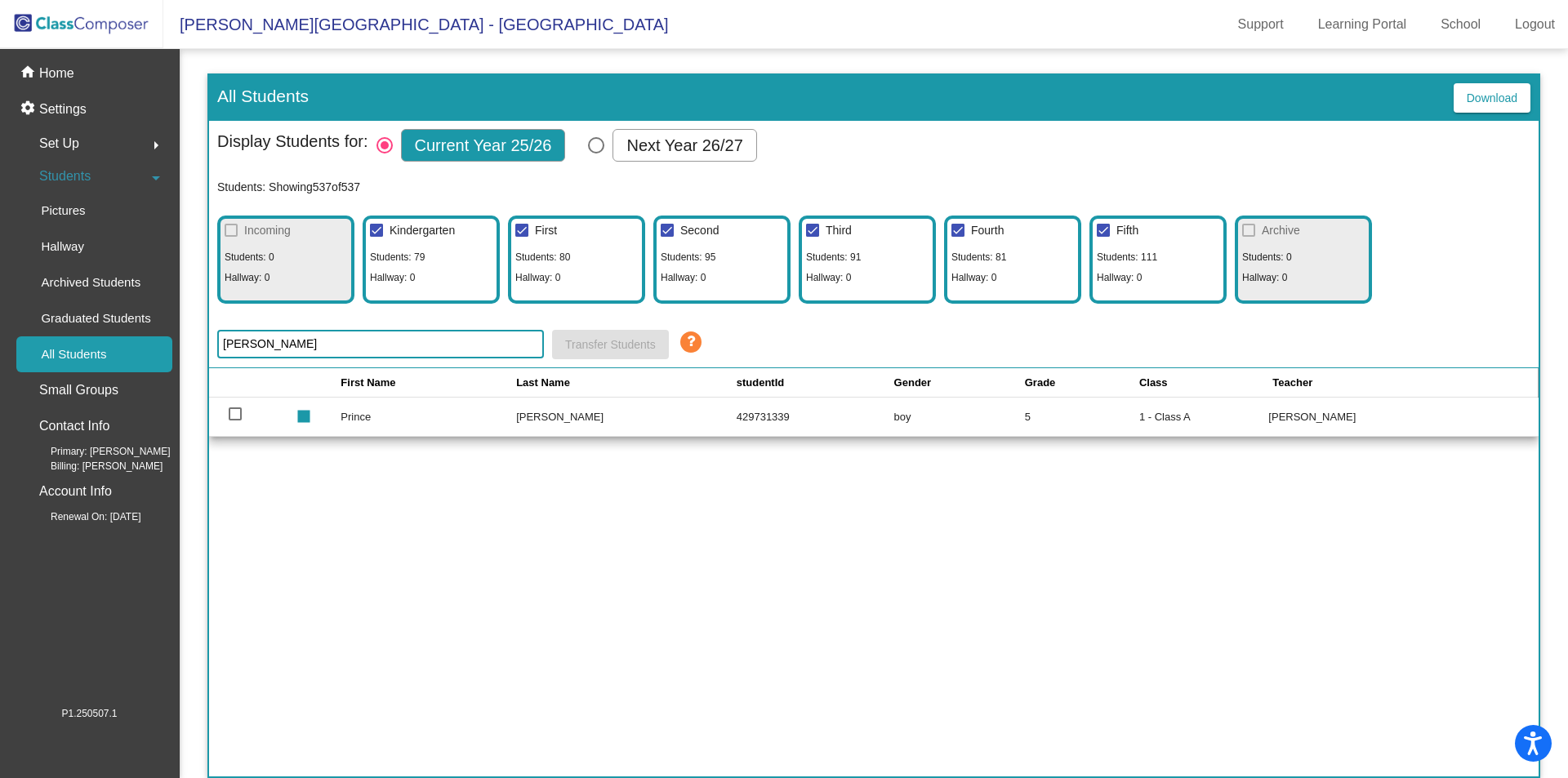
drag, startPoint x: 262, startPoint y: 347, endPoint x: 185, endPoint y: 337, distance: 77.6
click at [185, 337] on mat-sidenav-content "All Students Download Display Students for: Current Year 25/26 Next Year 26/27 …" at bounding box center [873, 413] width 1388 height 729
type input "[PERSON_NAME]"
click at [270, 335] on input "[PERSON_NAME]" at bounding box center [380, 344] width 326 height 28
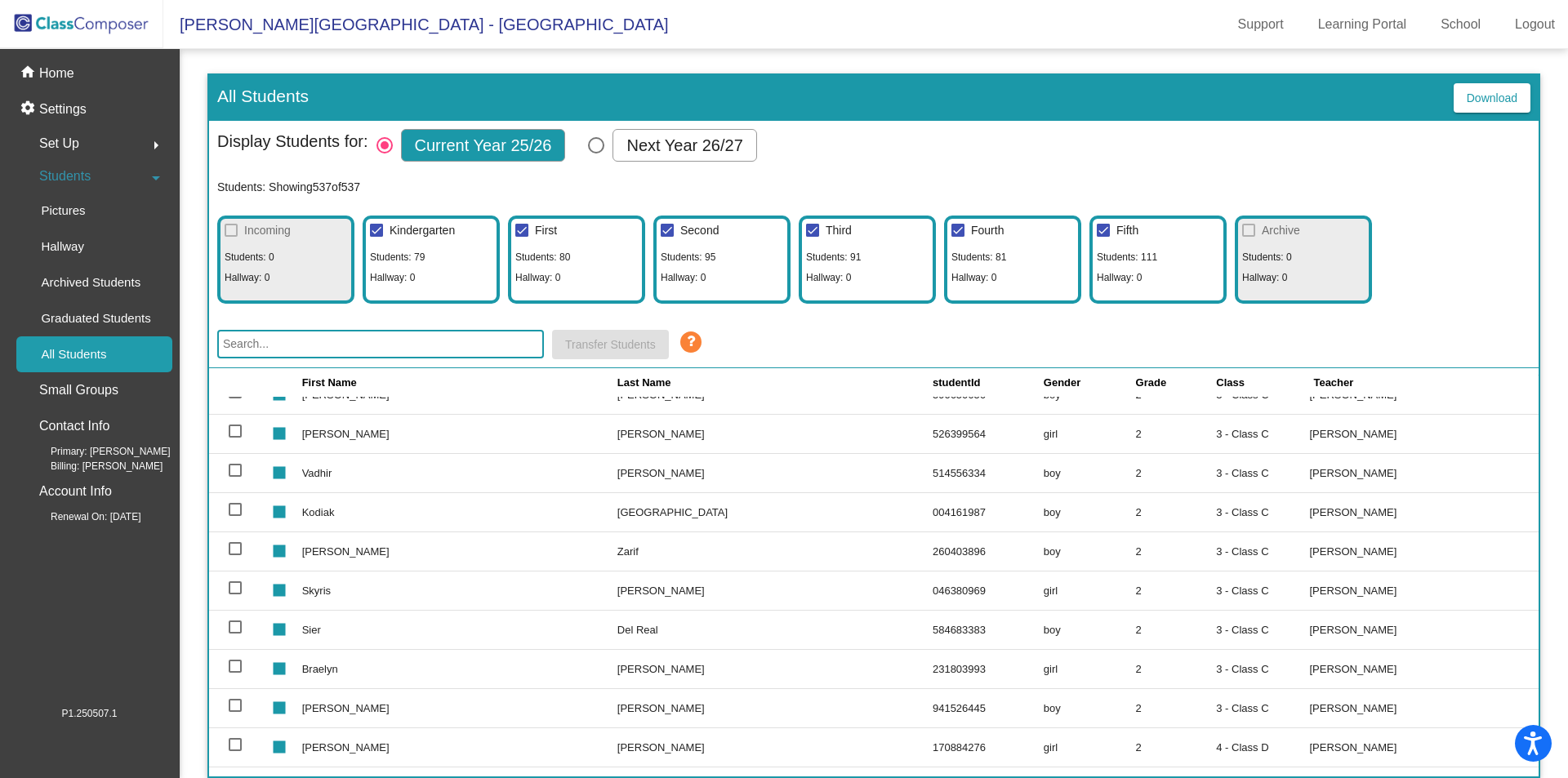
scroll to position [8651, 0]
